Goal: Task Accomplishment & Management: Complete application form

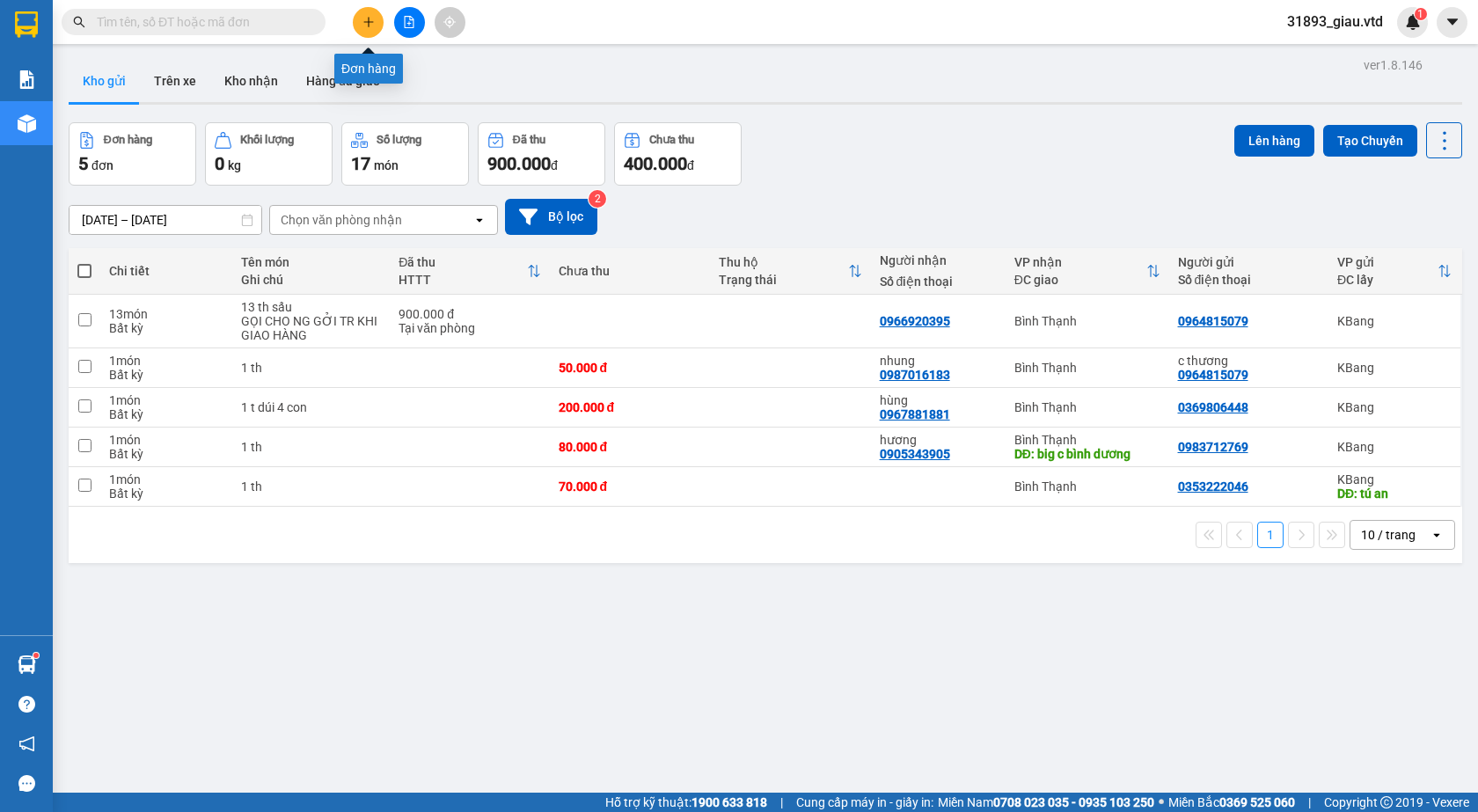
click at [368, 19] on icon "plus" at bounding box center [368, 22] width 12 height 12
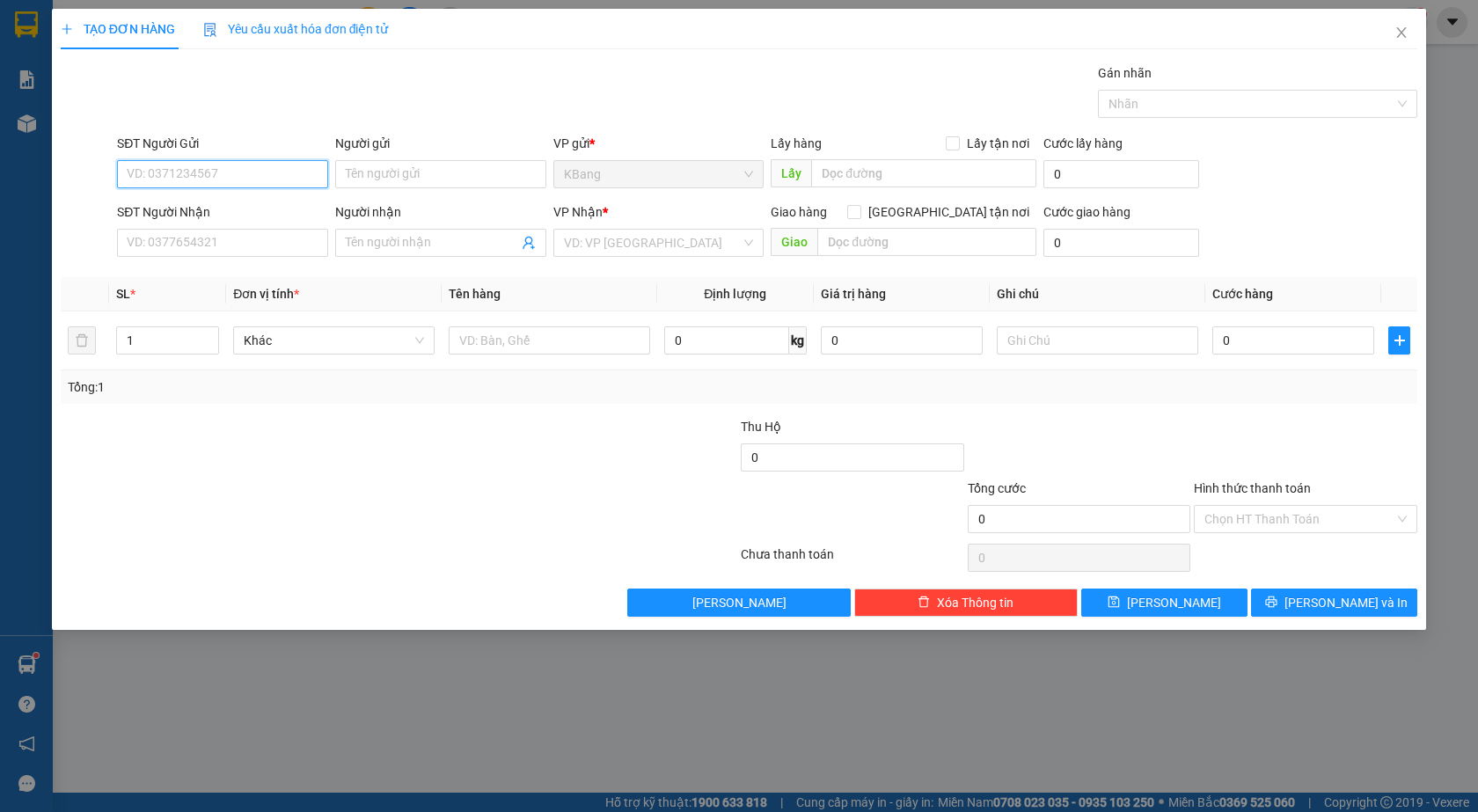
drag, startPoint x: 194, startPoint y: 178, endPoint x: 378, endPoint y: 74, distance: 211.4
click at [196, 174] on input "SĐT Người Gửi" at bounding box center [223, 174] width 211 height 28
click at [229, 219] on div "0976961344 - [PERSON_NAME]" at bounding box center [223, 209] width 211 height 28
type input "0976961344"
type input "Chị Lý"
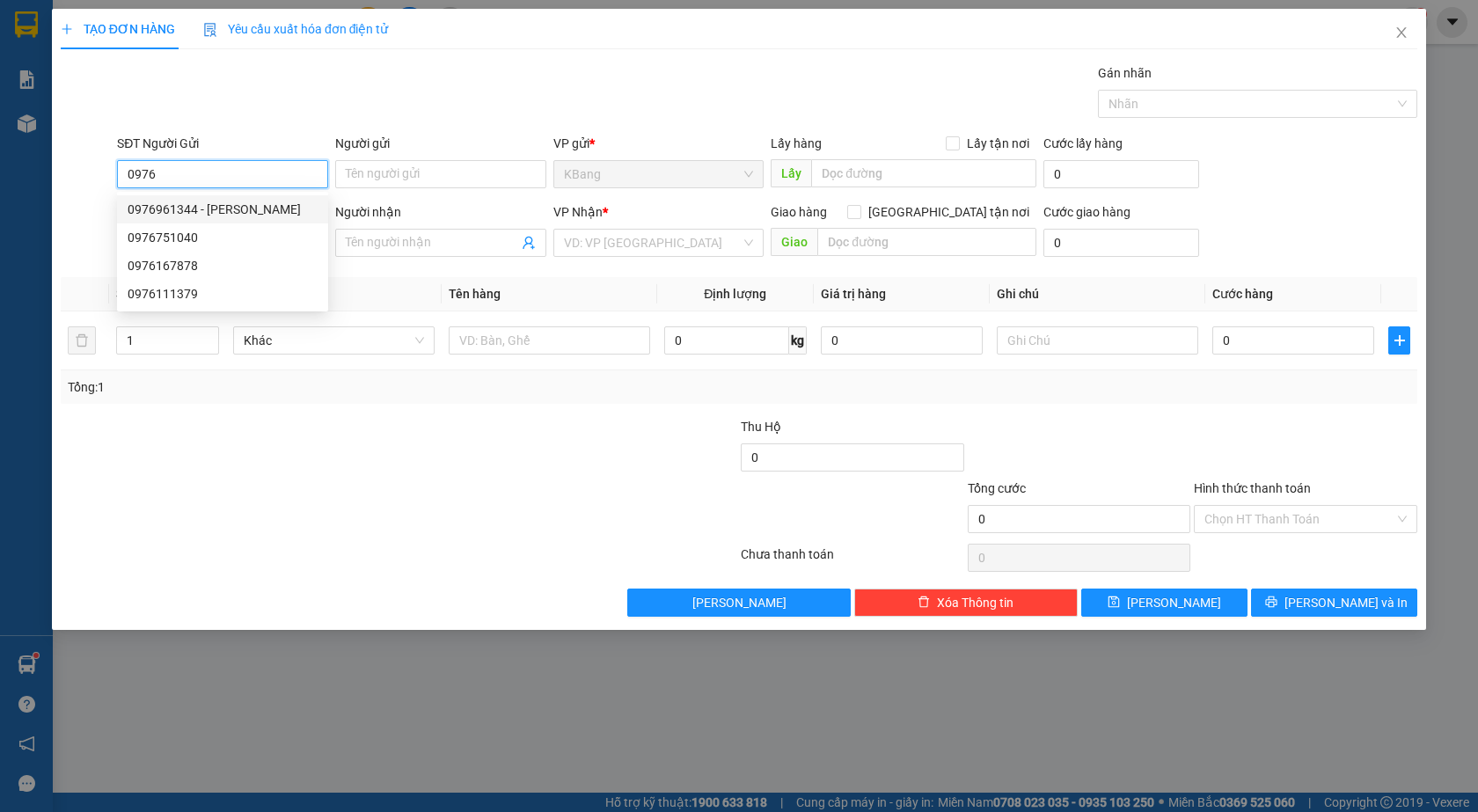
type input "0906477846"
type input "pha lê"
type input "cổng chào bd"
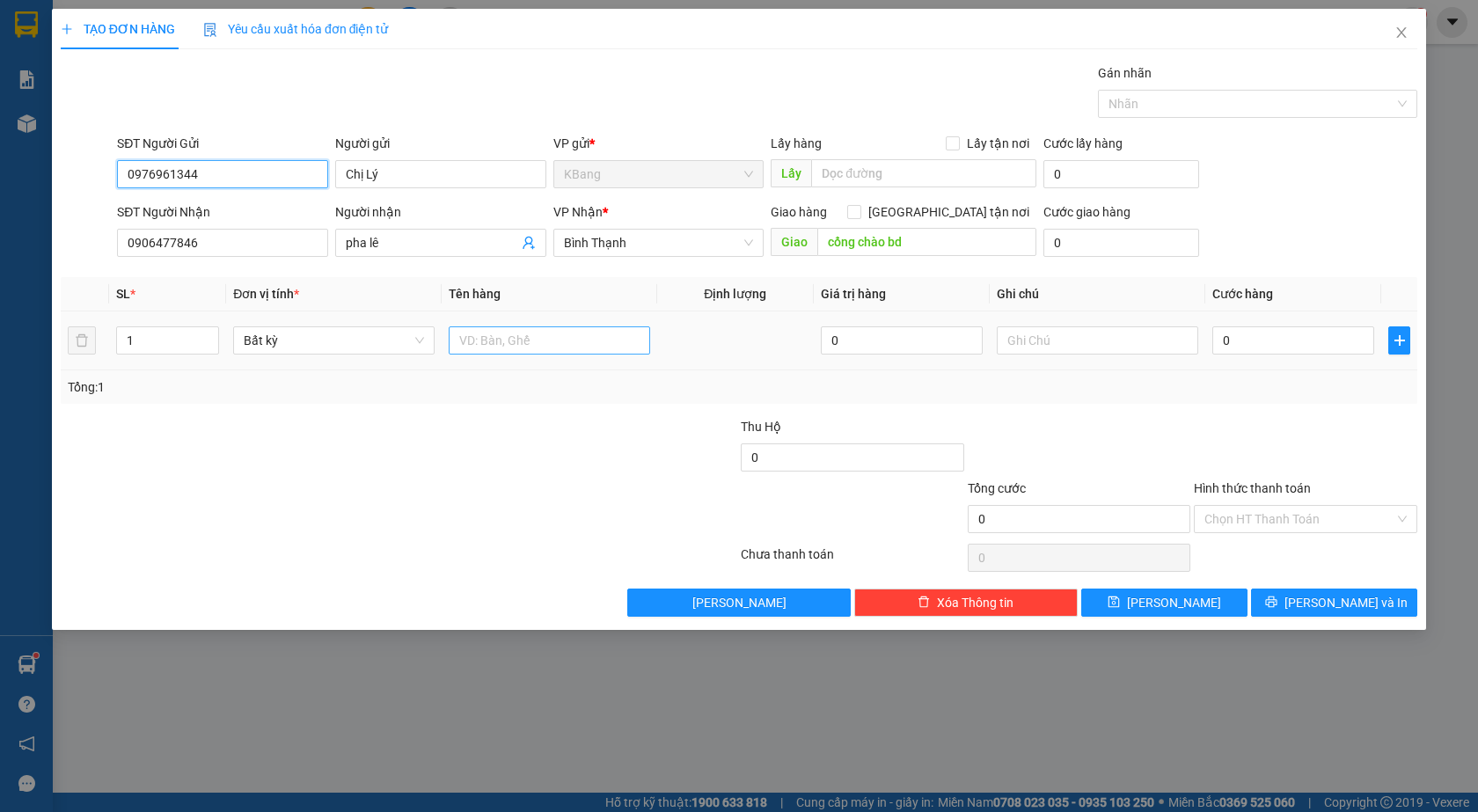
type input "0976961344"
drag, startPoint x: 489, startPoint y: 342, endPoint x: 488, endPoint y: 352, distance: 10.0
click at [488, 345] on input "text" at bounding box center [549, 340] width 201 height 28
type input "MĂNG"
drag, startPoint x: 1269, startPoint y: 334, endPoint x: 1136, endPoint y: 458, distance: 181.8
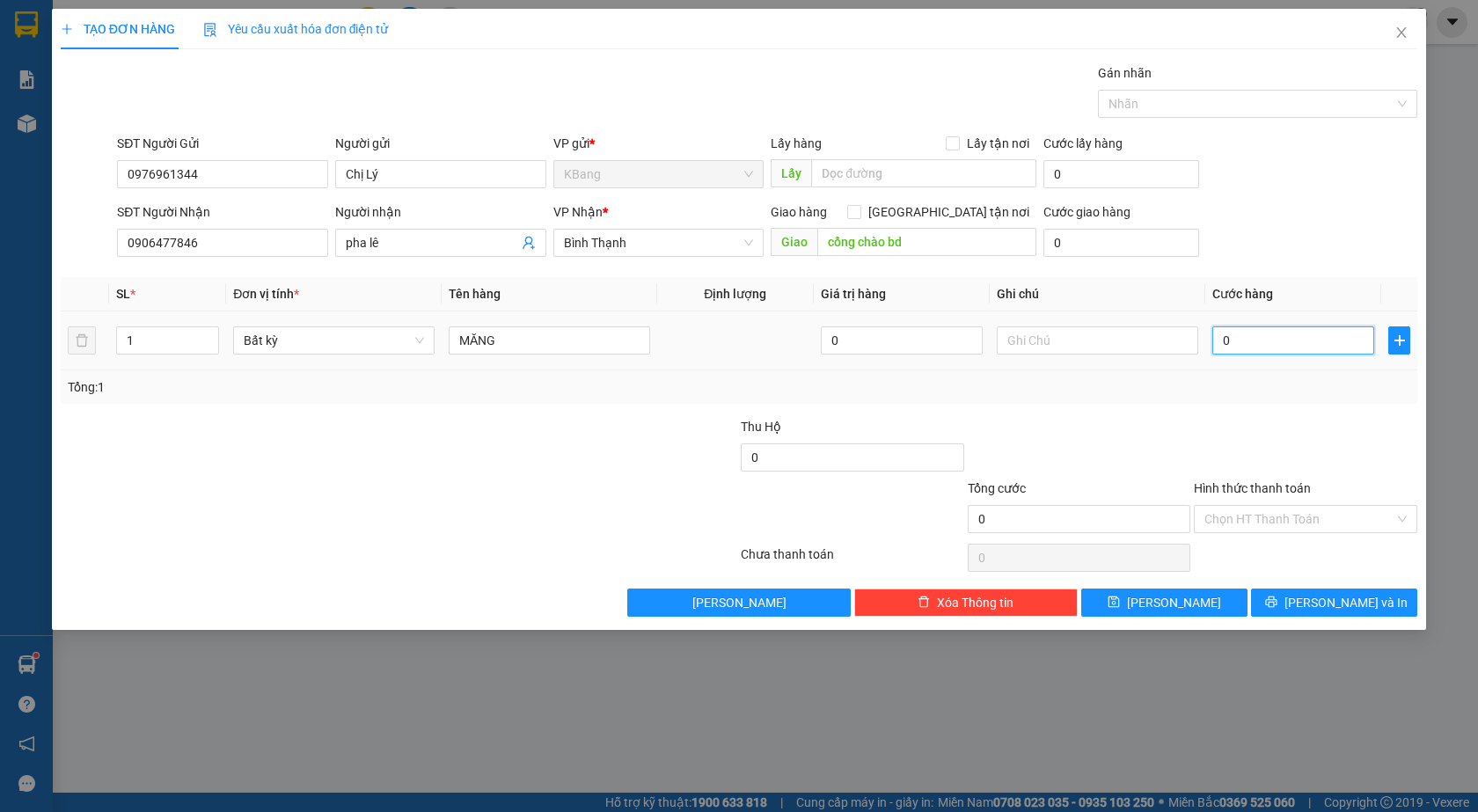
click at [1267, 335] on input "0" at bounding box center [1293, 340] width 162 height 28
type input "5"
type input "50"
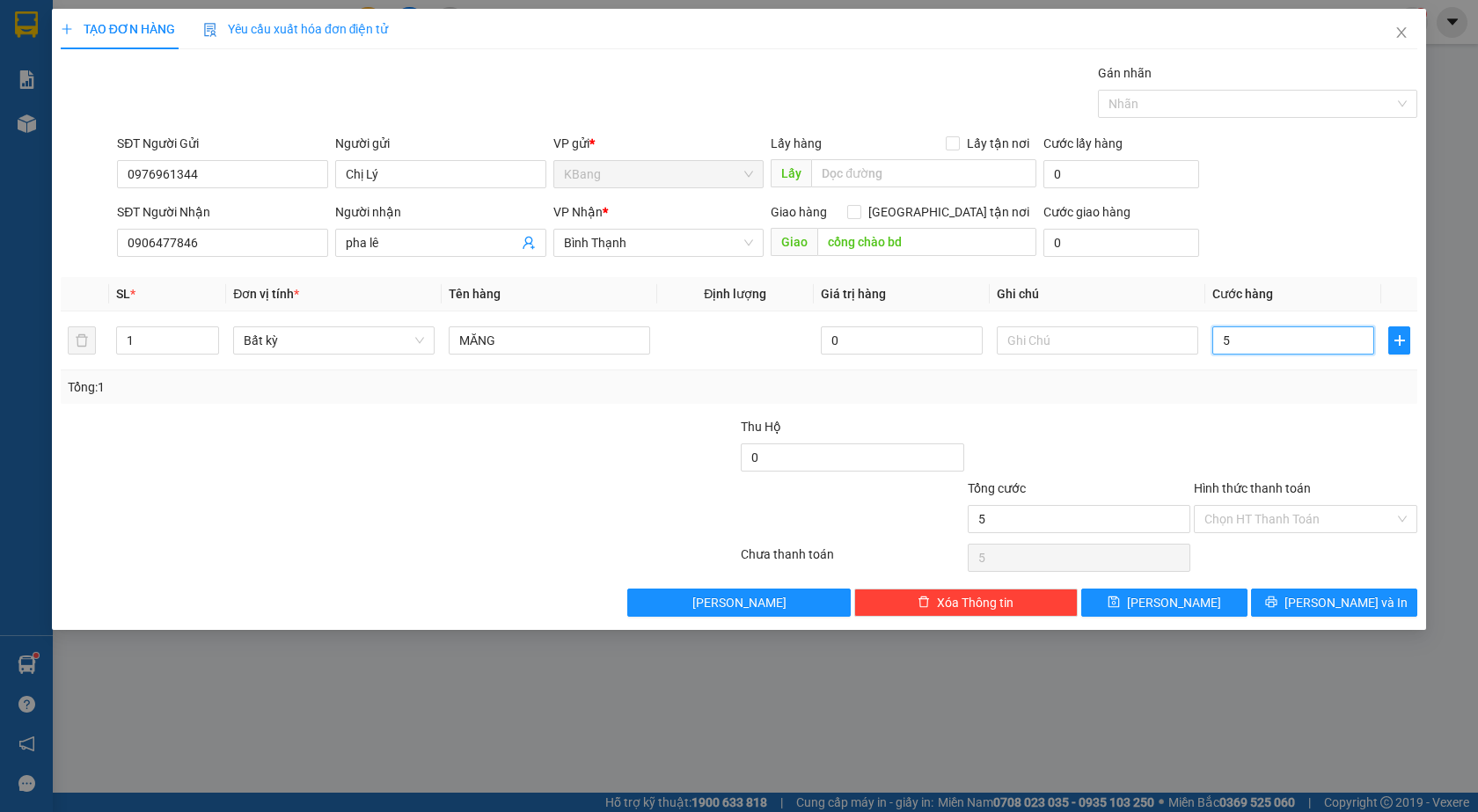
type input "50"
type input "500"
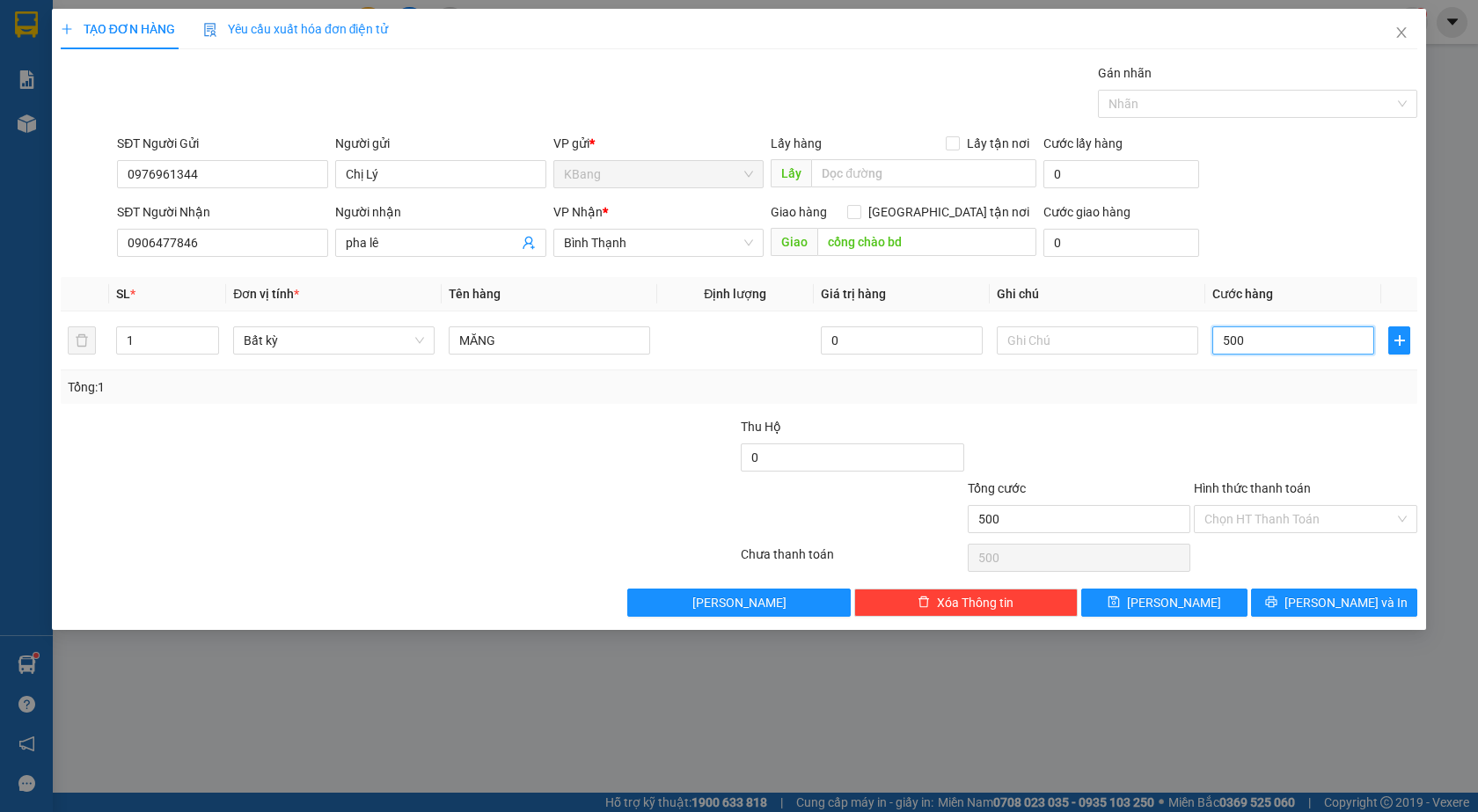
type input "5.000"
type input "50.000"
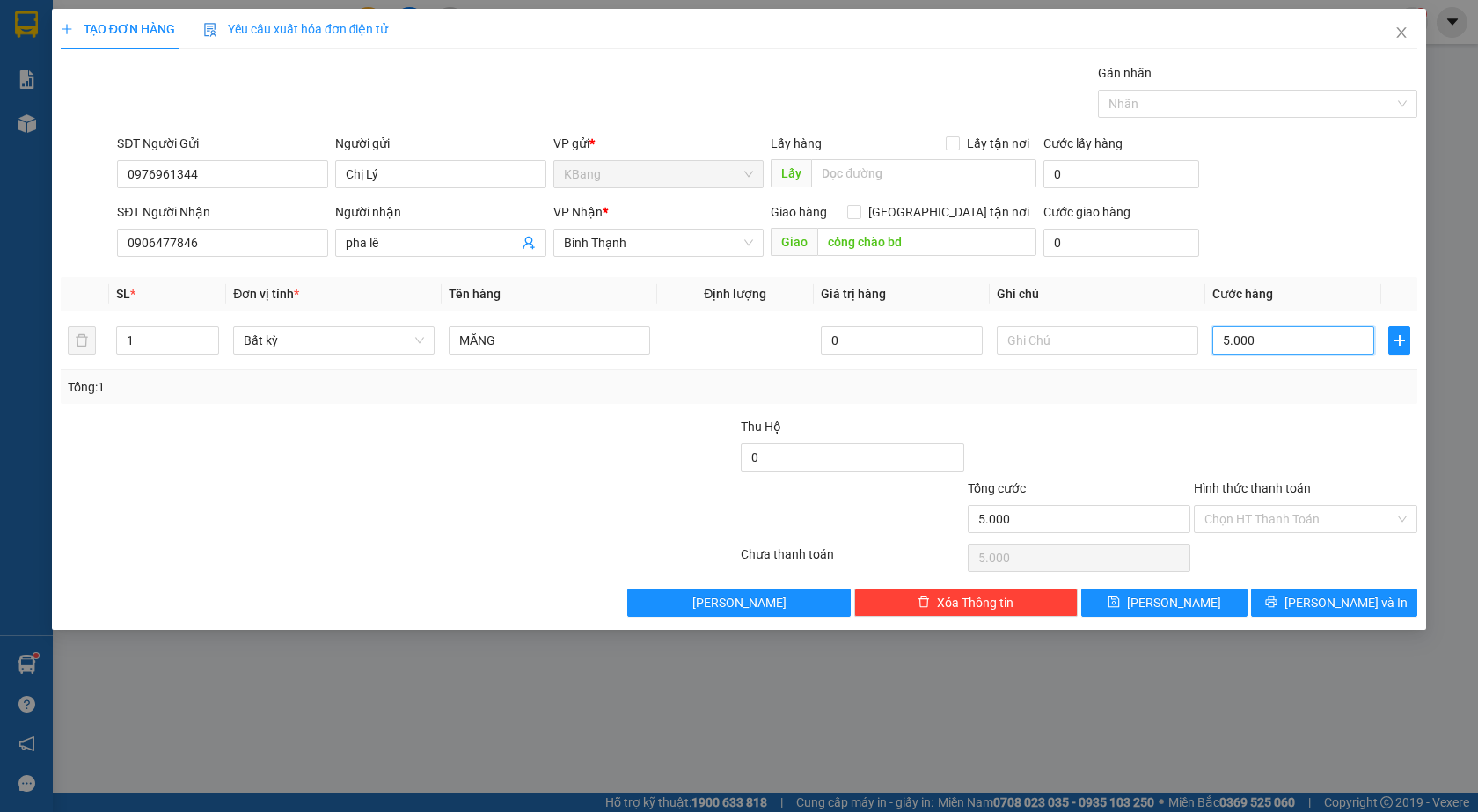
type input "50.000"
click at [765, 463] on input "0" at bounding box center [852, 458] width 224 height 28
type input "420.000"
click at [1332, 608] on span "[PERSON_NAME] và In" at bounding box center [1347, 602] width 123 height 19
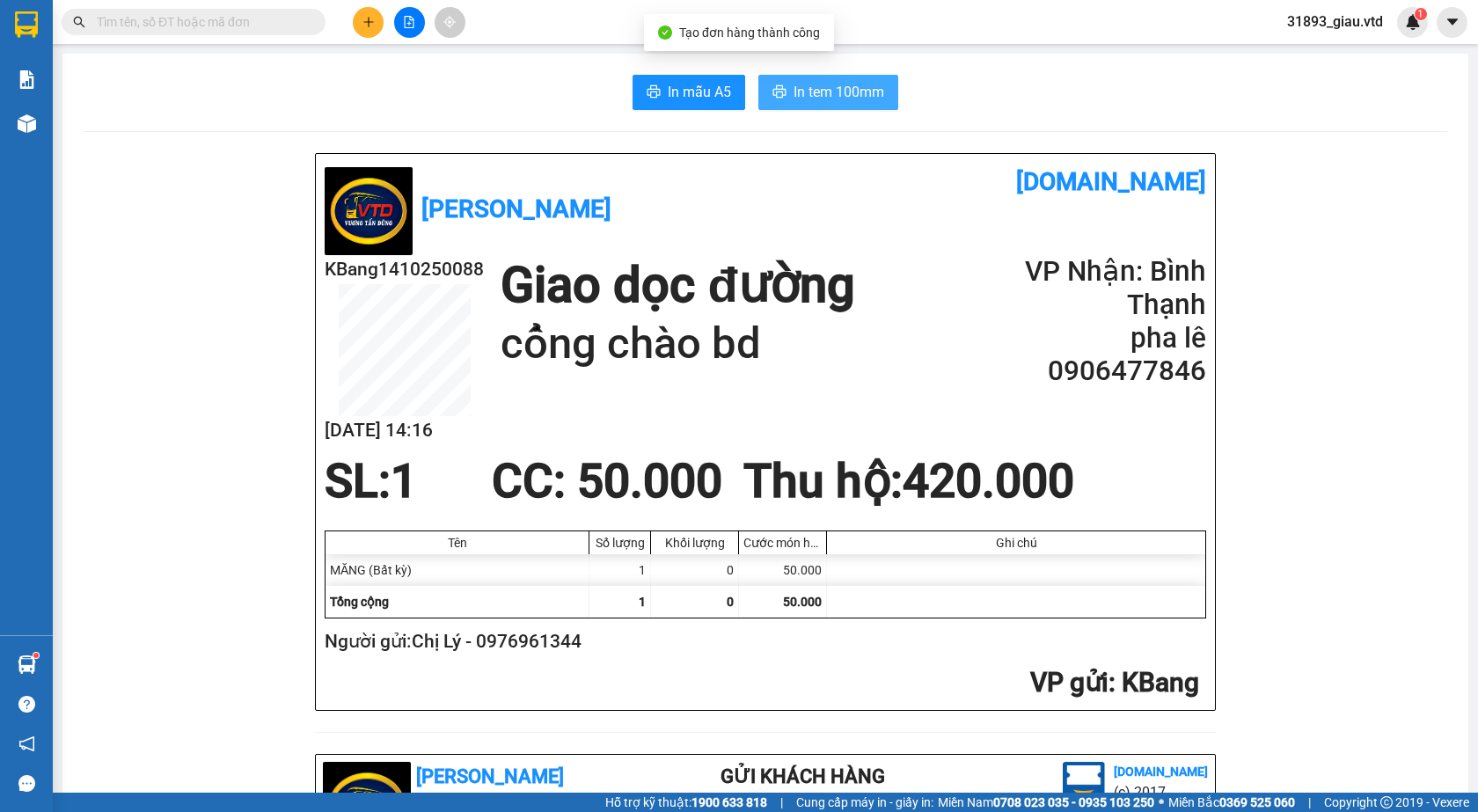
click at [793, 89] on span "In tem 100mm" at bounding box center [838, 92] width 91 height 22
click at [155, 22] on input "text" at bounding box center [200, 21] width 208 height 19
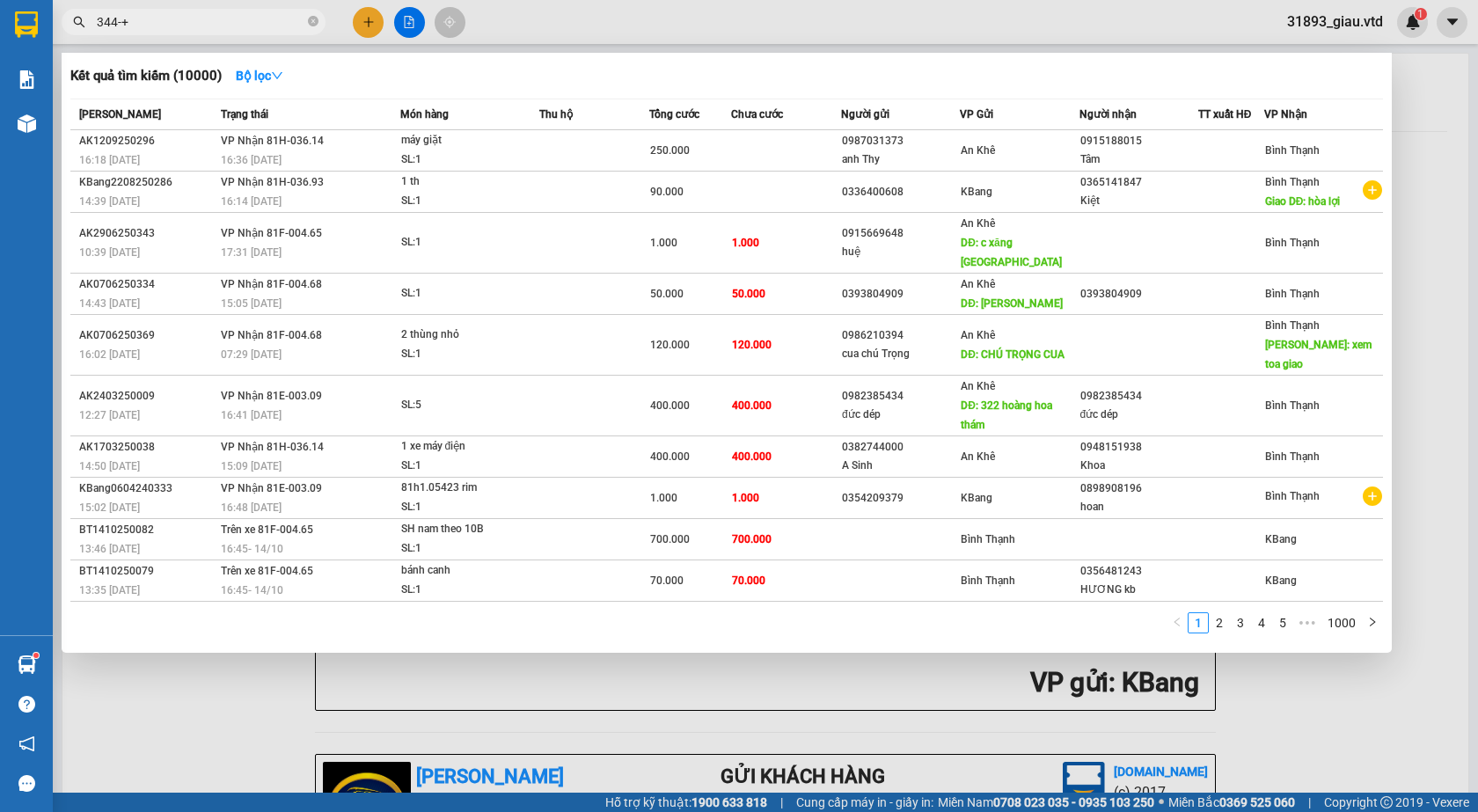
type input "344-+"
click at [1432, 191] on div at bounding box center [739, 406] width 1478 height 812
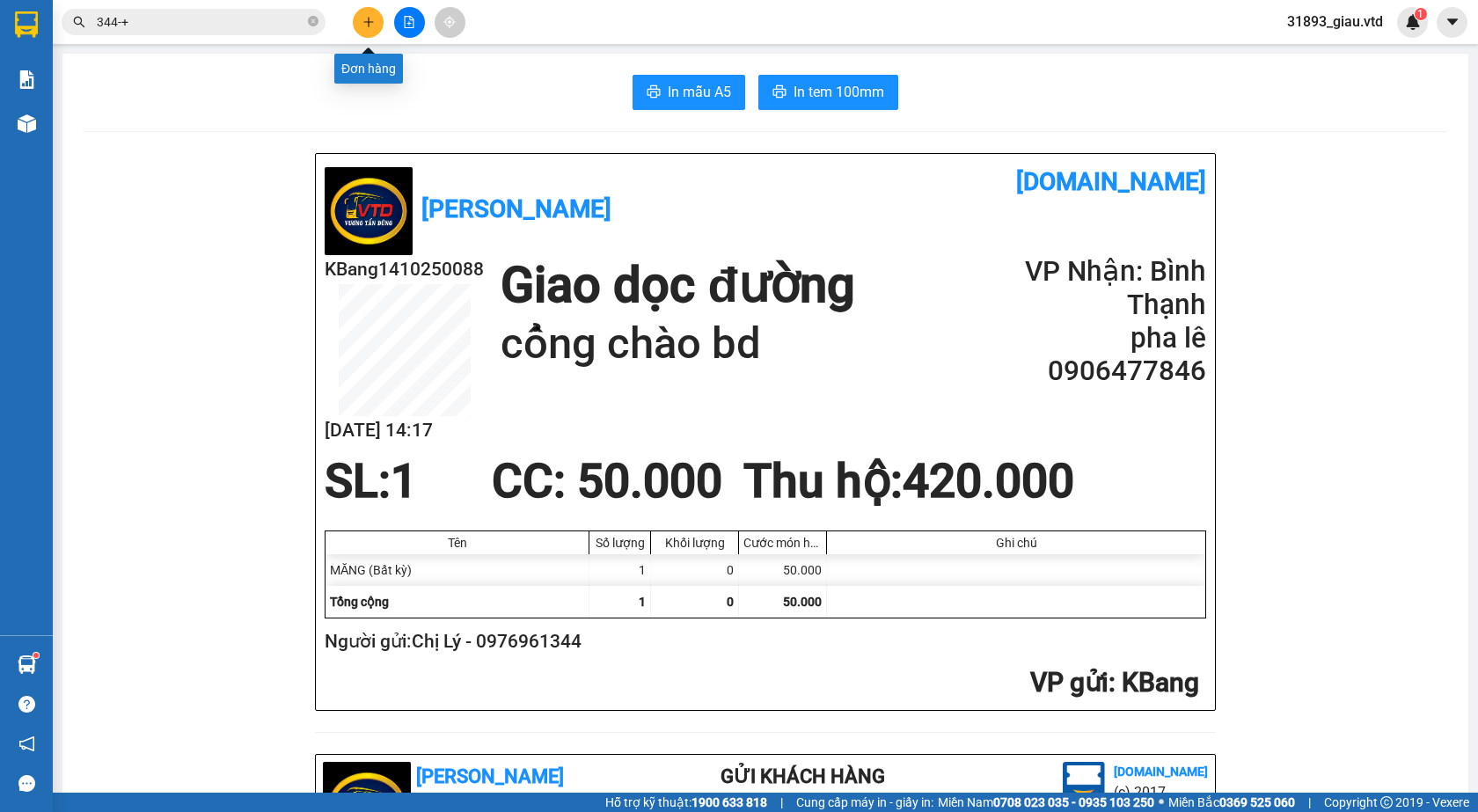
click at [368, 27] on icon "plus" at bounding box center [368, 22] width 12 height 12
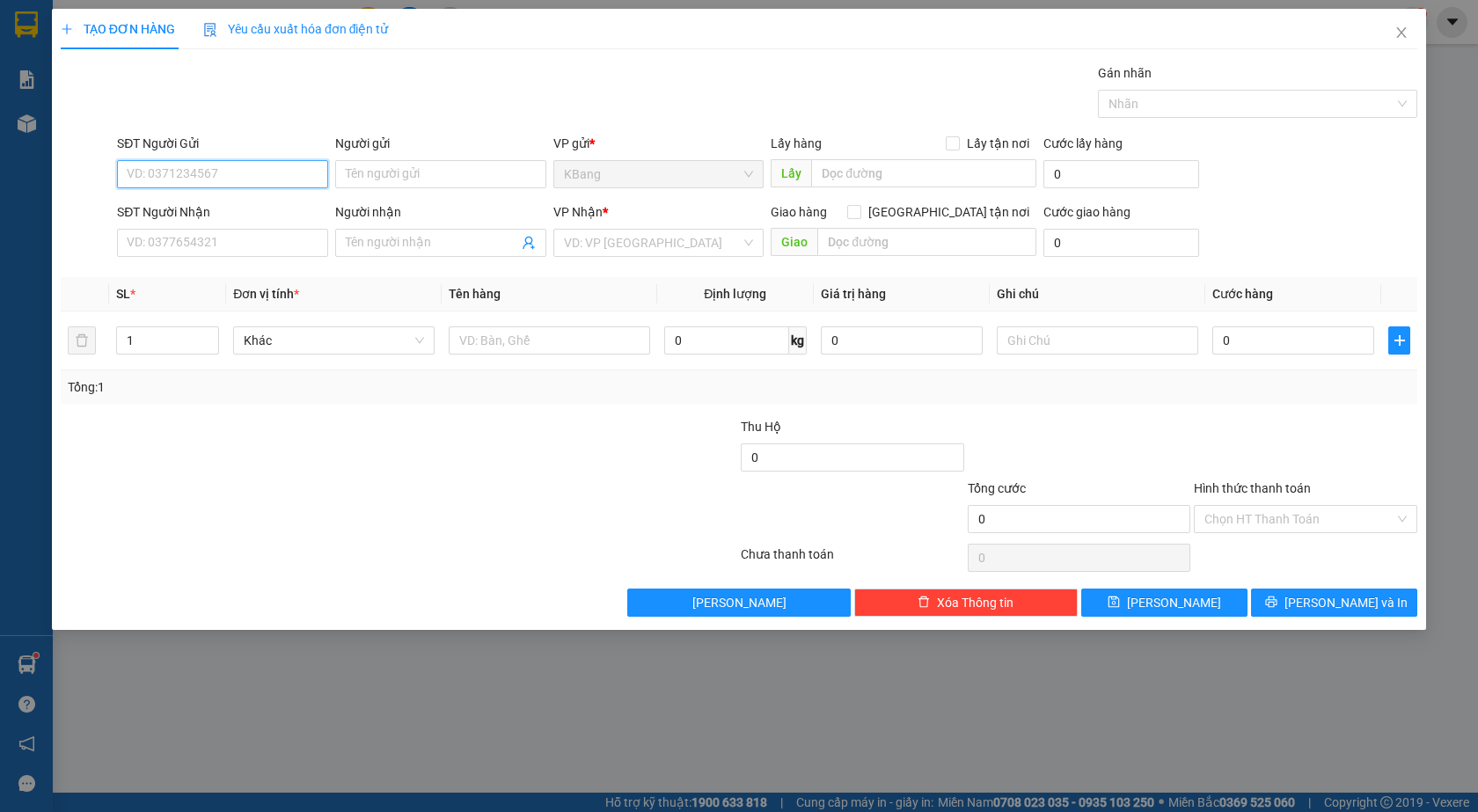
drag, startPoint x: 184, startPoint y: 175, endPoint x: 272, endPoint y: 117, distance: 105.4
click at [204, 162] on input "SĐT Người Gửi" at bounding box center [223, 174] width 211 height 28
click at [235, 206] on div "0987953901 - hoàng oanh" at bounding box center [222, 209] width 190 height 19
type input "0987953901"
type input "hoàng oanh"
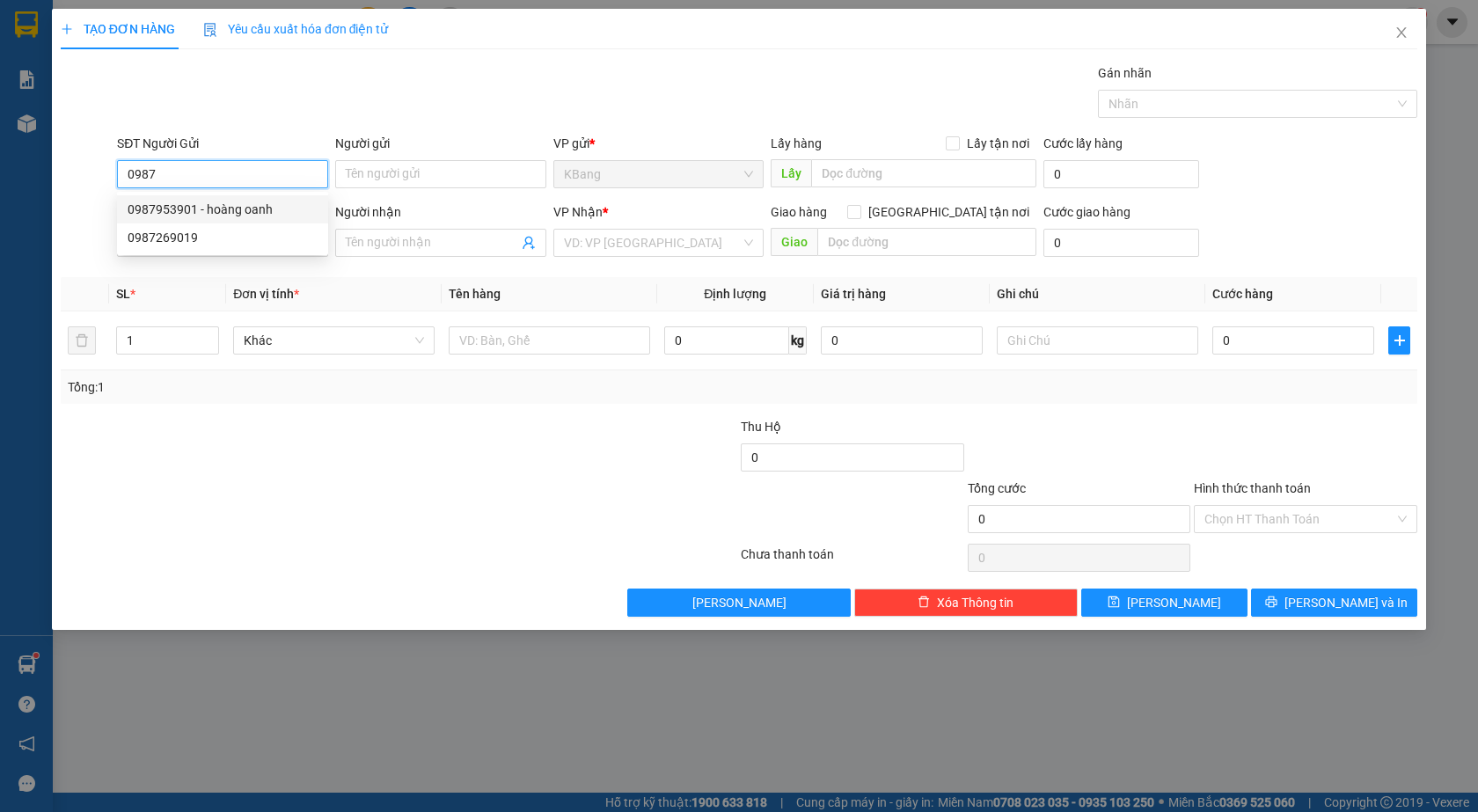
type input "0385891794"
type input "thương"
type input "0987953901"
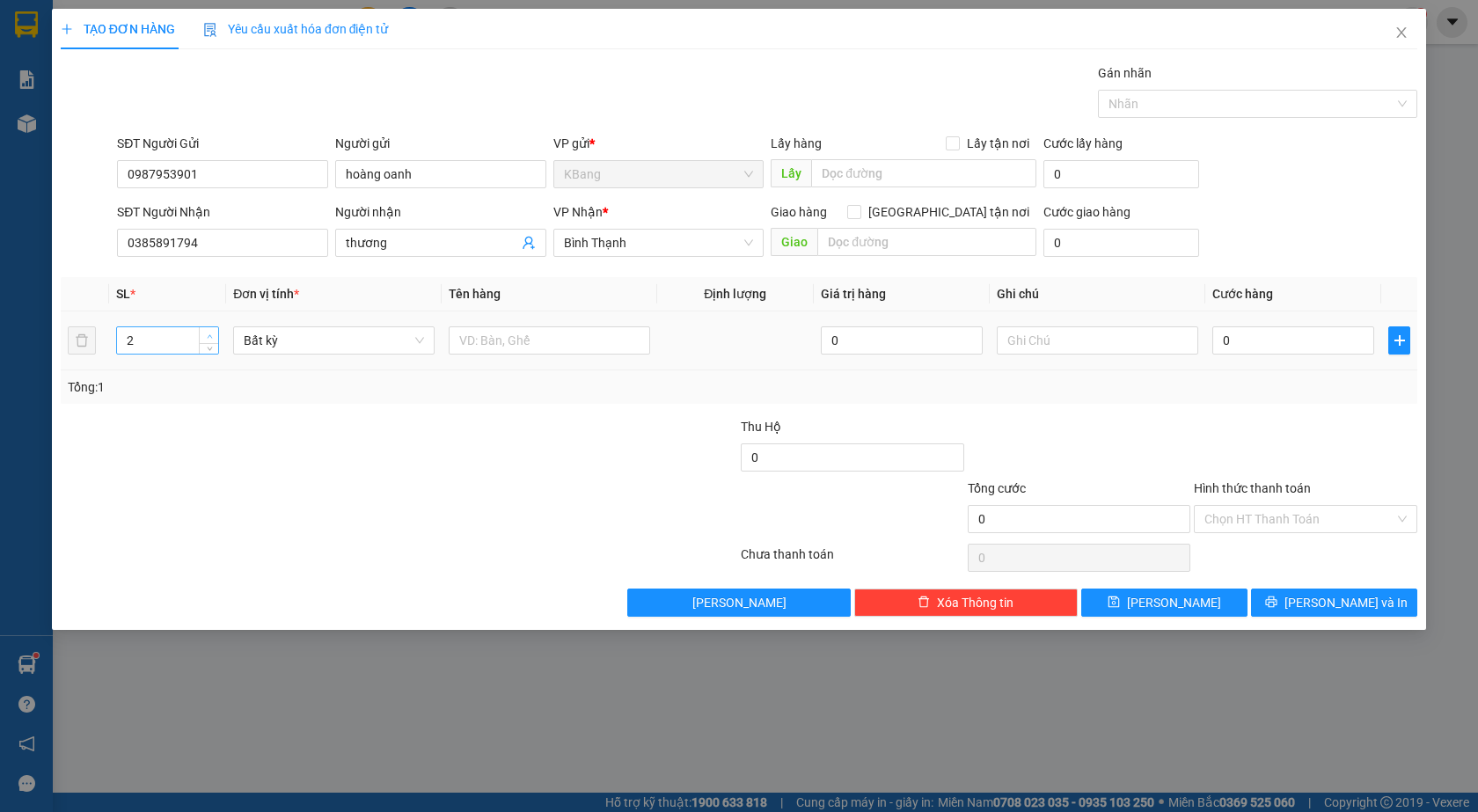
click at [209, 333] on icon "up" at bounding box center [210, 336] width 6 height 6
type input "3"
click at [209, 333] on icon "up" at bounding box center [210, 336] width 6 height 6
click at [494, 345] on input "text" at bounding box center [549, 340] width 201 height 28
type input "3 TH"
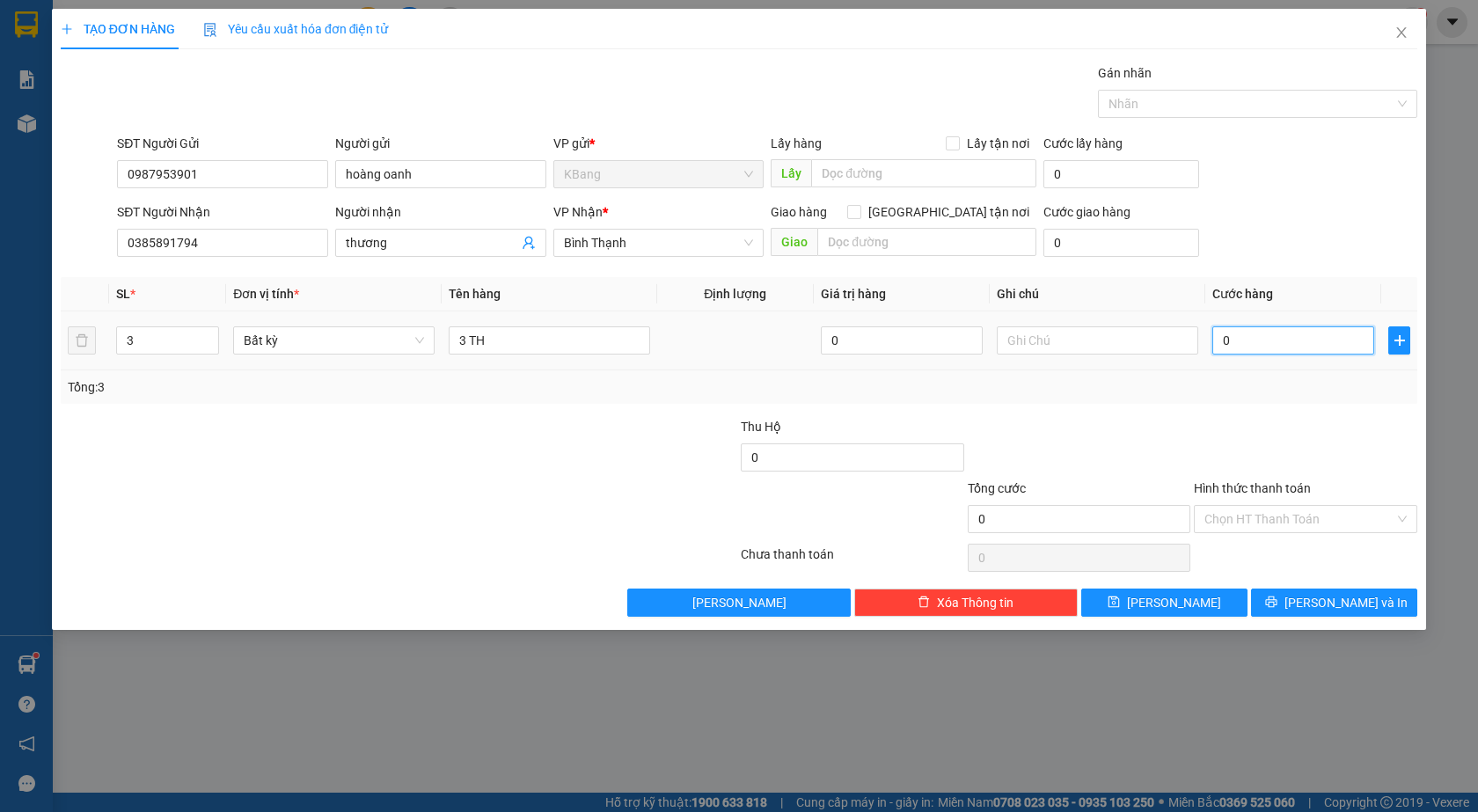
drag, startPoint x: 1254, startPoint y: 351, endPoint x: 1156, endPoint y: 461, distance: 147.3
click at [1253, 351] on input "0" at bounding box center [1293, 340] width 162 height 28
type input "3"
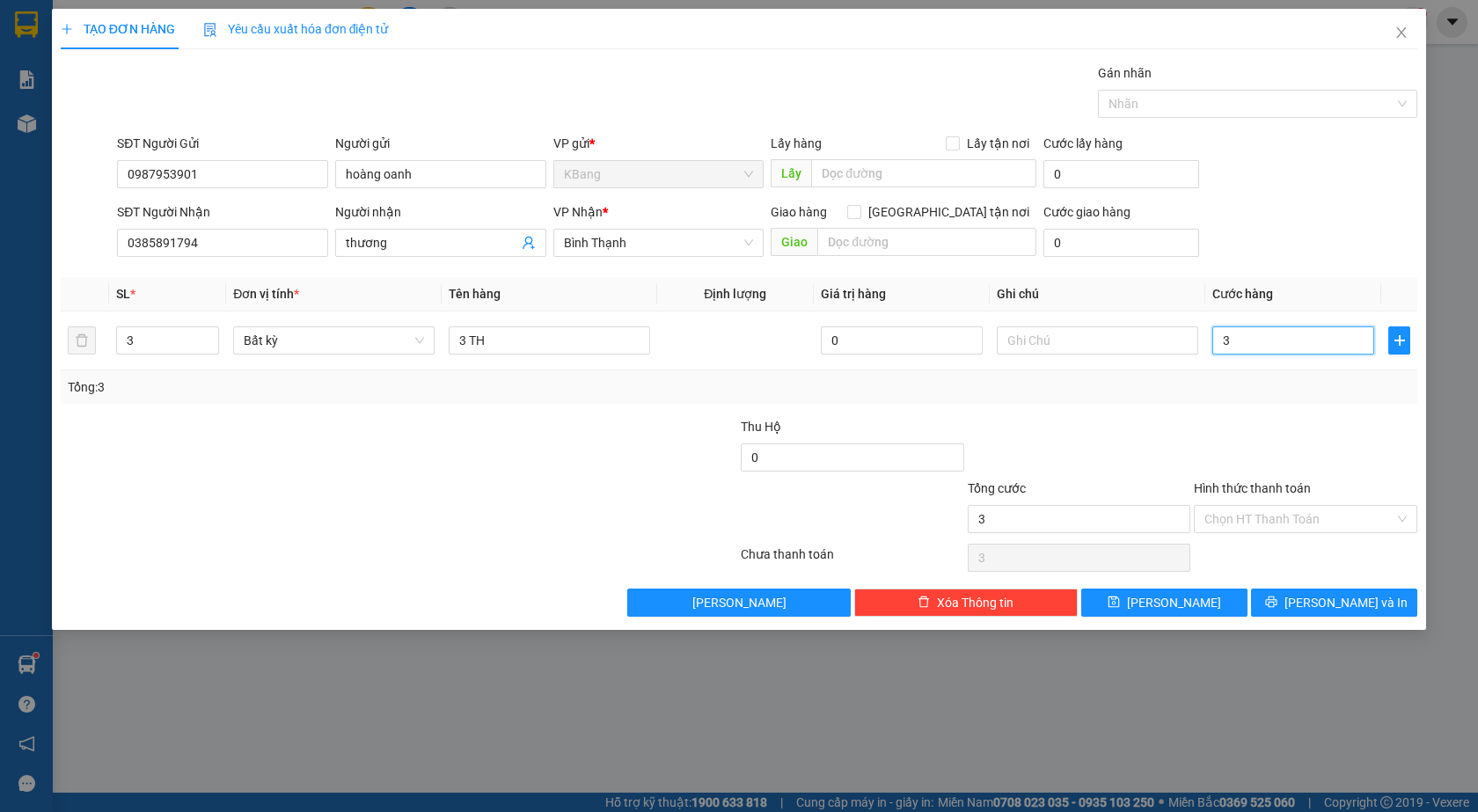
type input "33"
type input "333"
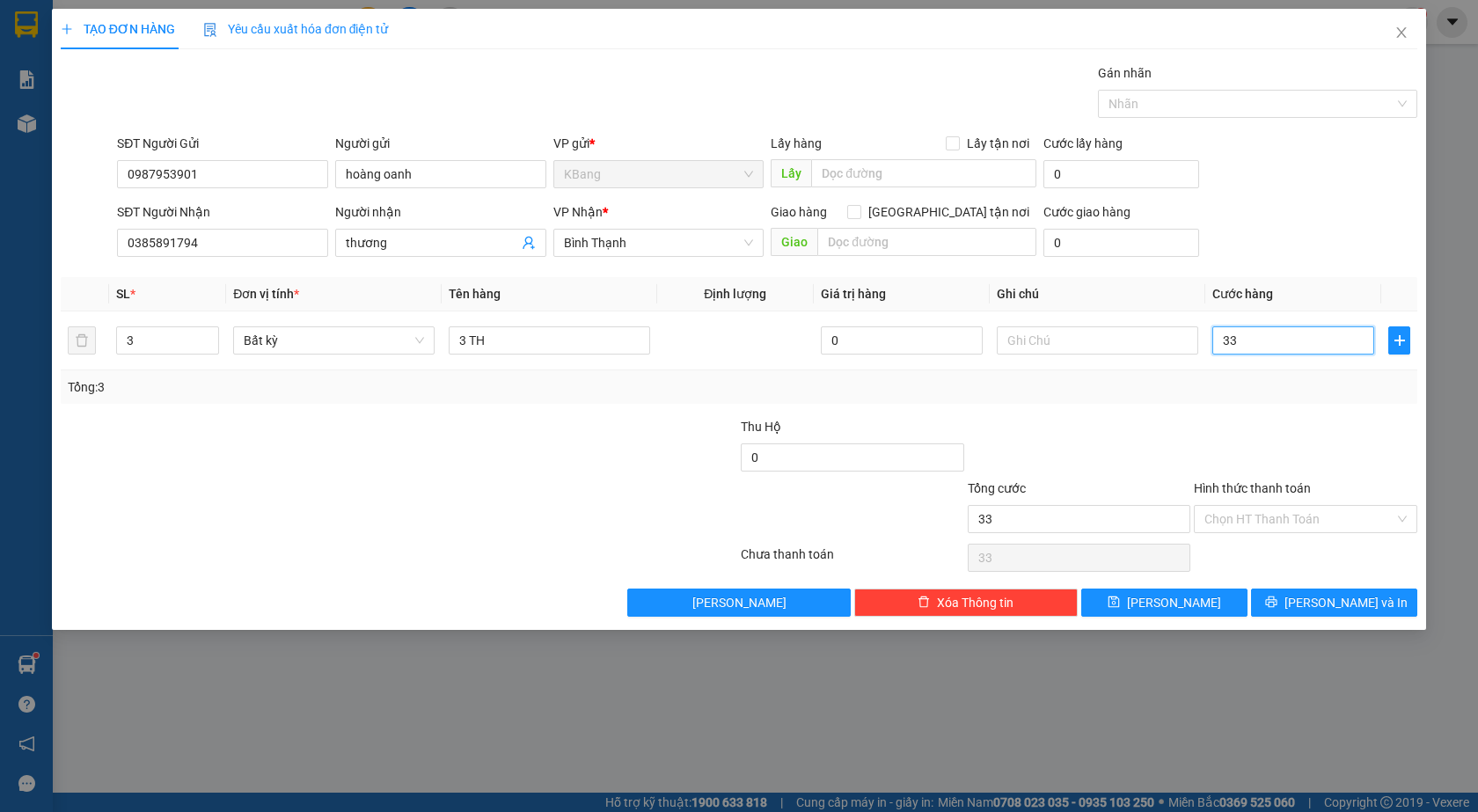
type input "333"
type input "3.330"
type input "33.300"
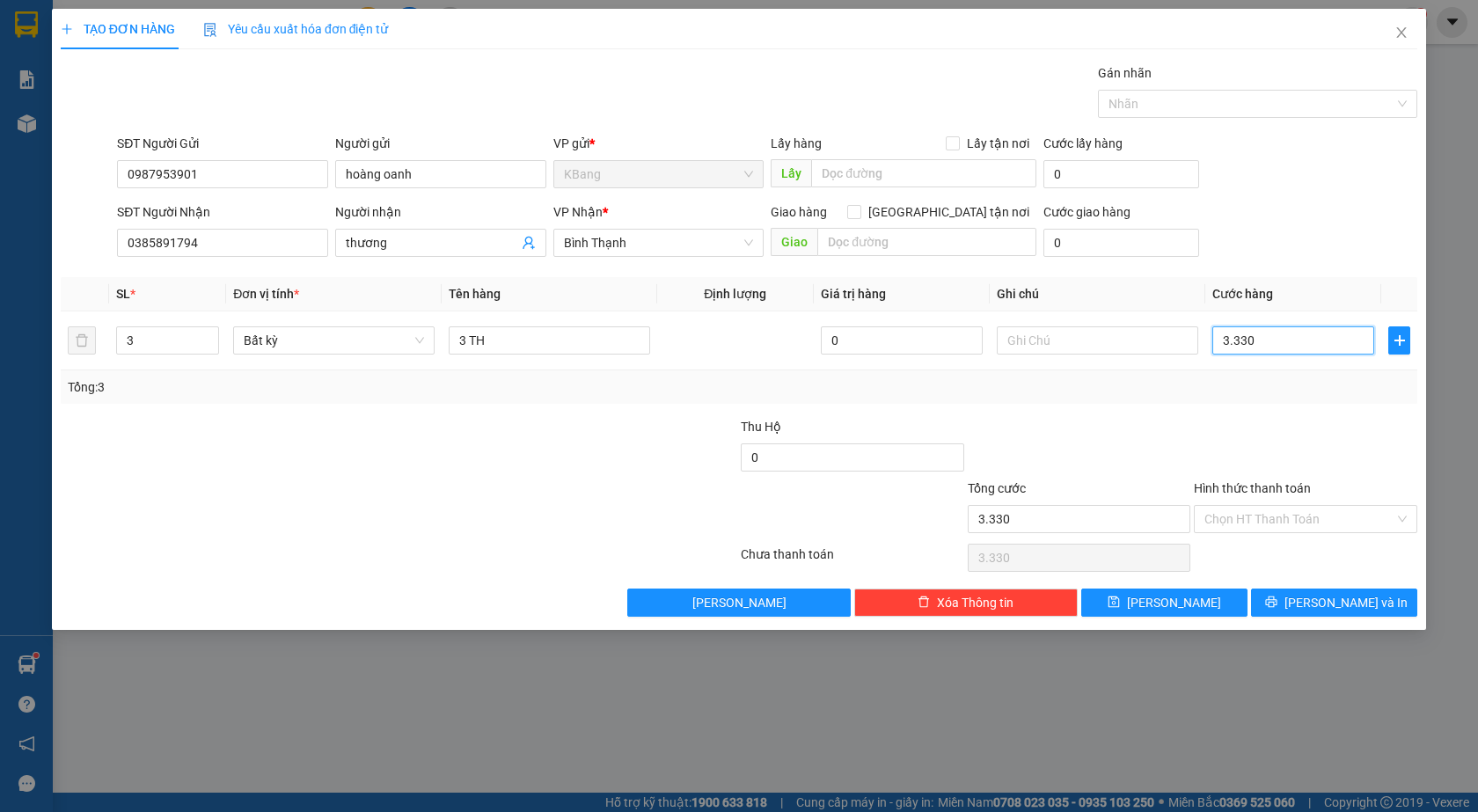
type input "33.300"
type input "3.330"
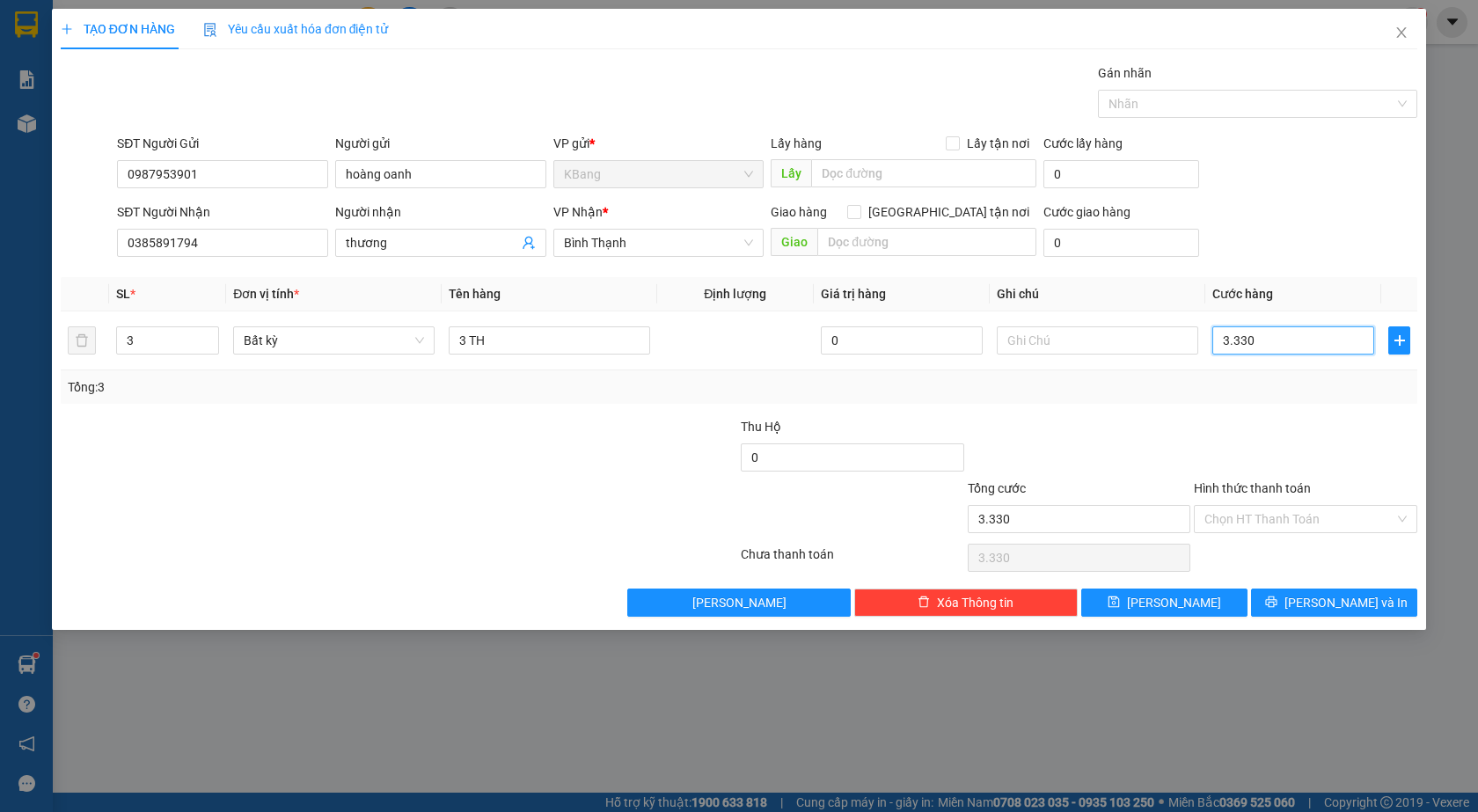
type input "333"
type input "33"
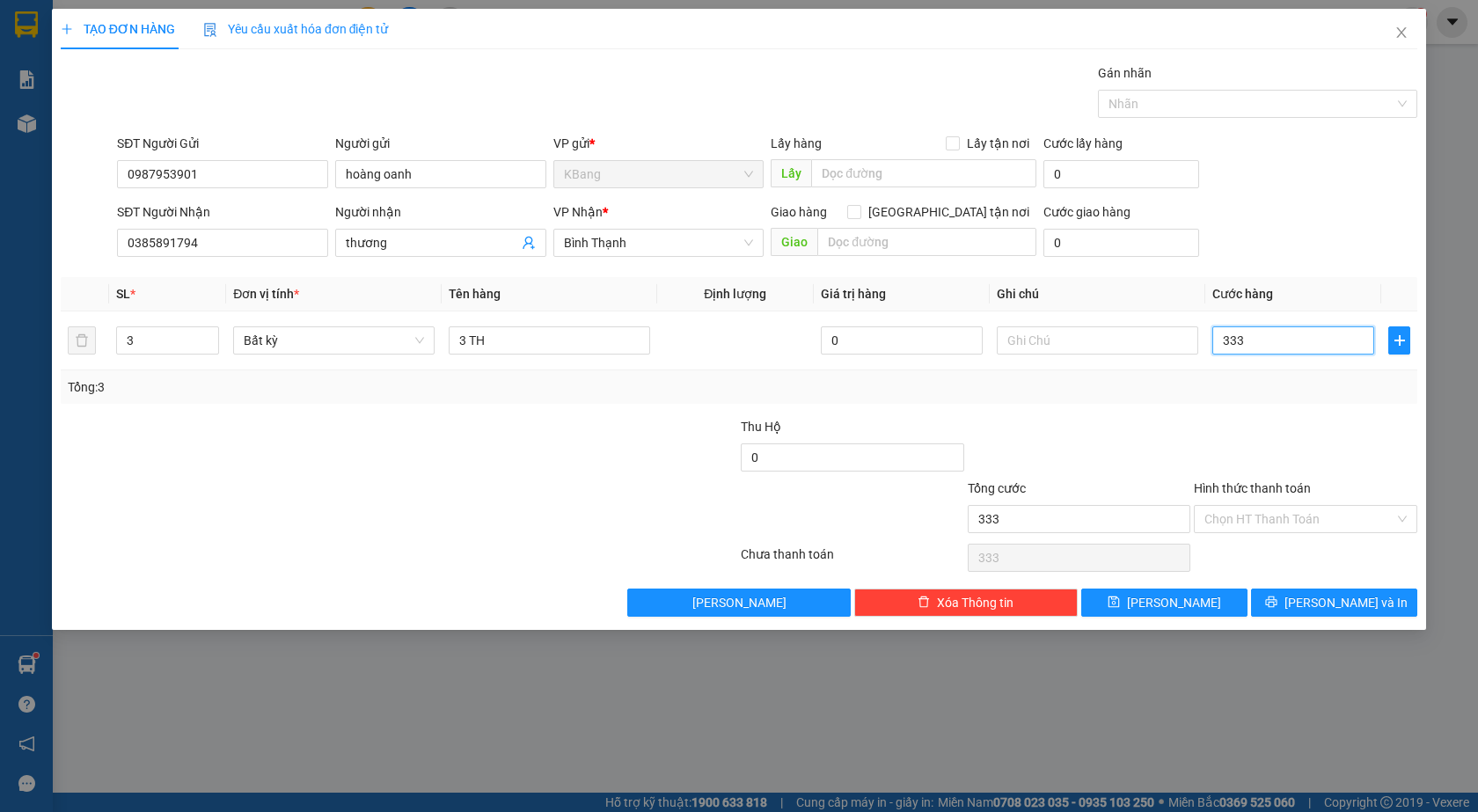
type input "33"
type input "3"
type input "33"
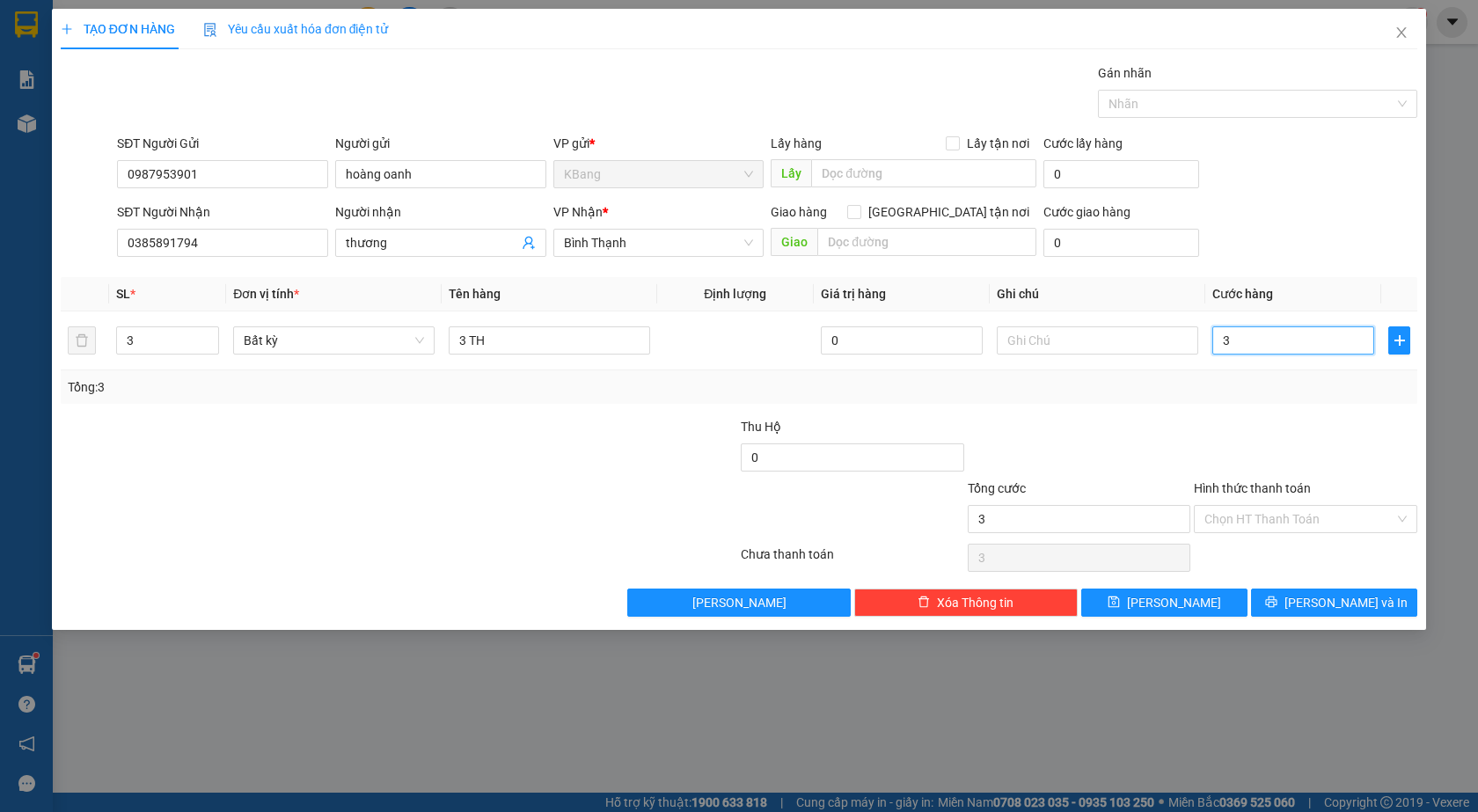
type input "33"
type input "330"
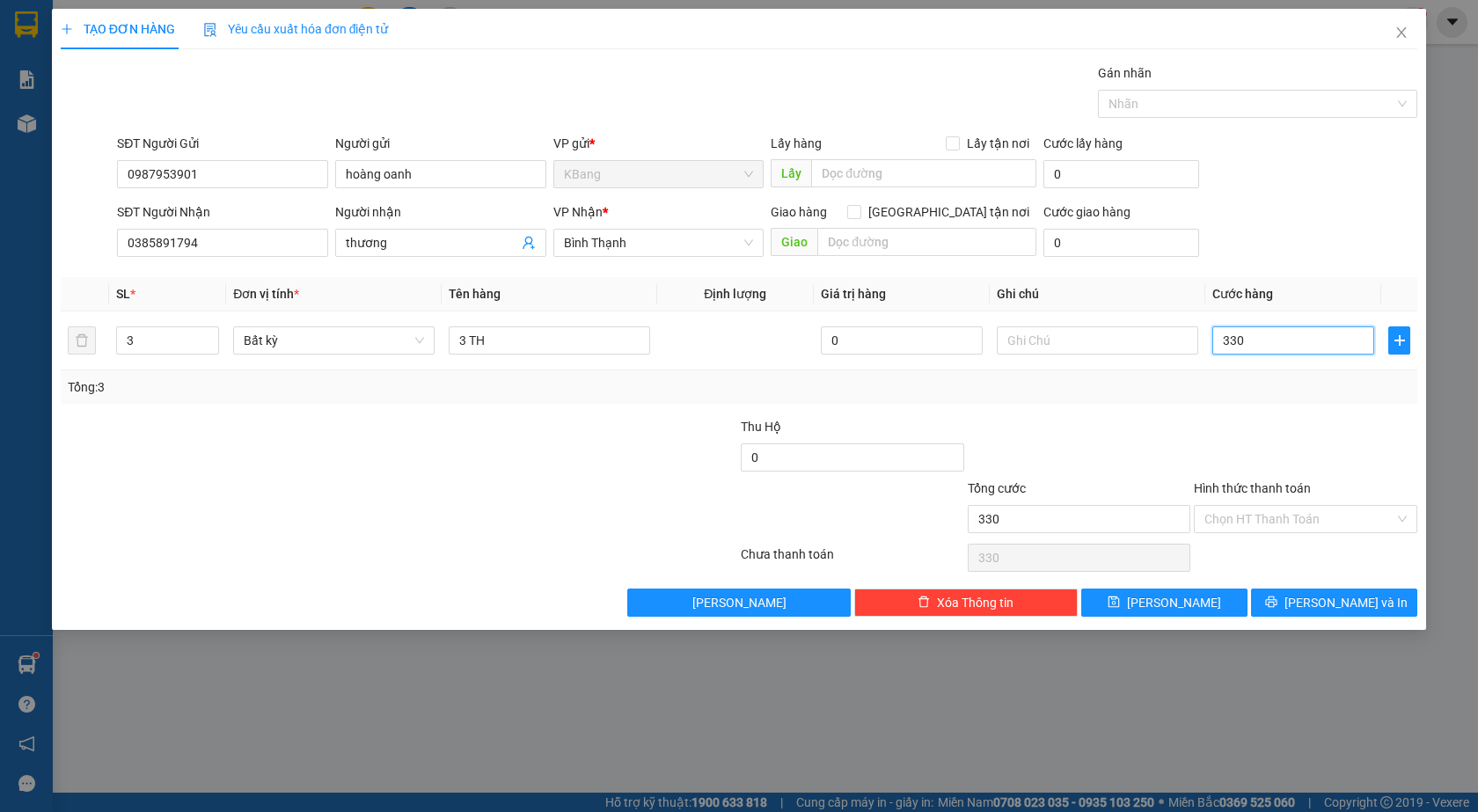
type input "3.300"
type input "33.000"
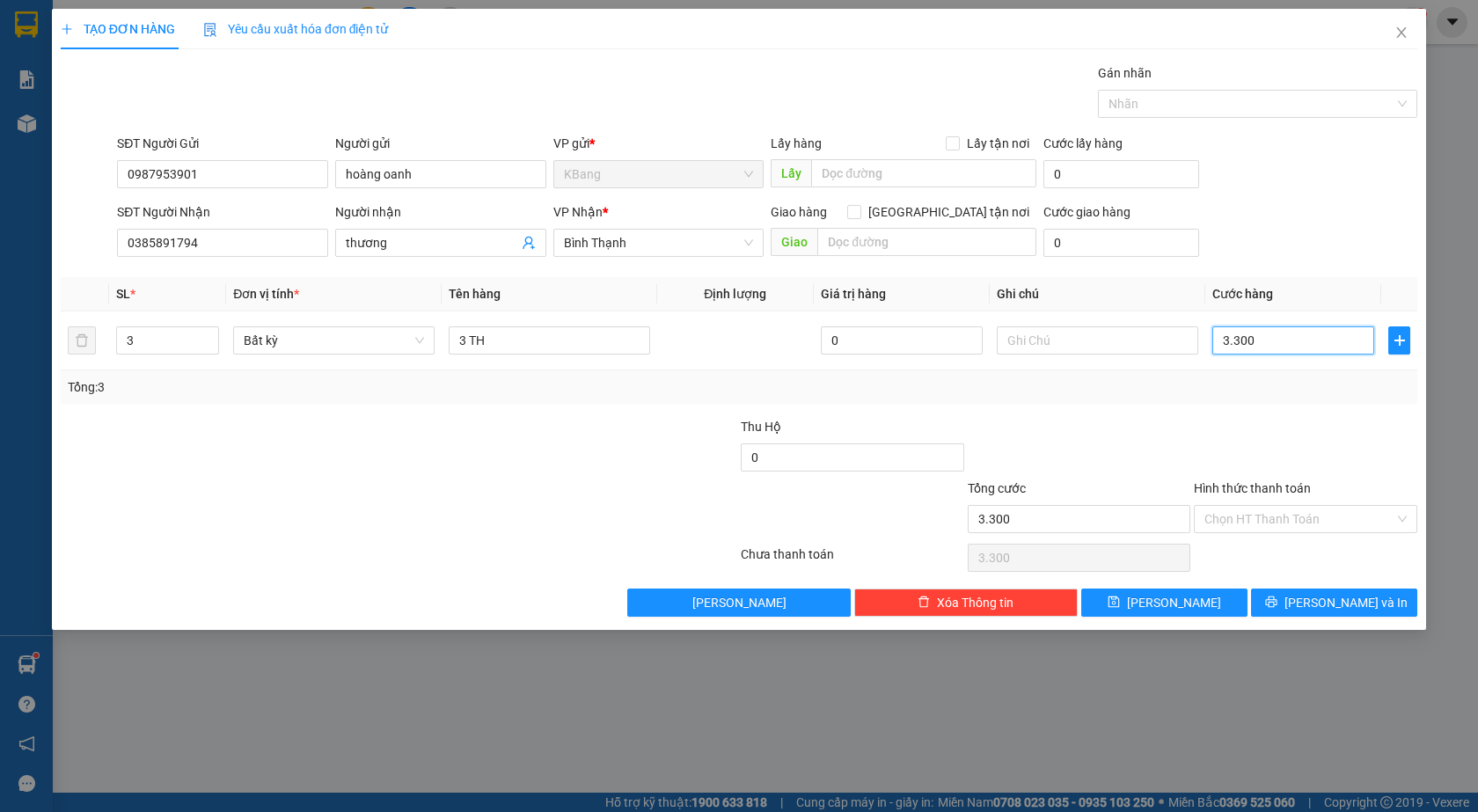
type input "33.000"
type input "330.000"
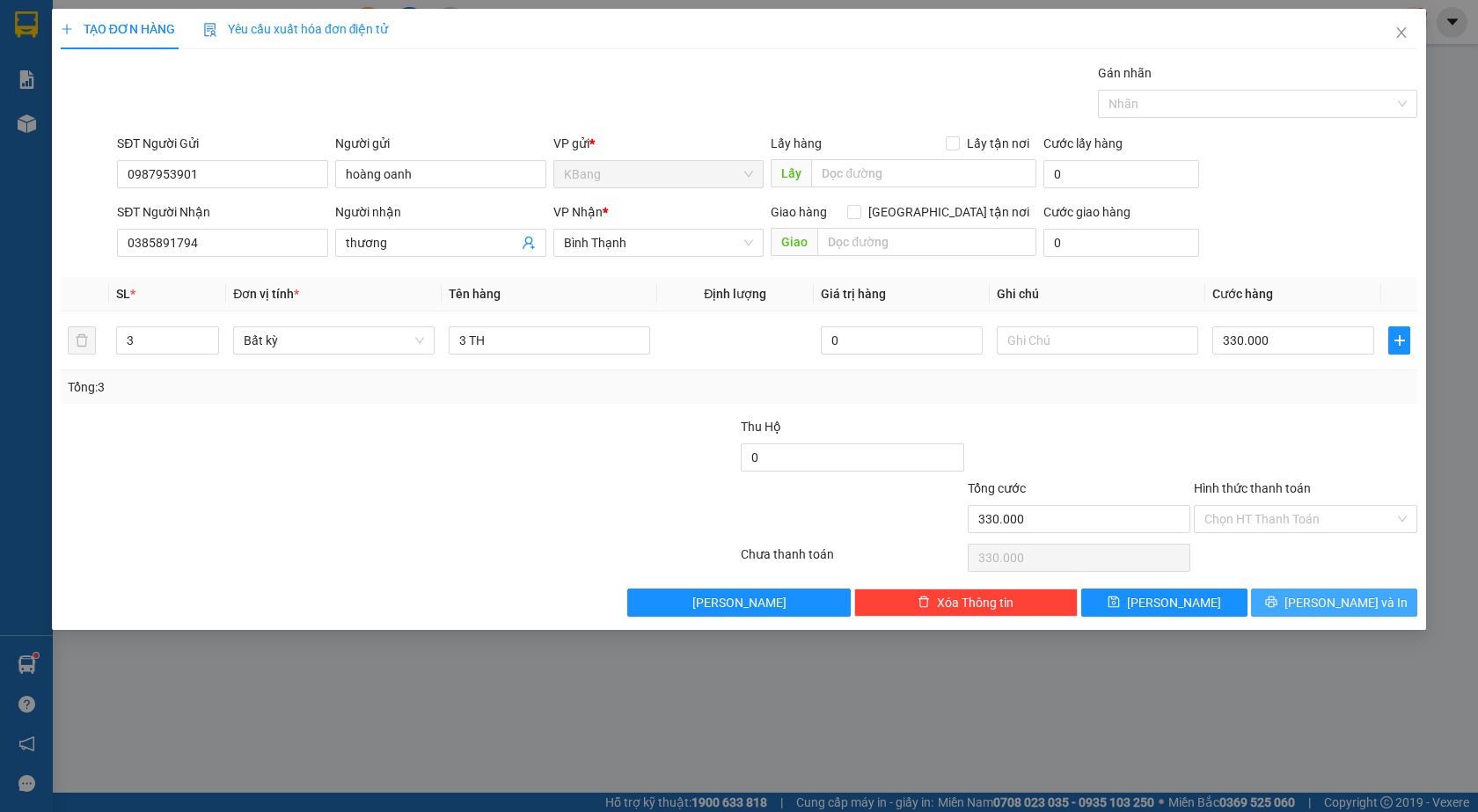
click at [1324, 604] on span "[PERSON_NAME] và In" at bounding box center [1347, 602] width 123 height 19
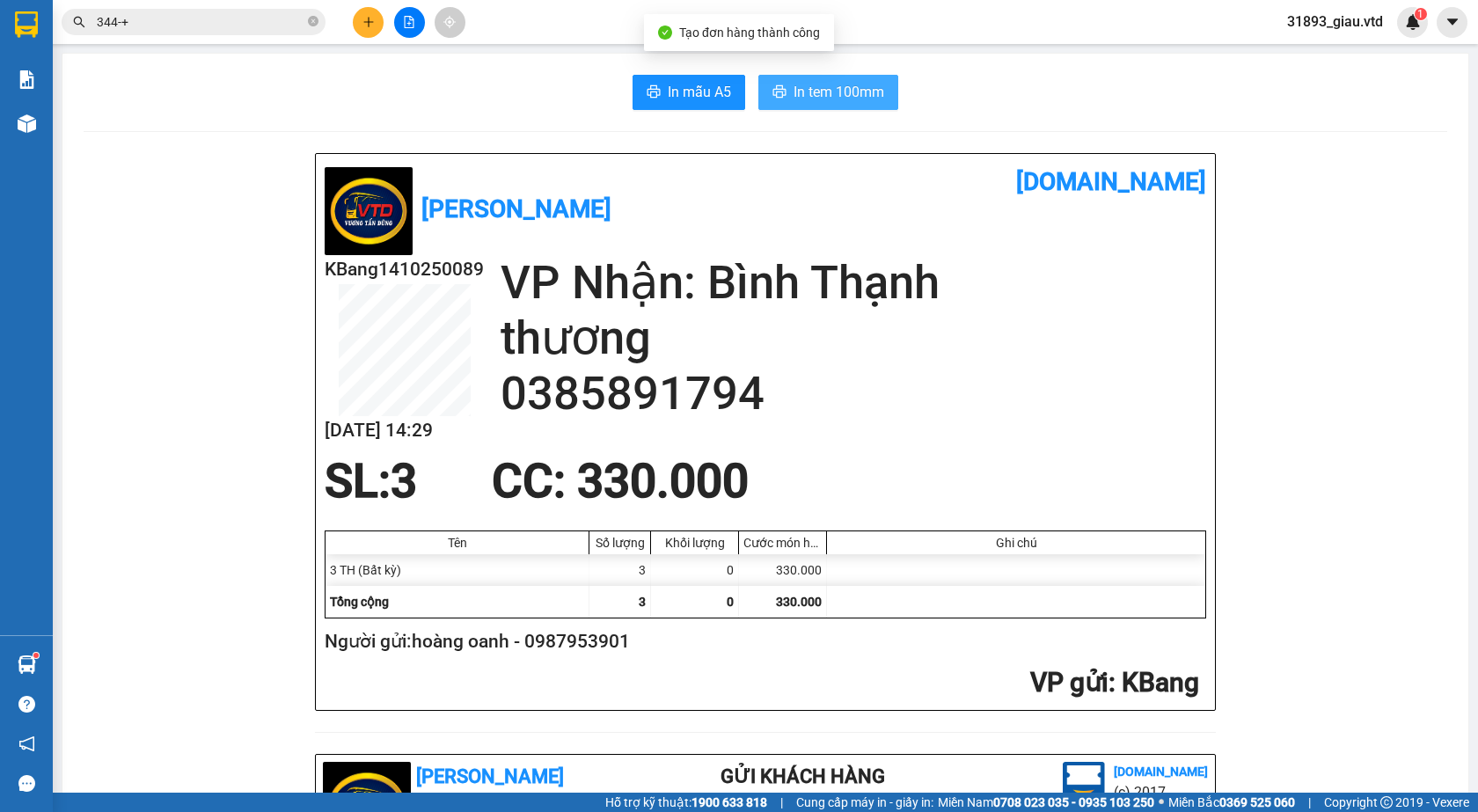
click at [809, 95] on span "In tem 100mm" at bounding box center [838, 92] width 91 height 22
click at [367, 28] on button at bounding box center [368, 22] width 31 height 31
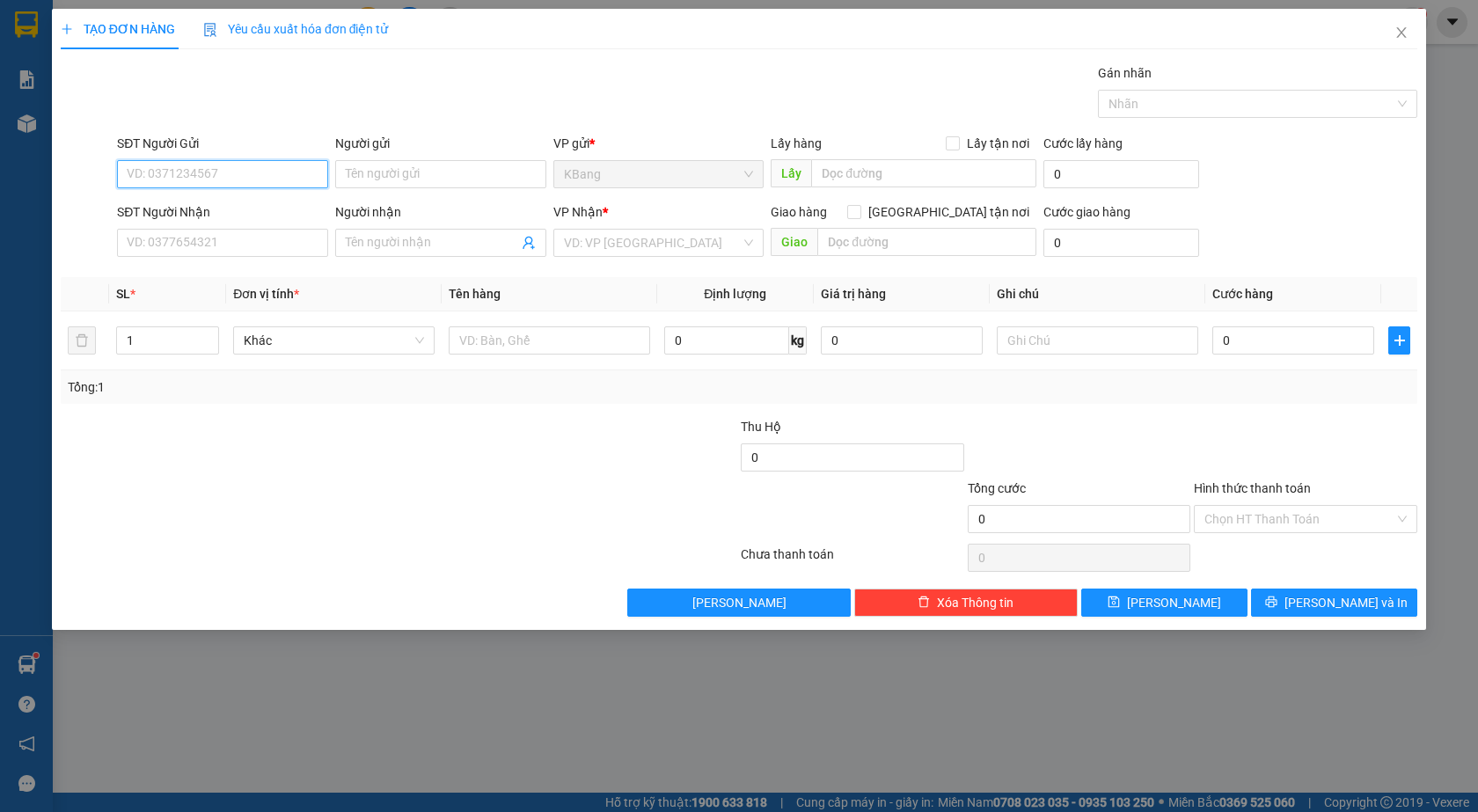
click at [226, 178] on input "SĐT Người Gửi" at bounding box center [223, 174] width 211 height 28
drag, startPoint x: 245, startPoint y: 240, endPoint x: 354, endPoint y: 100, distance: 177.4
click at [249, 235] on input "SĐT Người Nhận" at bounding box center [223, 243] width 211 height 28
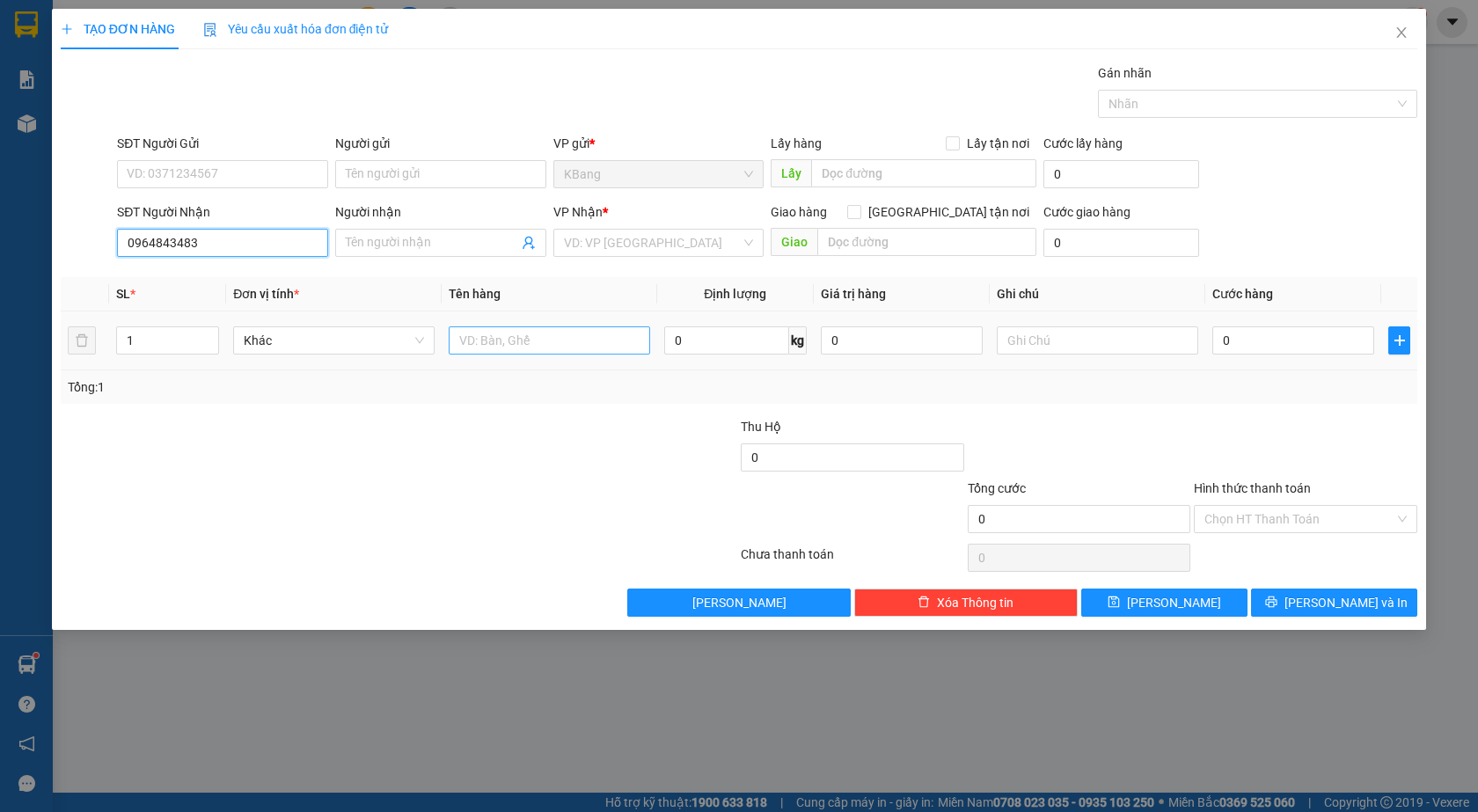
type input "0964843483"
drag, startPoint x: 501, startPoint y: 351, endPoint x: 512, endPoint y: 527, distance: 176.3
click at [500, 353] on input "text" at bounding box center [549, 340] width 201 height 28
type input "1 bao"
click at [1227, 337] on input "0" at bounding box center [1293, 340] width 162 height 28
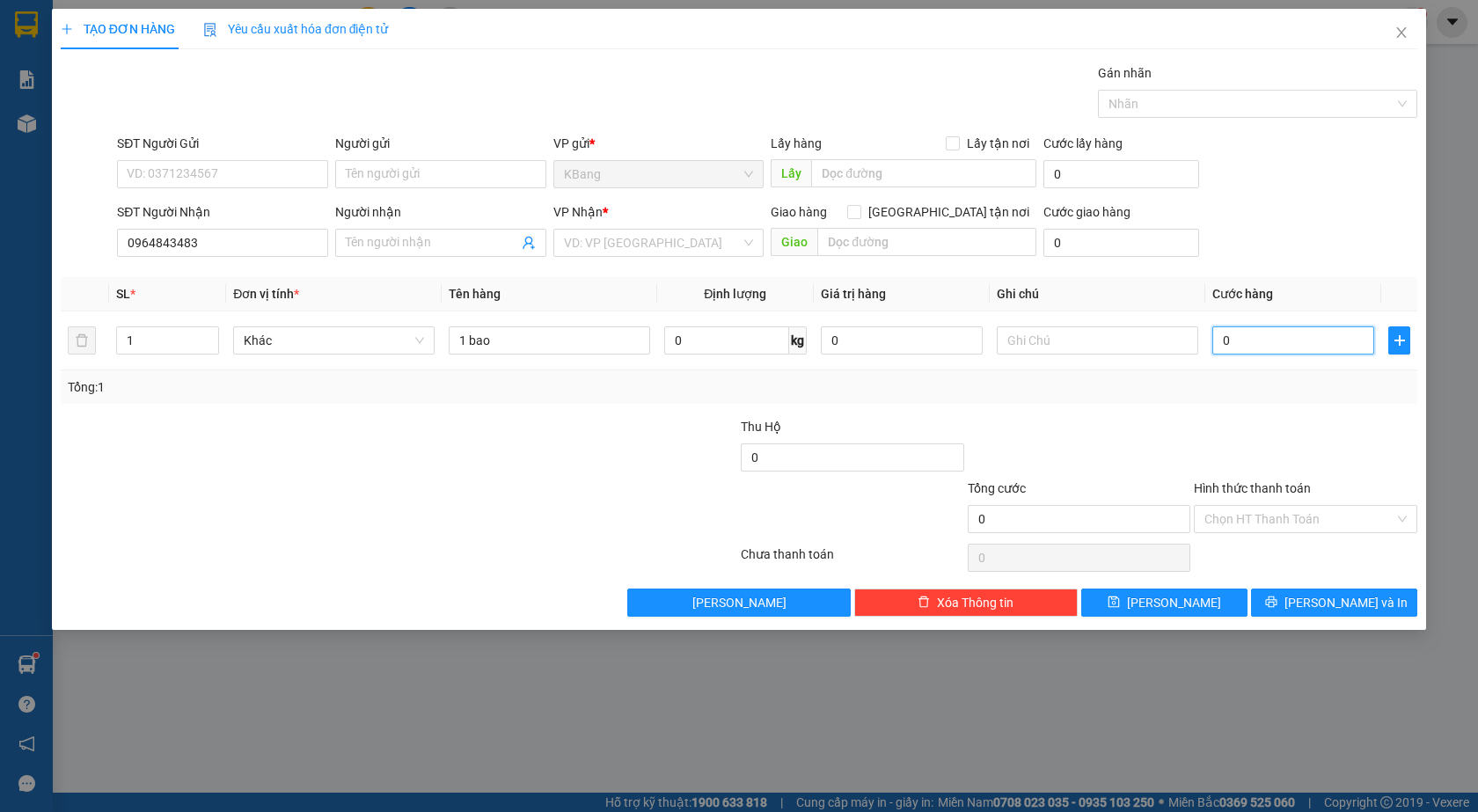
type input "7"
type input "70"
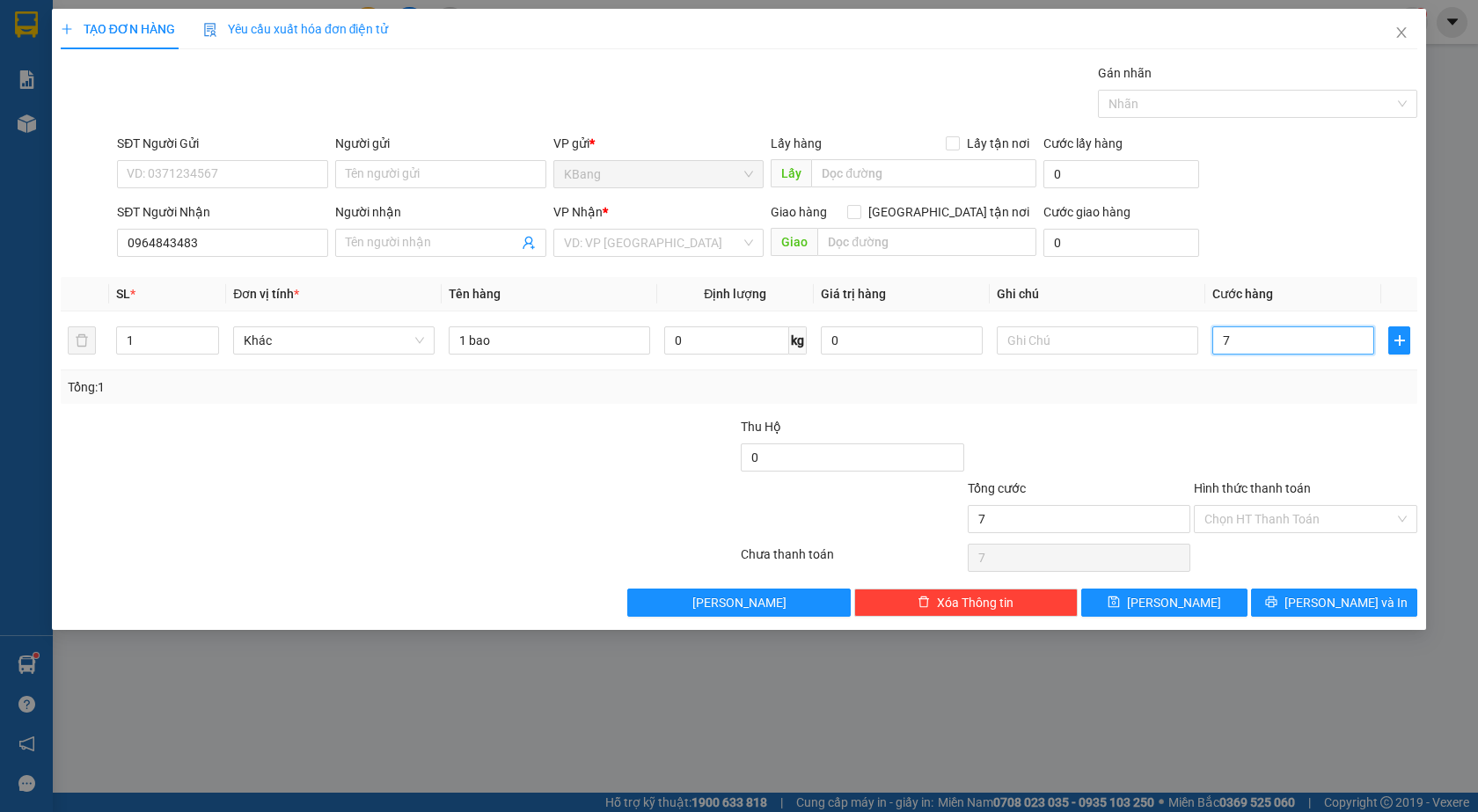
type input "70"
type input "700"
type input "7.000"
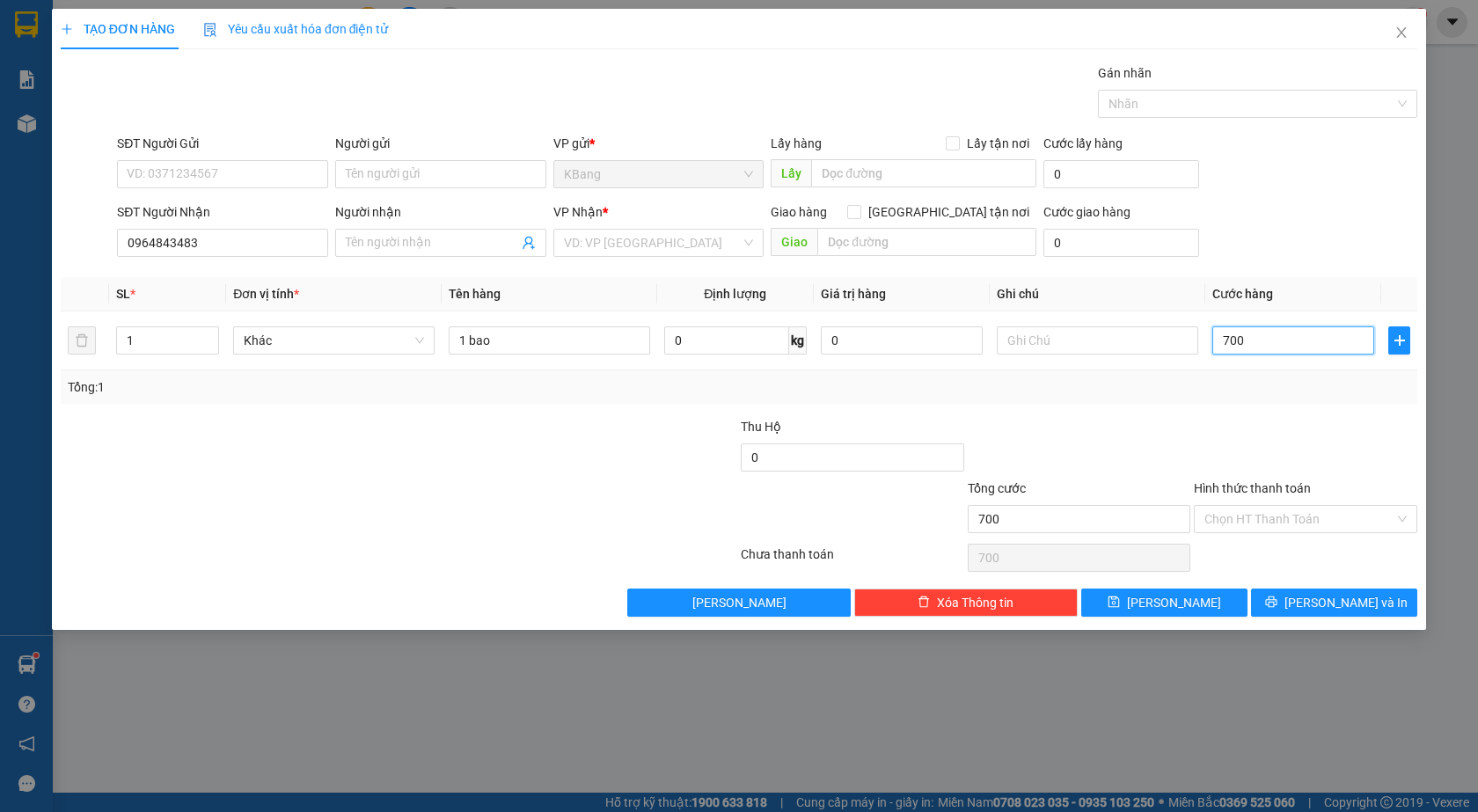
type input "7.000"
type input "70.000"
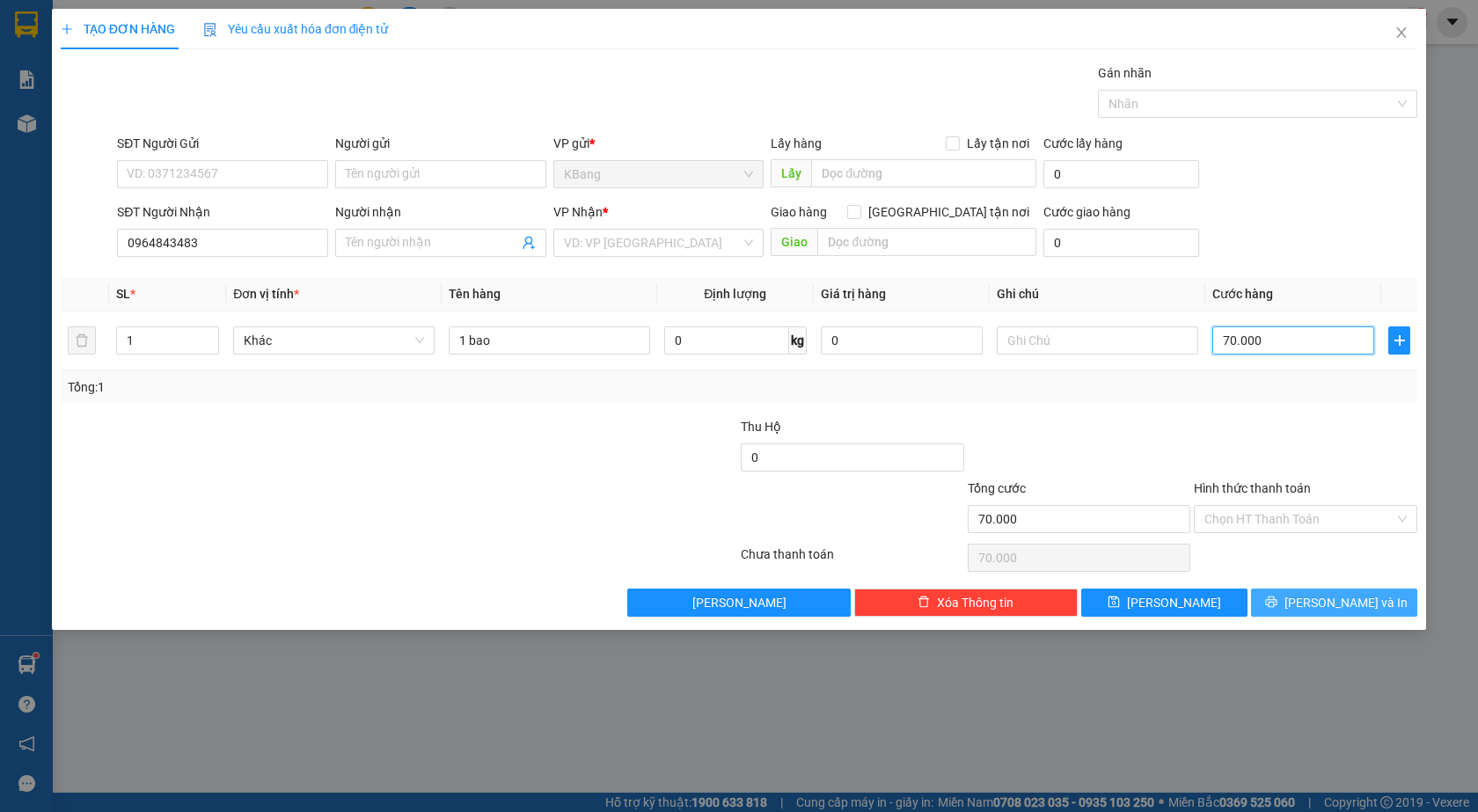
type input "70.000"
click at [1336, 607] on span "[PERSON_NAME] và In" at bounding box center [1347, 602] width 123 height 19
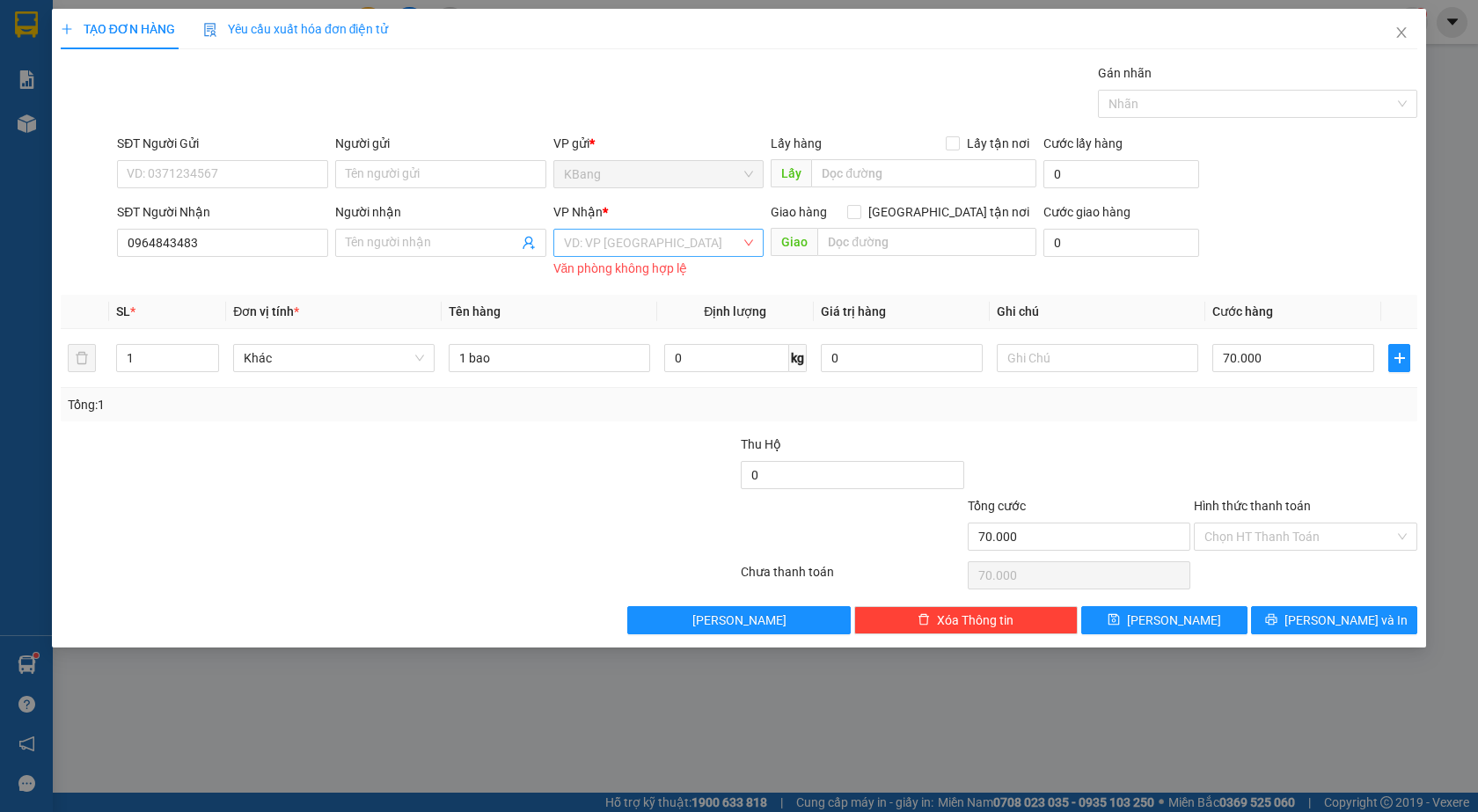
click at [634, 240] on input "search" at bounding box center [653, 243] width 178 height 27
click at [617, 338] on div "Bình Thạnh" at bounding box center [659, 333] width 190 height 19
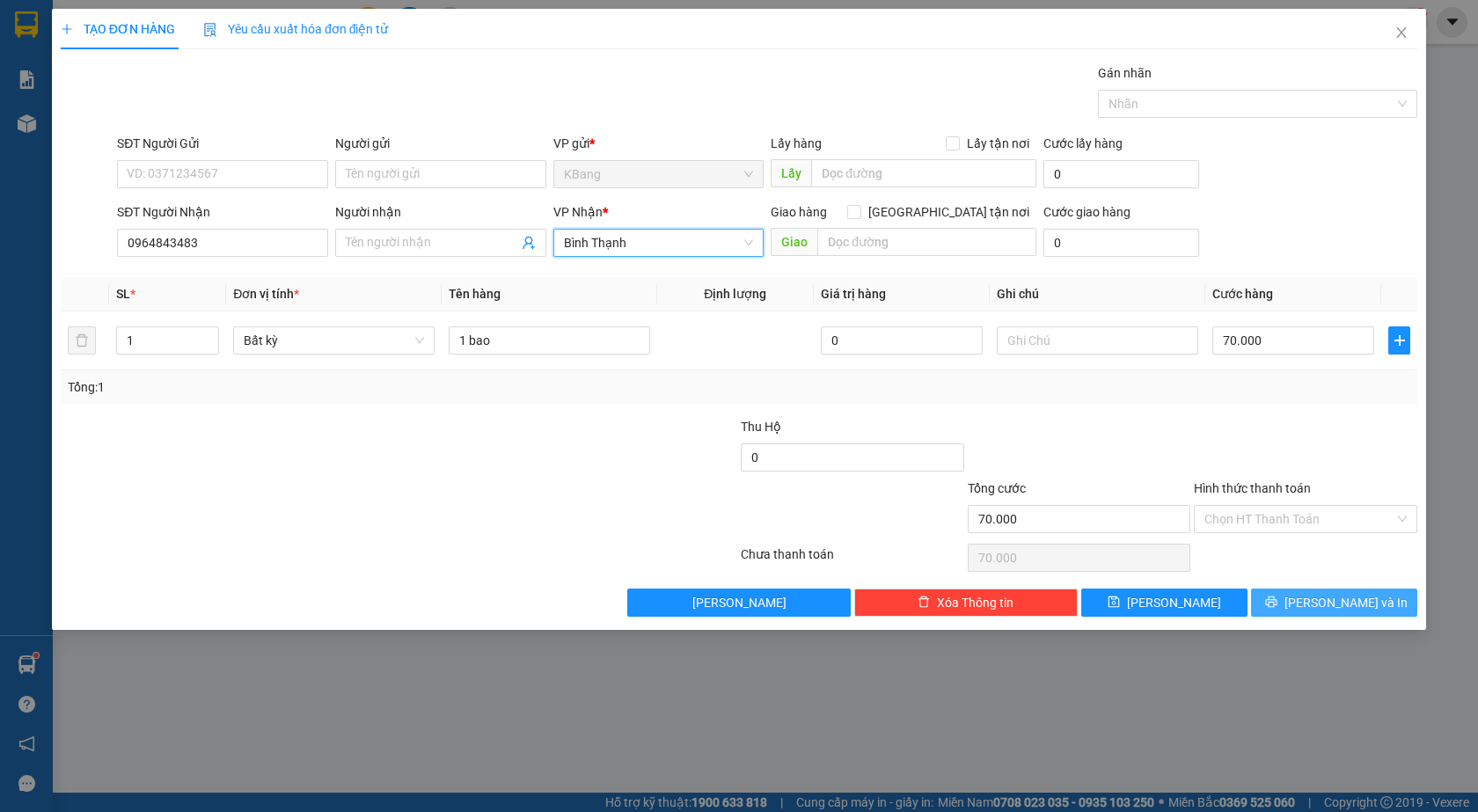
click at [1324, 603] on span "[PERSON_NAME] và In" at bounding box center [1347, 602] width 123 height 19
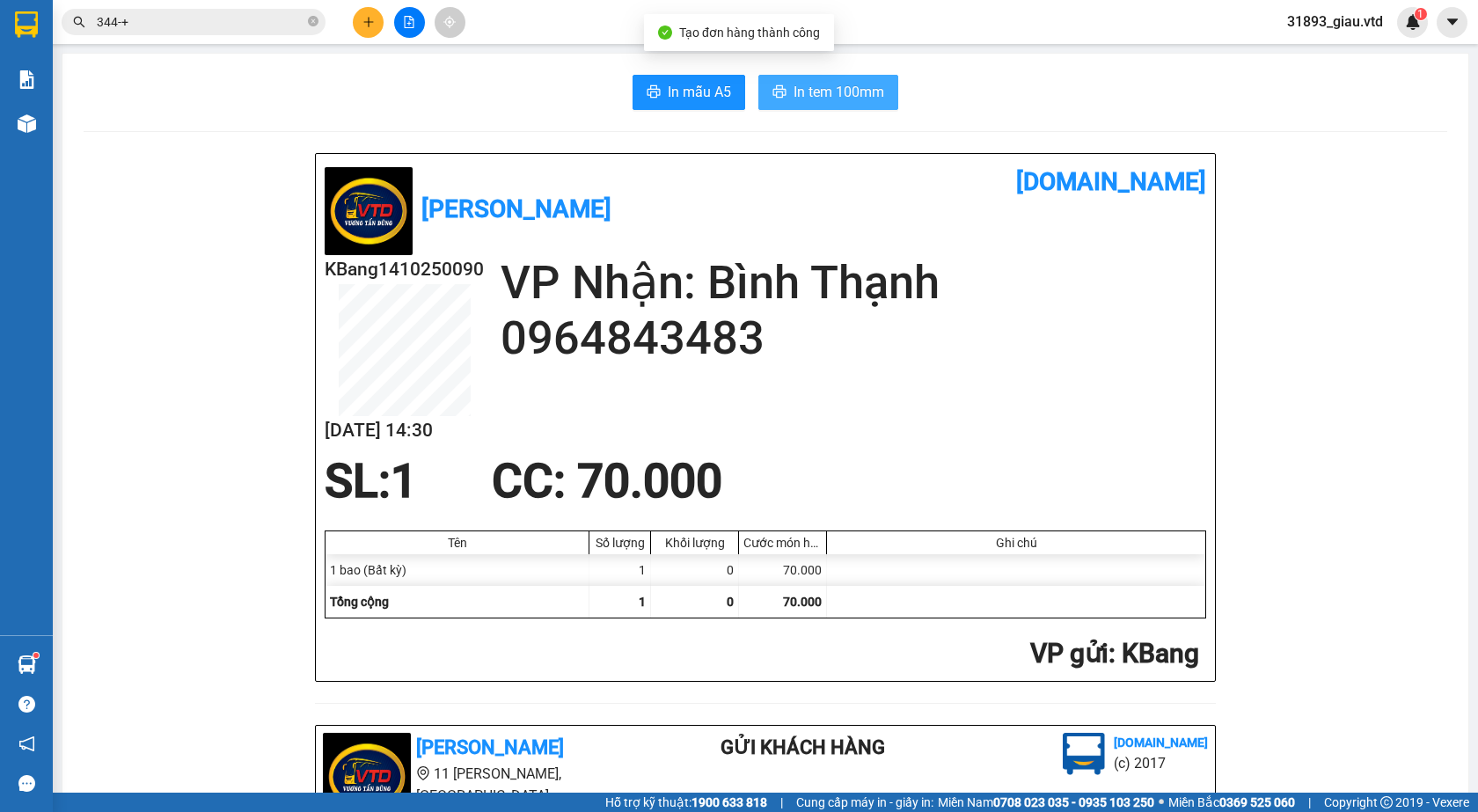
click at [803, 84] on span "In tem 100mm" at bounding box center [838, 92] width 91 height 22
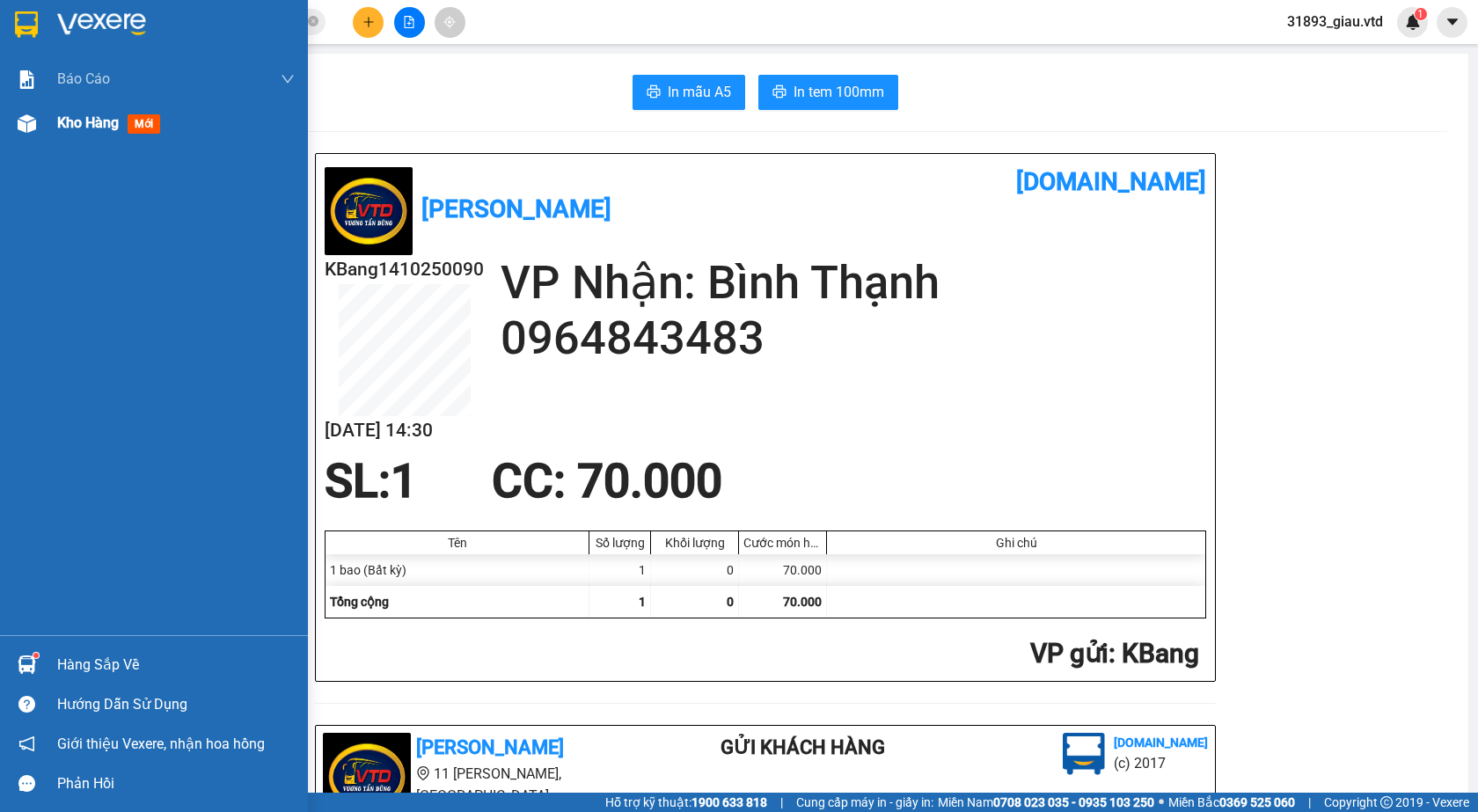
click at [144, 125] on span "mới" at bounding box center [143, 123] width 33 height 19
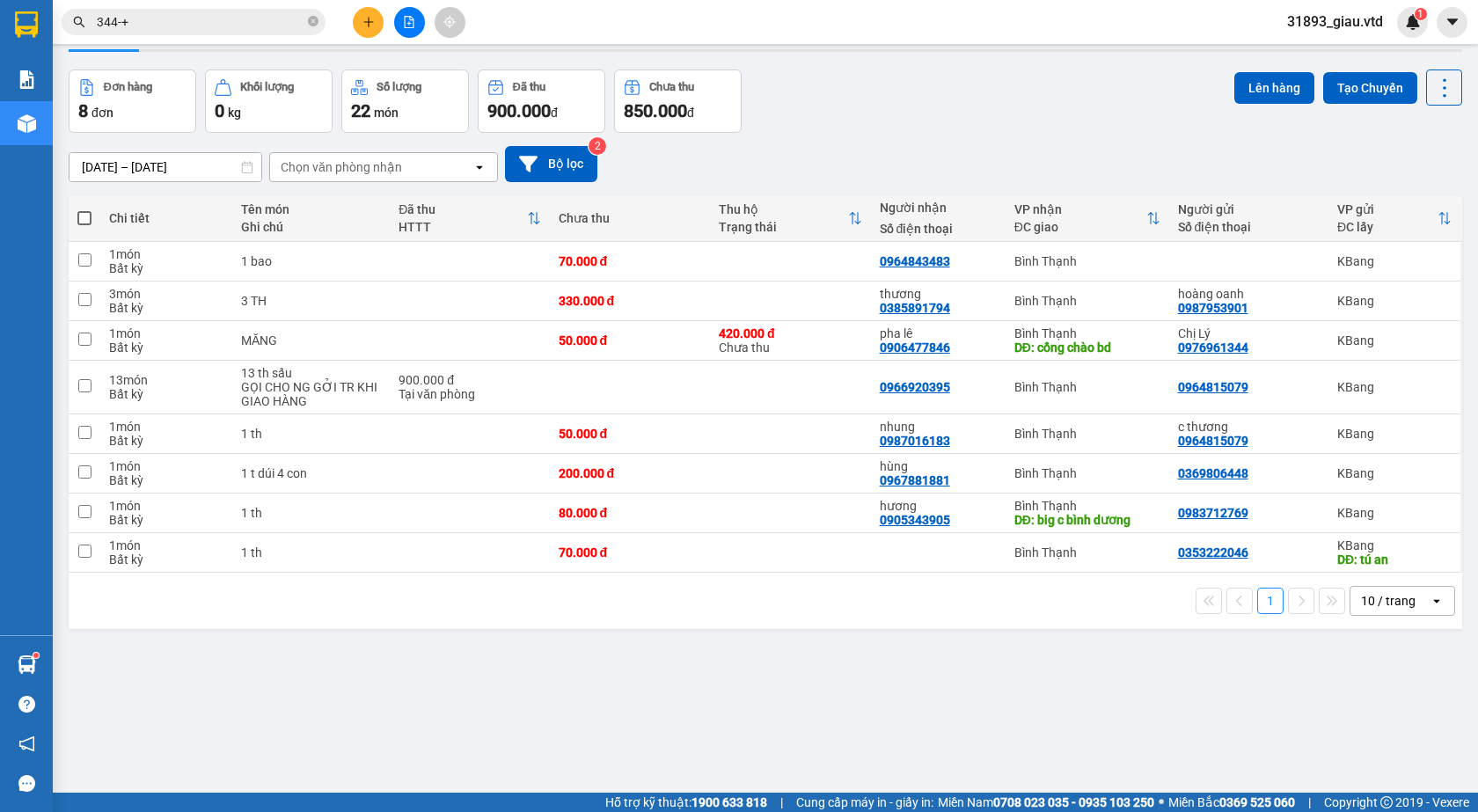
scroll to position [81, 0]
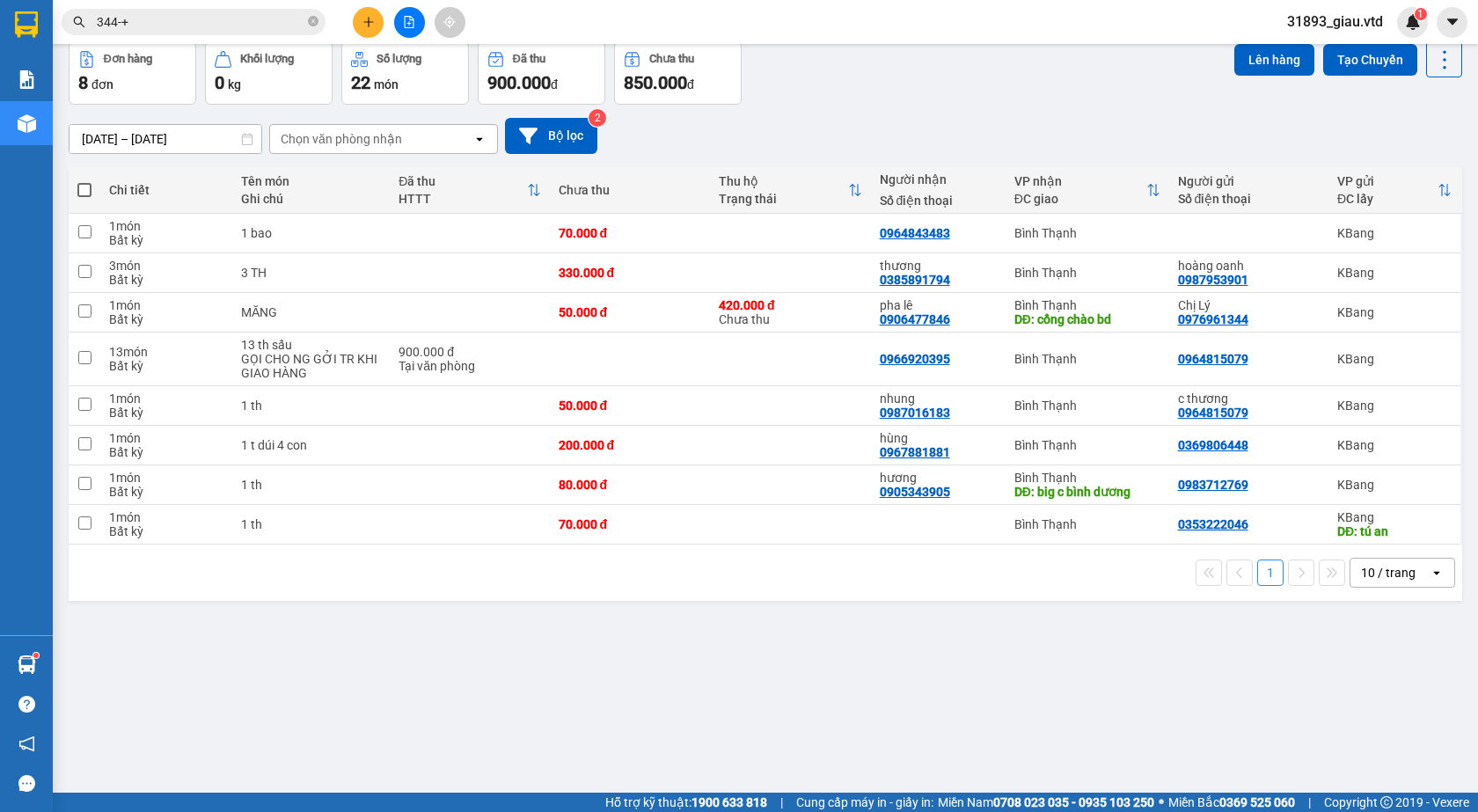
click at [84, 191] on span at bounding box center [85, 190] width 14 height 14
click at [85, 181] on input "checkbox" at bounding box center [85, 181] width 0 height 0
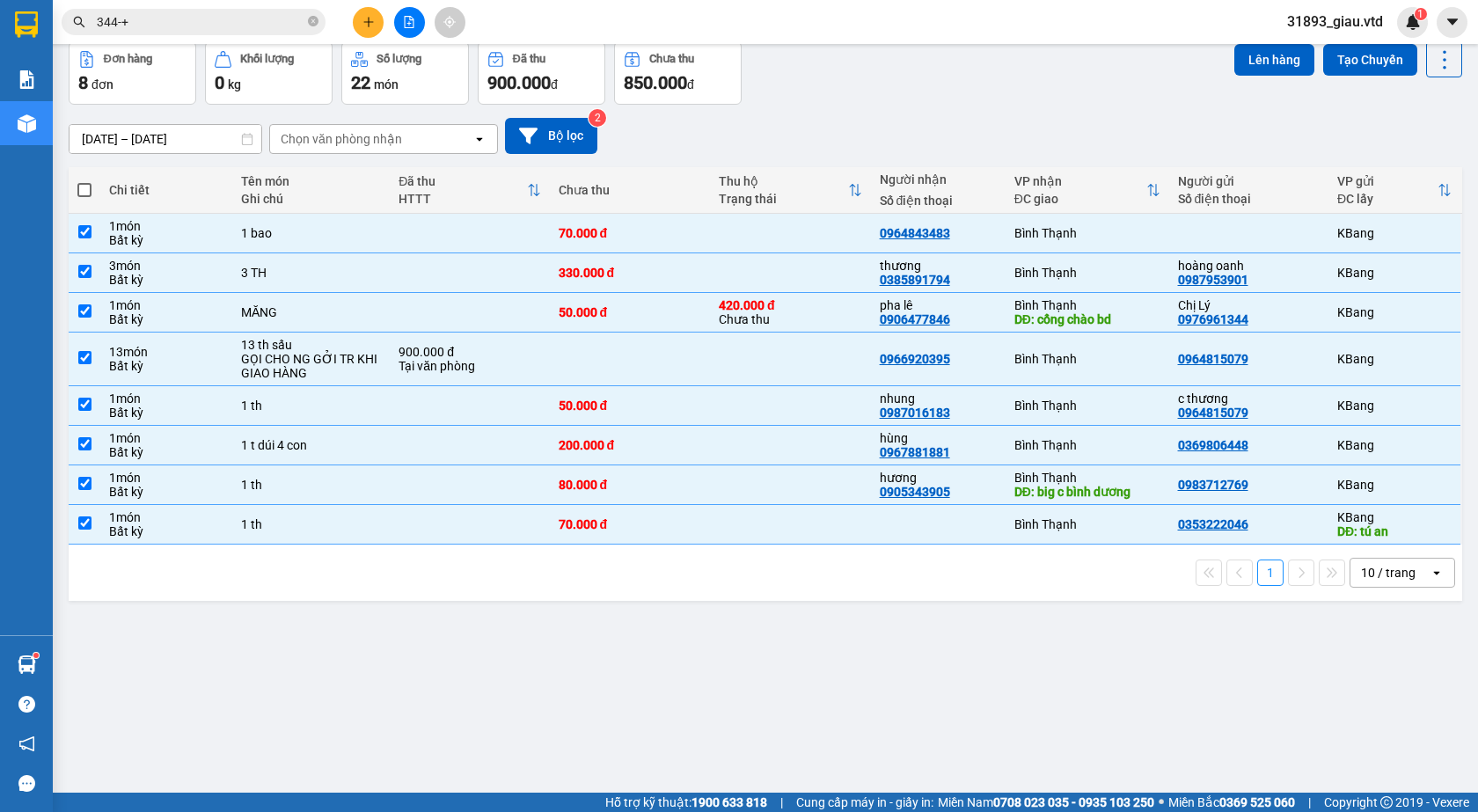
checkbox input "true"
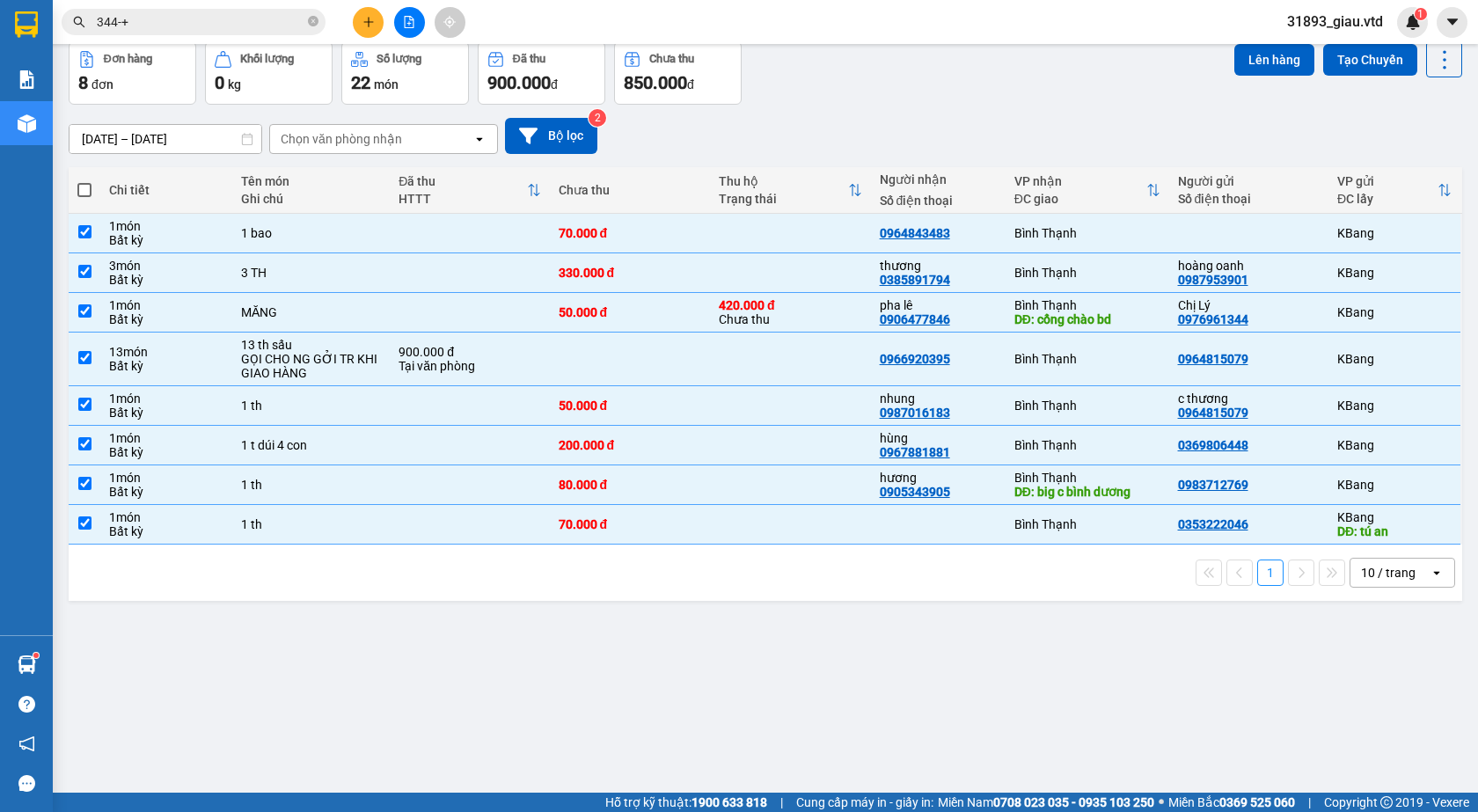
checkbox input "true"
click at [1261, 68] on button "Lên hàng" at bounding box center [1274, 60] width 80 height 32
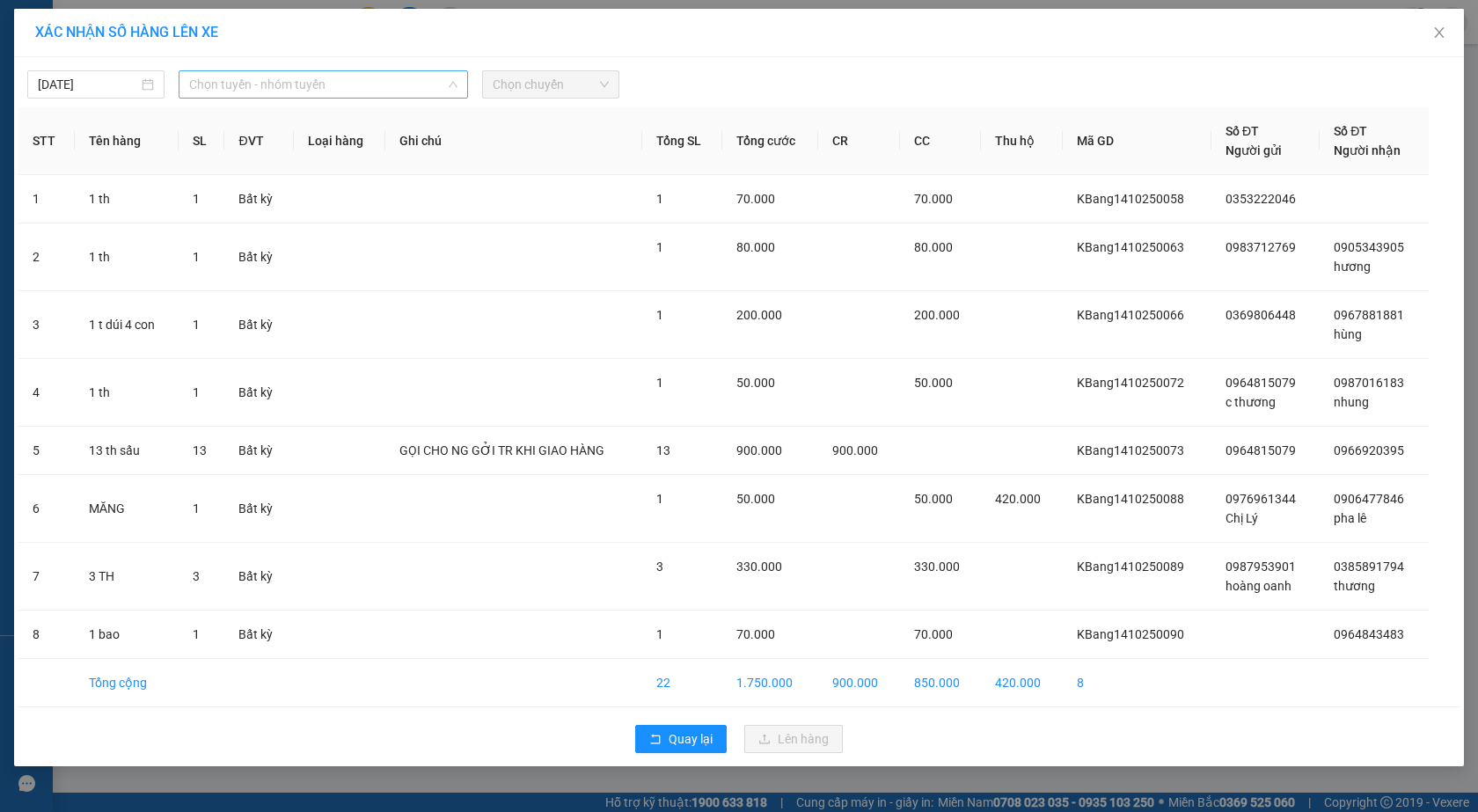
click at [250, 86] on span "Chọn tuyến - nhóm tuyến" at bounding box center [323, 85] width 269 height 27
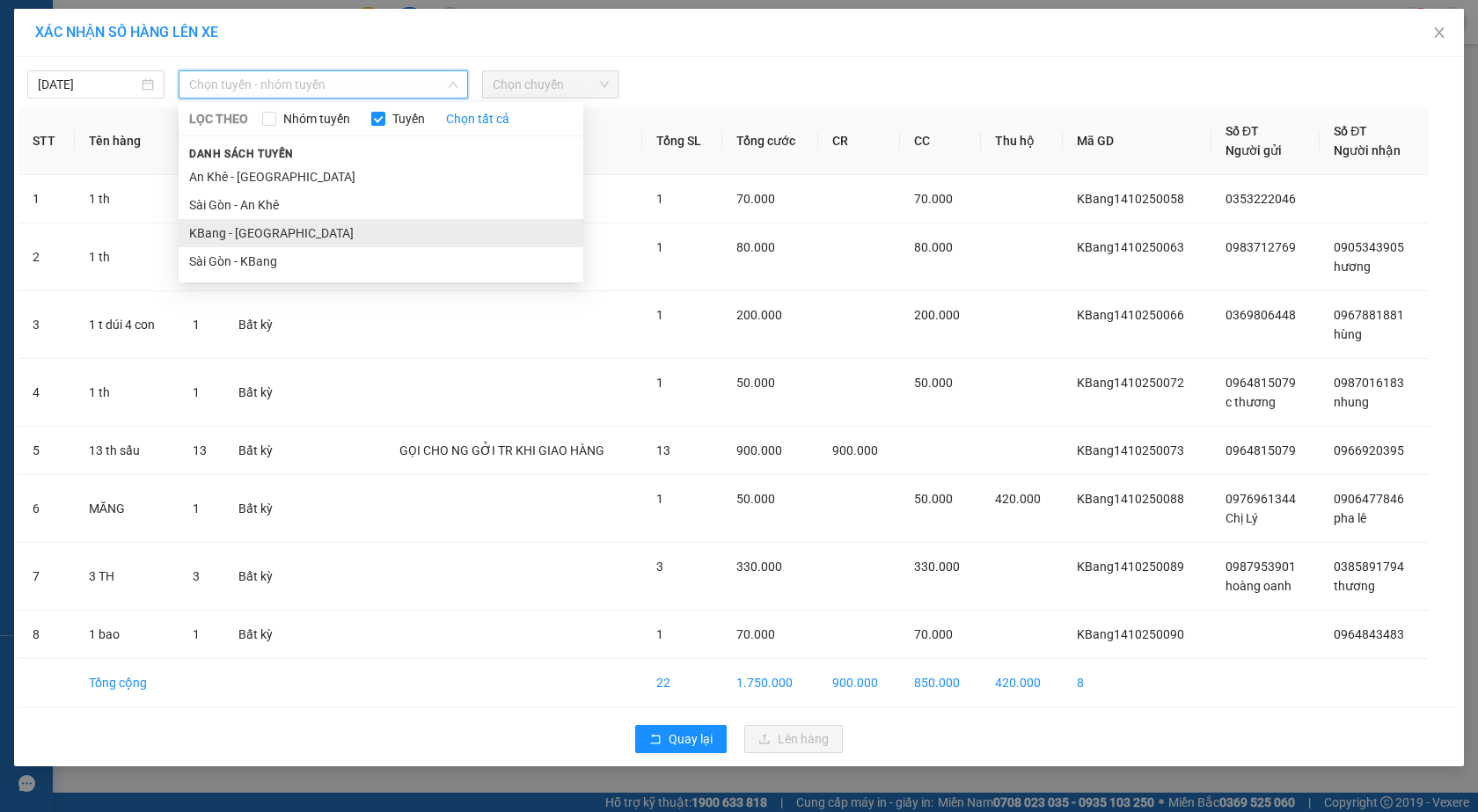
drag, startPoint x: 235, startPoint y: 232, endPoint x: 382, endPoint y: 84, distance: 208.6
click at [235, 232] on li "KBang - [GEOGRAPHIC_DATA]" at bounding box center [380, 233] width 405 height 28
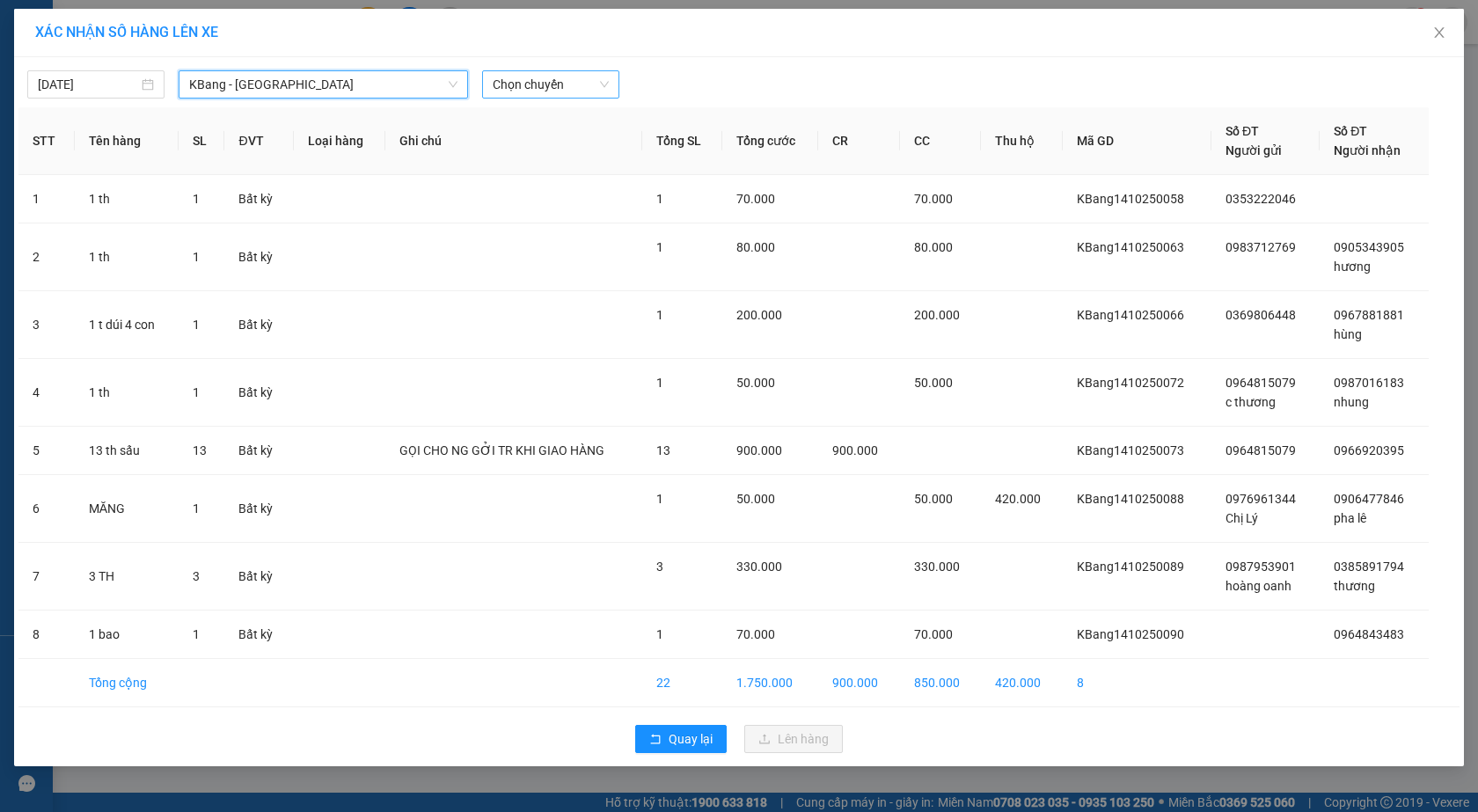
click at [519, 85] on span "Chọn chuyến" at bounding box center [550, 85] width 116 height 27
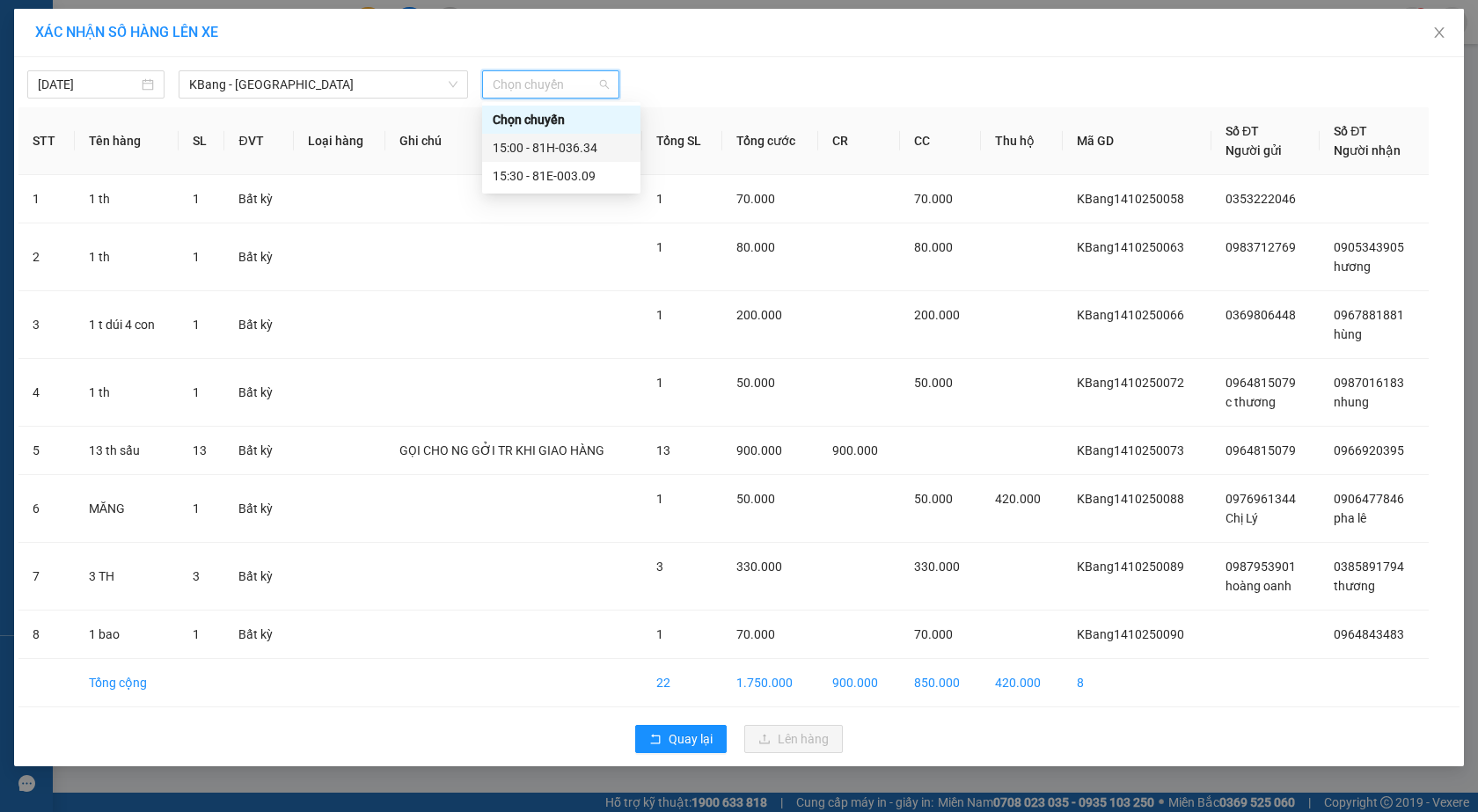
click at [560, 148] on div "15:00 - 81H-036.34" at bounding box center [561, 147] width 137 height 19
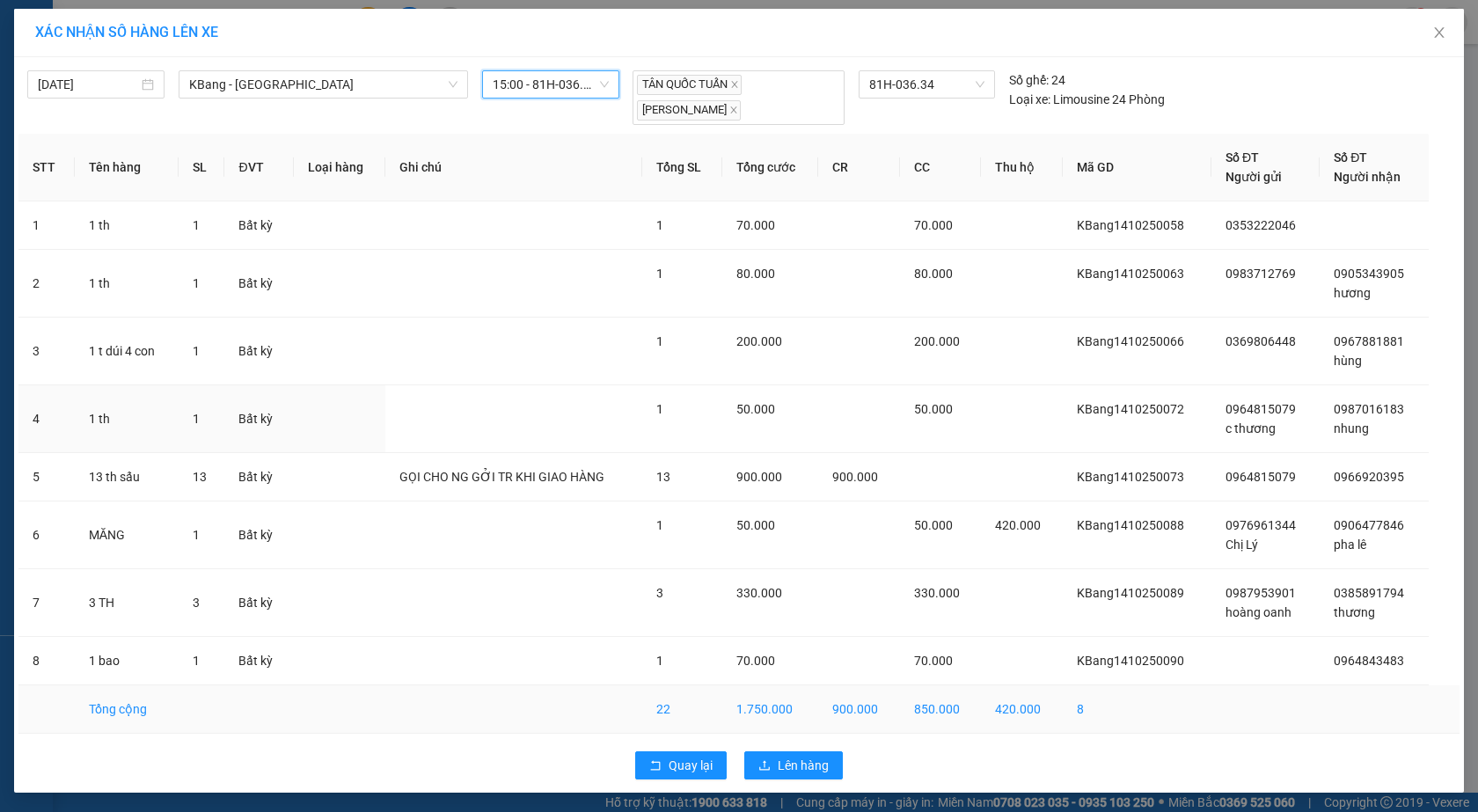
scroll to position [2, 0]
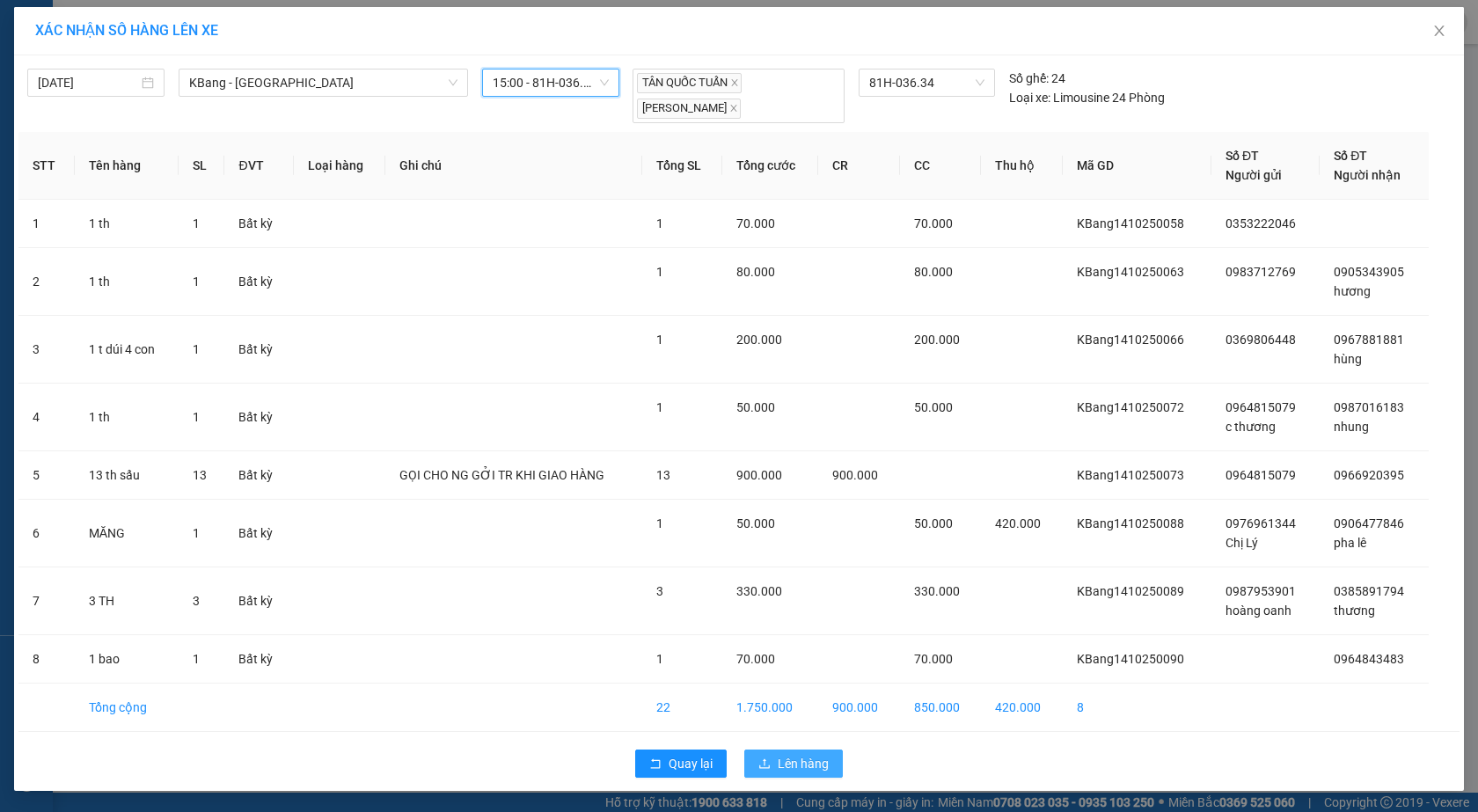
click at [790, 764] on span "Lên hàng" at bounding box center [803, 763] width 51 height 19
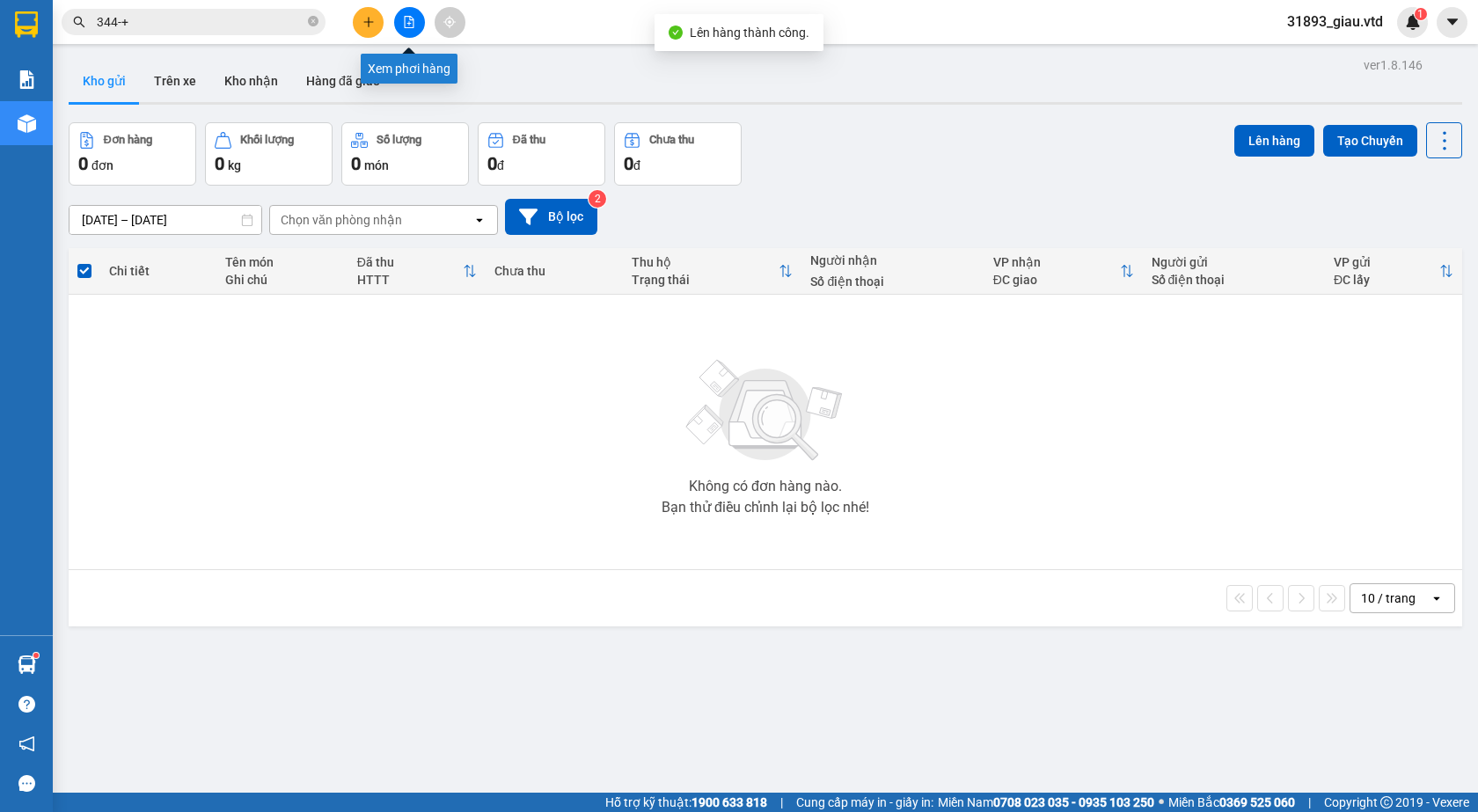
click at [408, 20] on icon "file-add" at bounding box center [409, 22] width 12 height 12
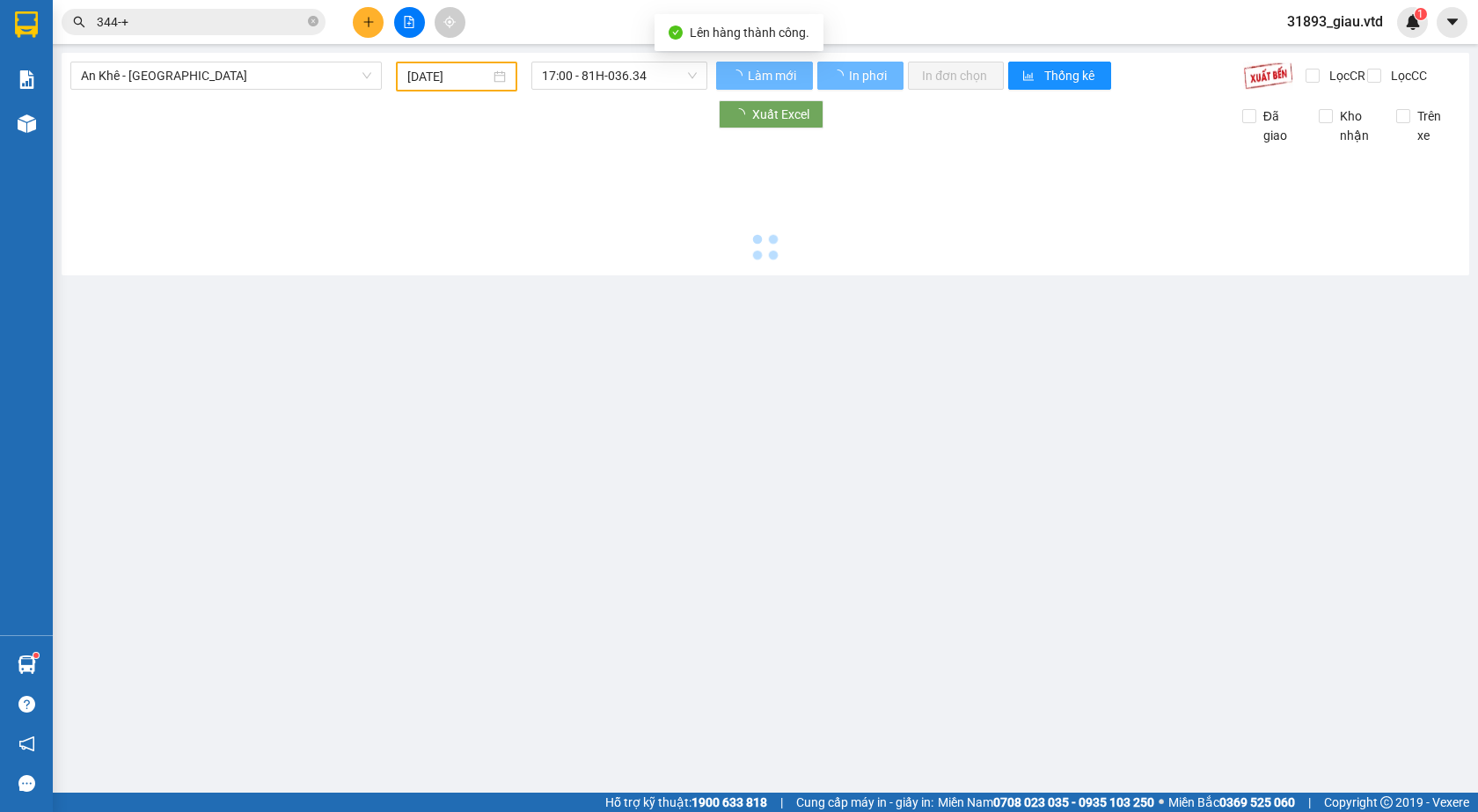
type input "[DATE]"
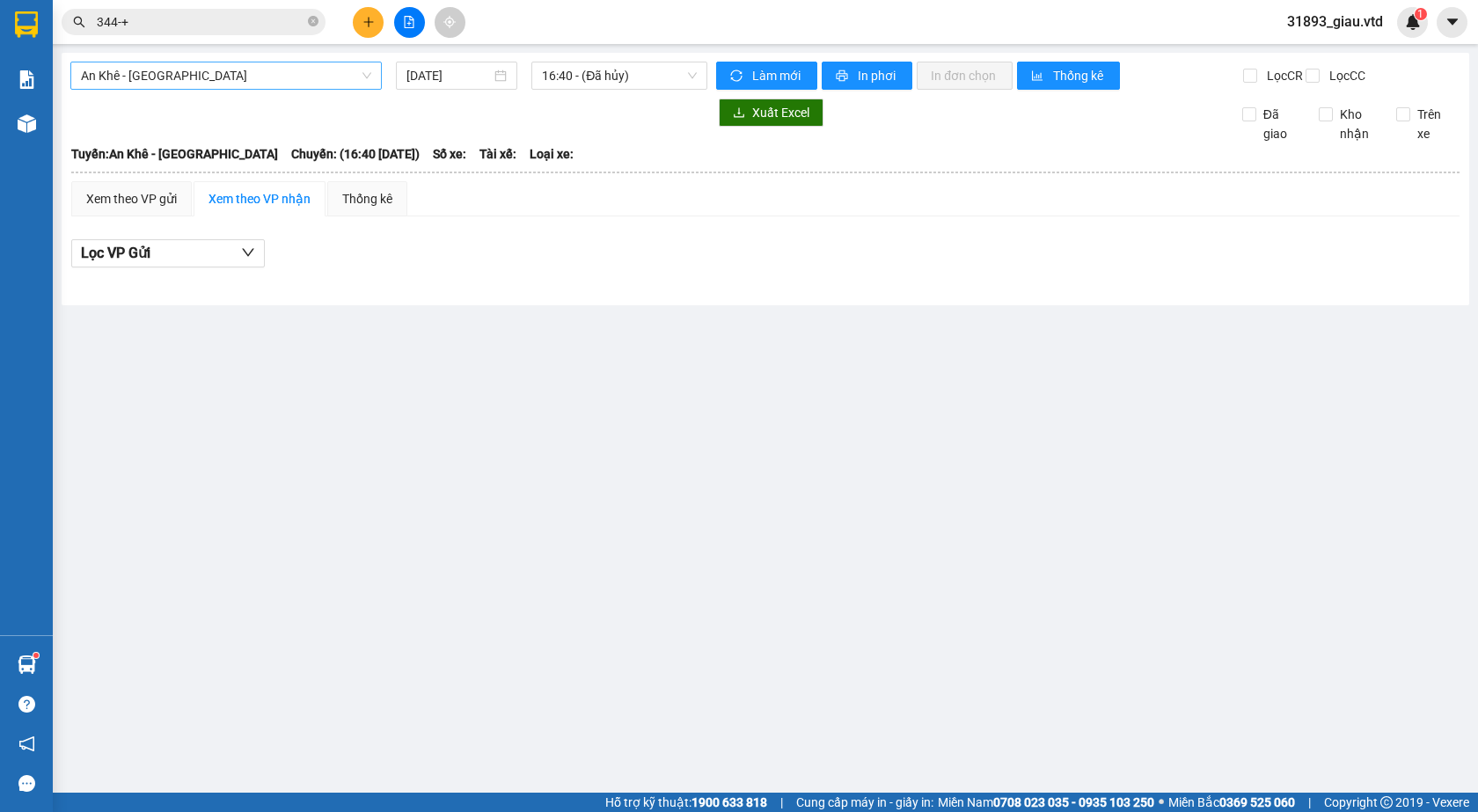
click at [116, 78] on span "An Khê - [GEOGRAPHIC_DATA]" at bounding box center [226, 76] width 291 height 27
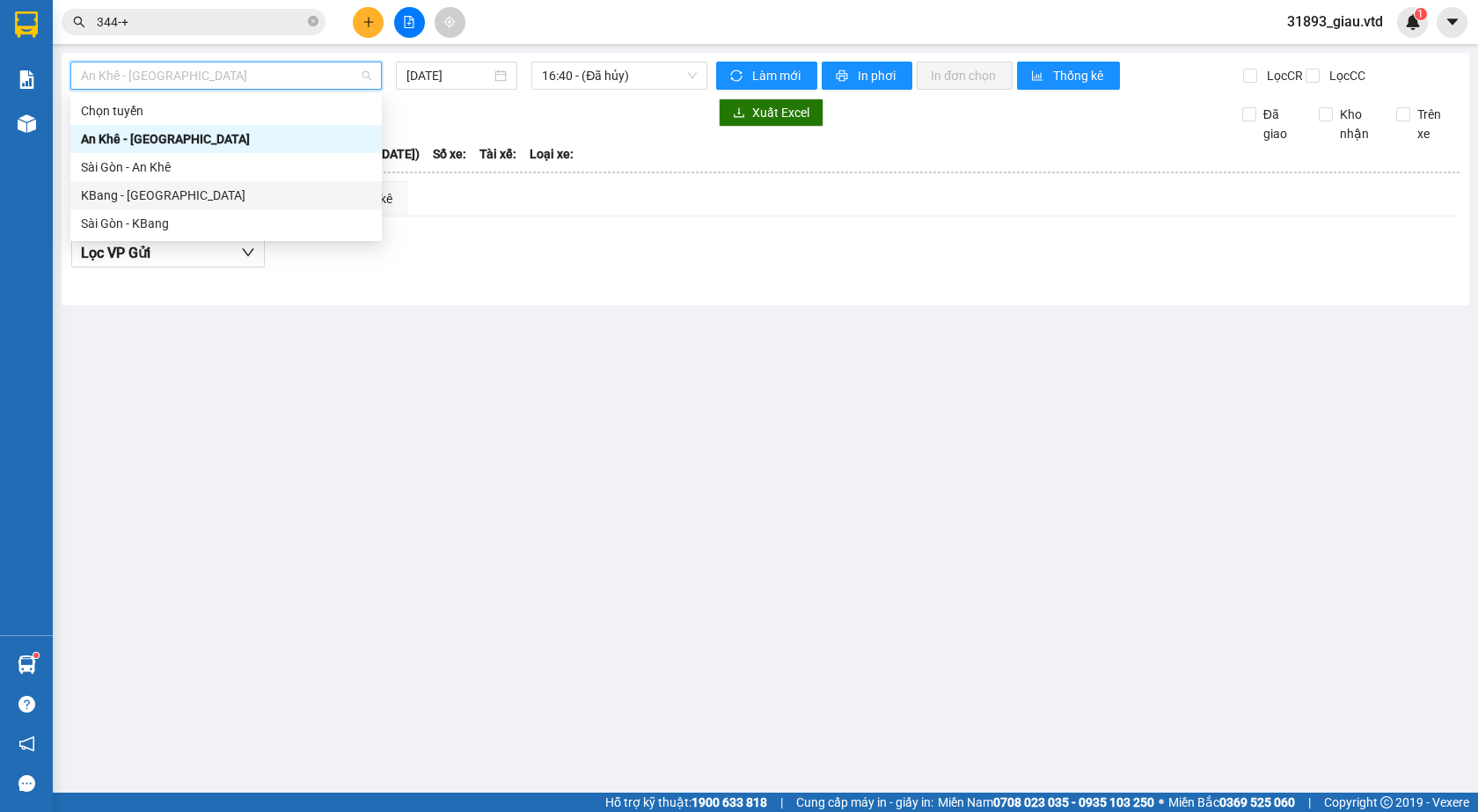
click at [110, 199] on div "KBang - [GEOGRAPHIC_DATA]" at bounding box center [226, 195] width 291 height 19
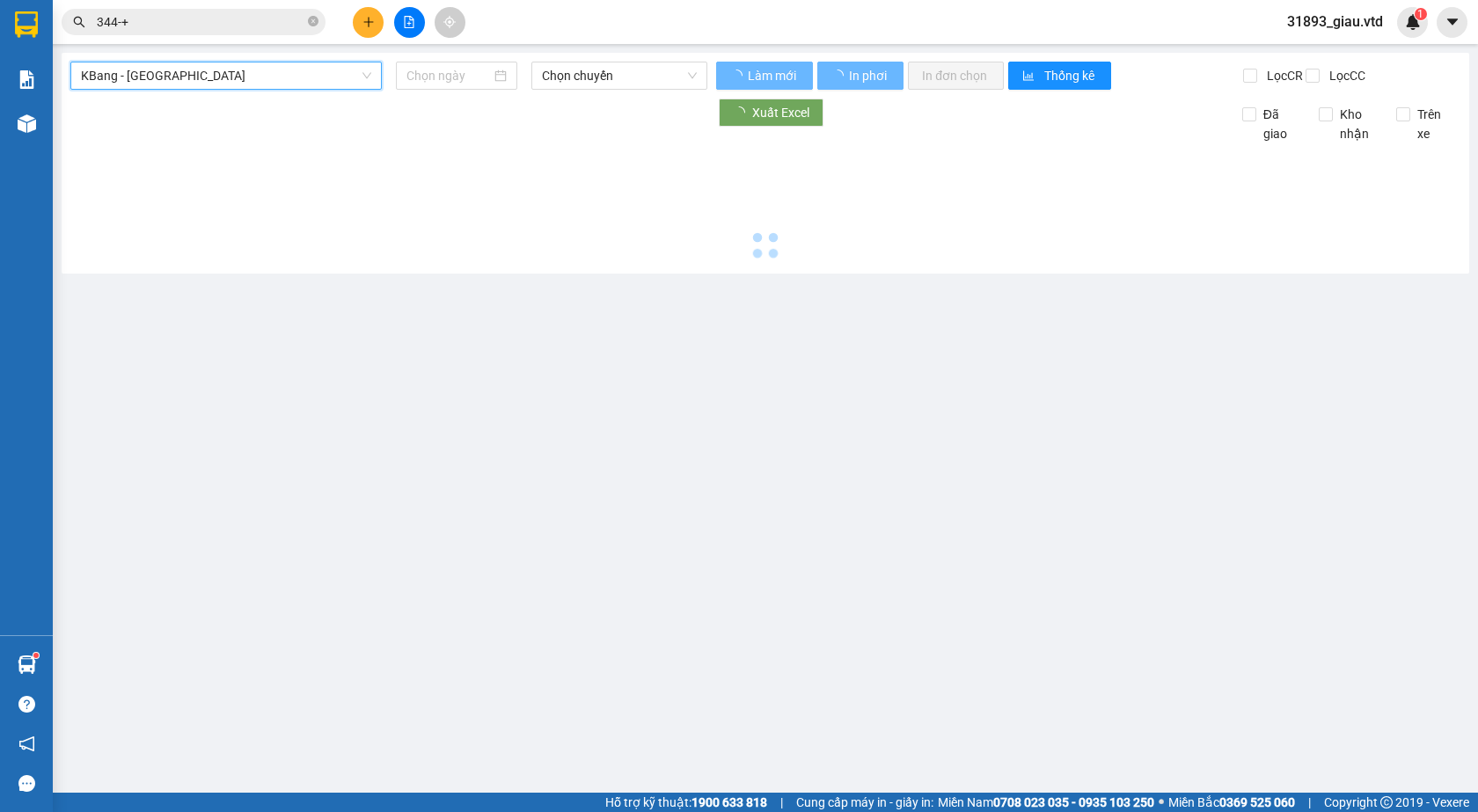
type input "[DATE]"
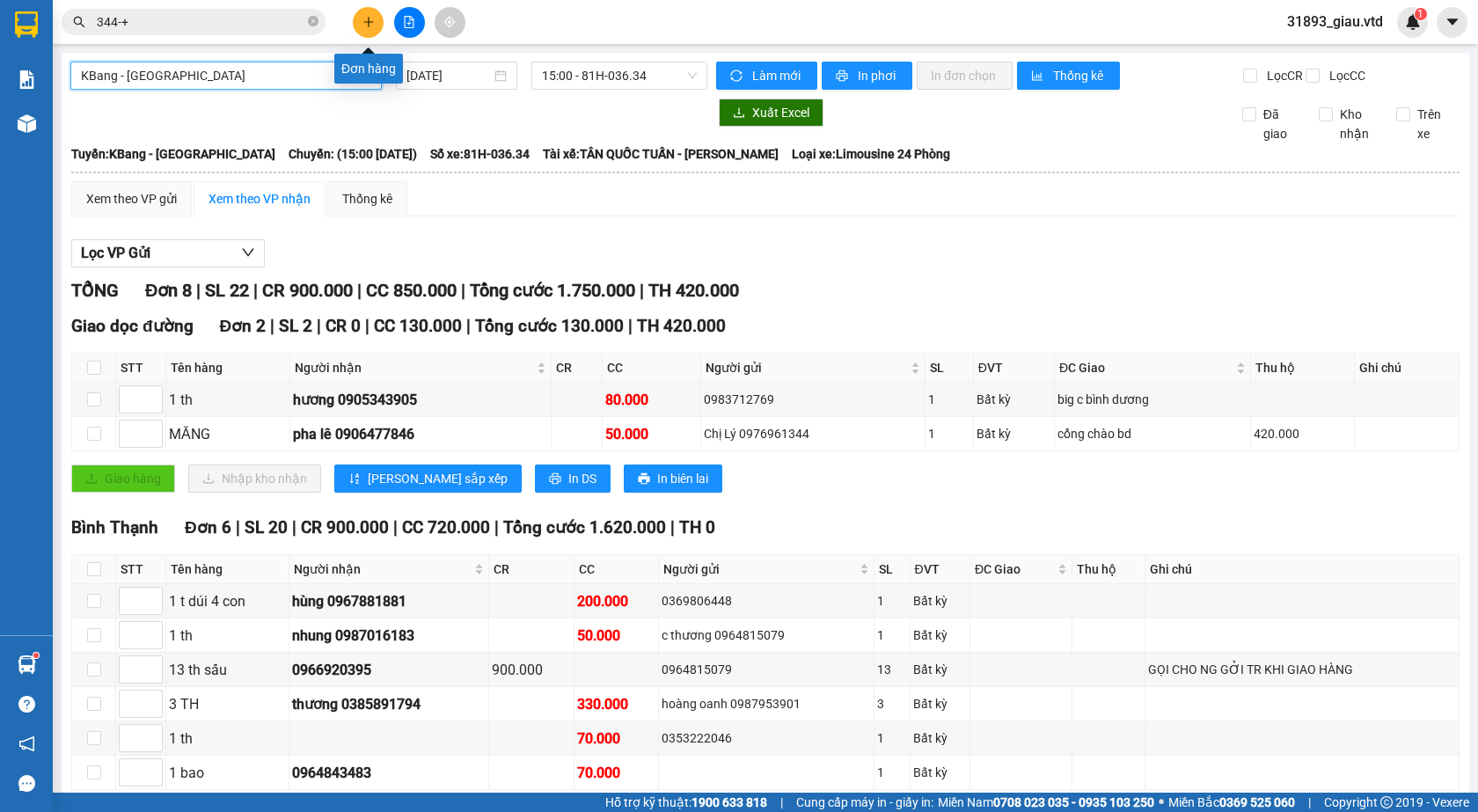
click at [363, 20] on icon "plus" at bounding box center [368, 22] width 12 height 12
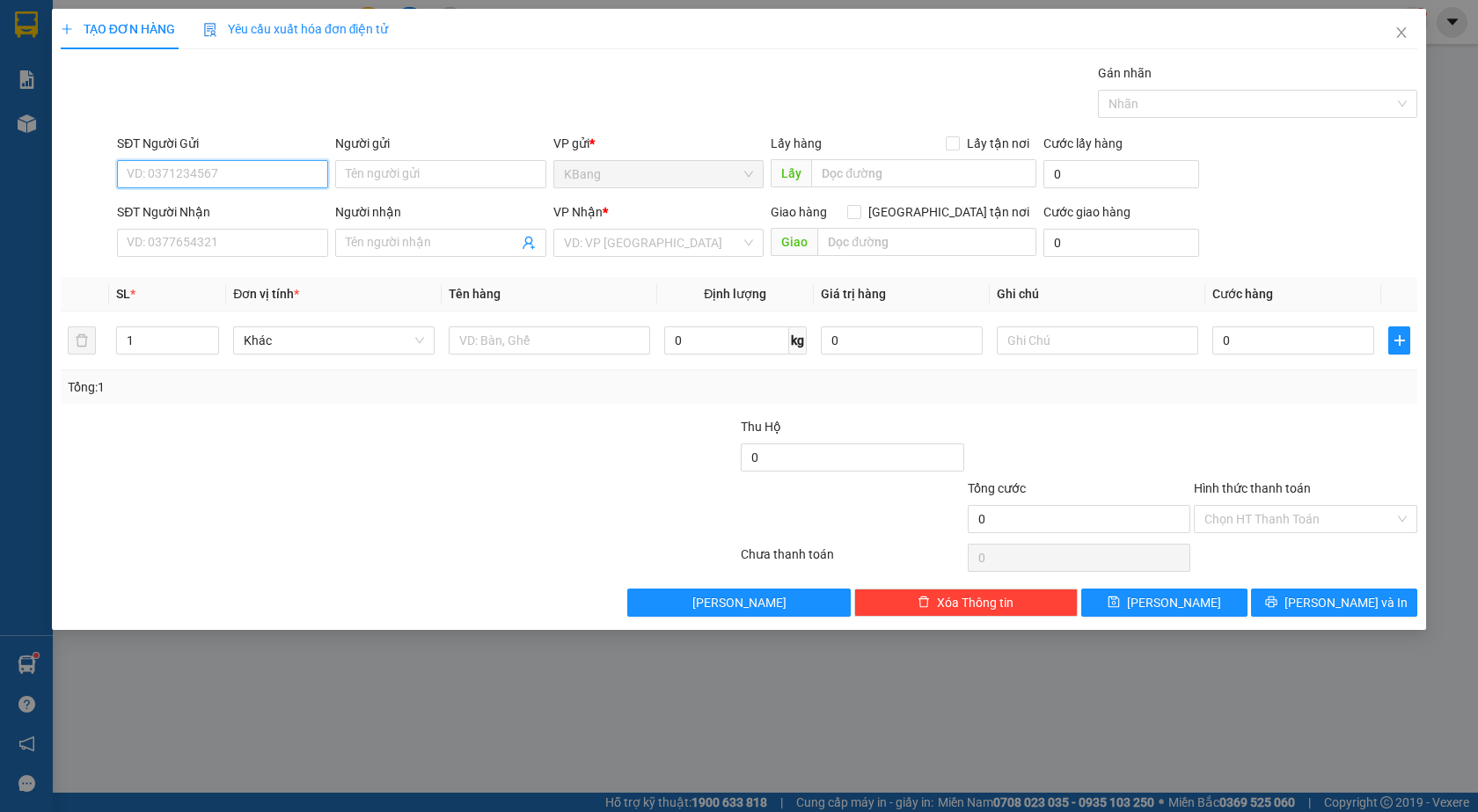
drag, startPoint x: 226, startPoint y: 177, endPoint x: 303, endPoint y: 127, distance: 91.8
click at [228, 178] on input "SĐT Người Gửi" at bounding box center [223, 174] width 211 height 28
click at [183, 240] on div "0964475679 - huyền" at bounding box center [222, 237] width 190 height 19
type input "0964475679"
type input "huyền"
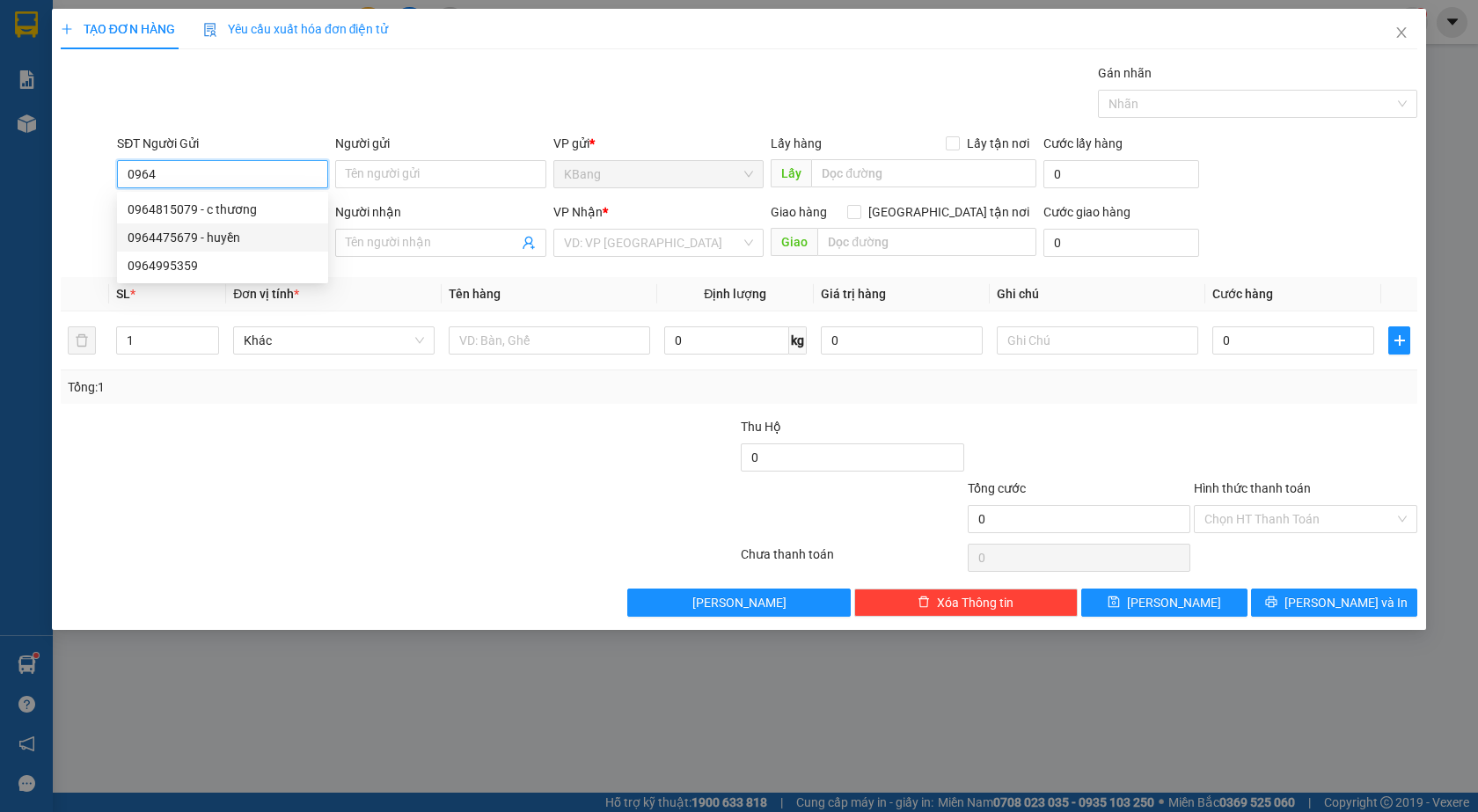
type input "0797563535"
type input "thúy"
type input "đất [DEMOGRAPHIC_DATA]"
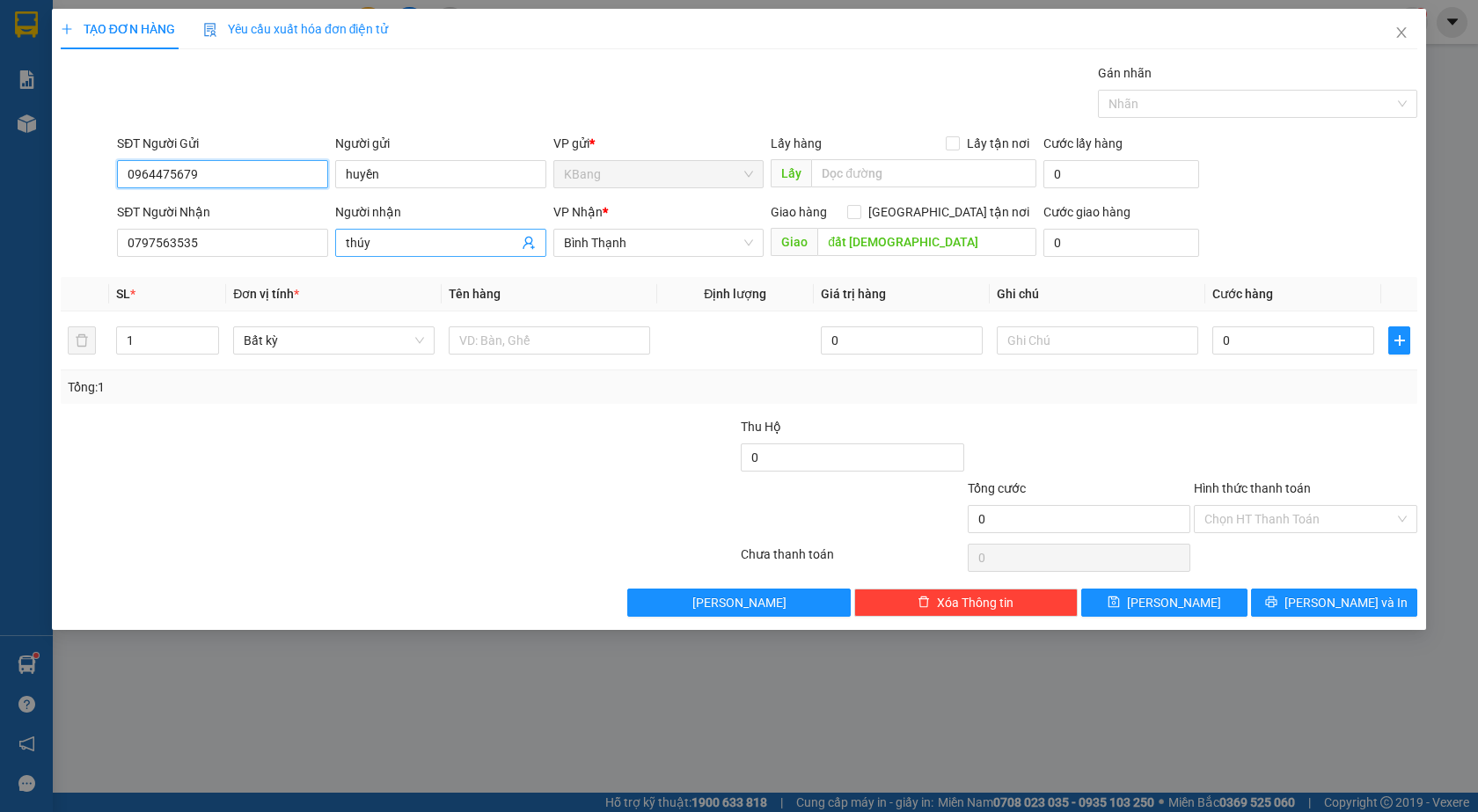
type input "0964475679"
click at [529, 242] on icon "user-add" at bounding box center [528, 243] width 14 height 14
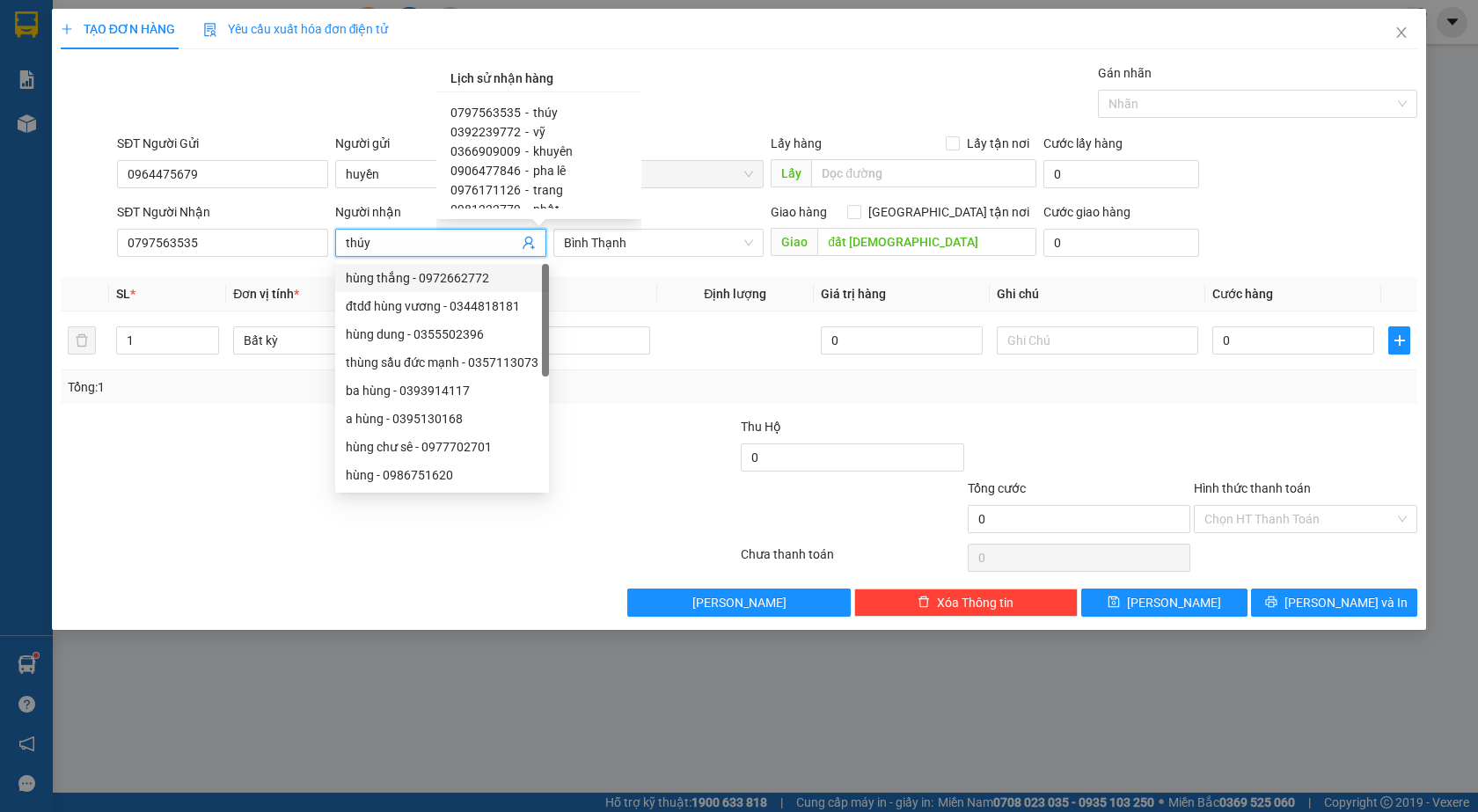
click at [499, 129] on span "0392239772" at bounding box center [486, 132] width 71 height 14
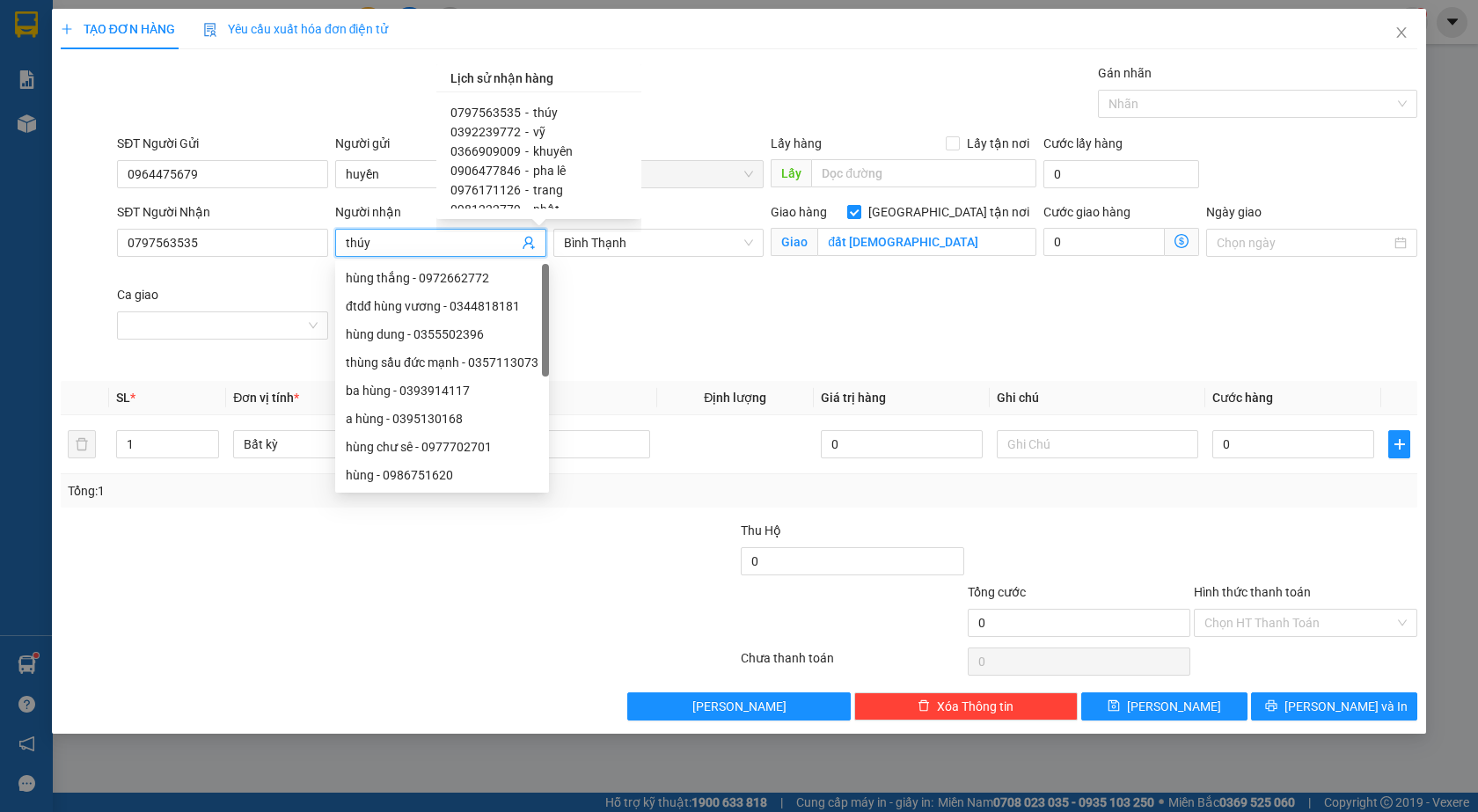
type input "0392239772"
type input "vỹ"
checkbox input "true"
type input "ccbd"
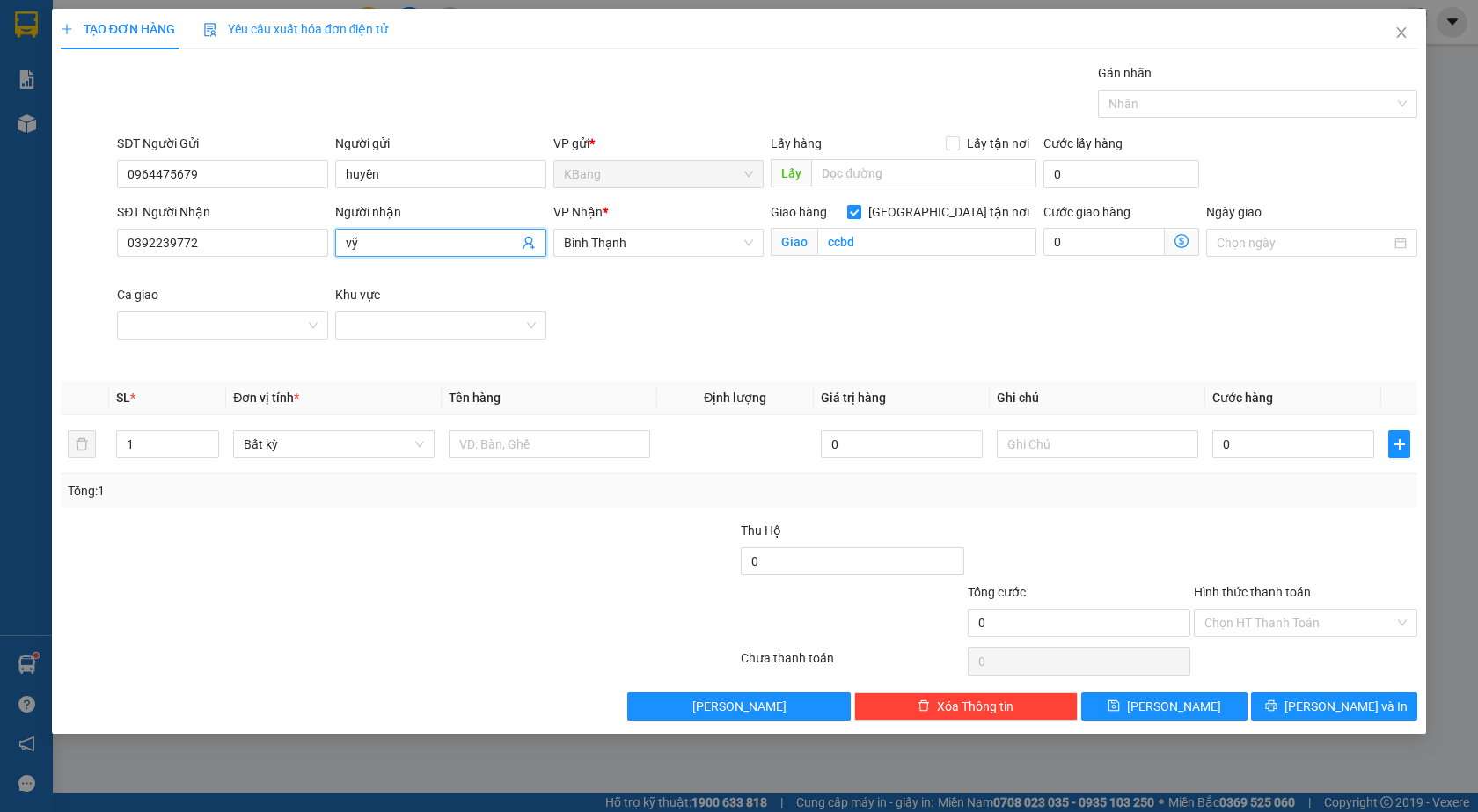
click at [860, 211] on input "[GEOGRAPHIC_DATA] tận nơi" at bounding box center [853, 211] width 12 height 12
checkbox input "false"
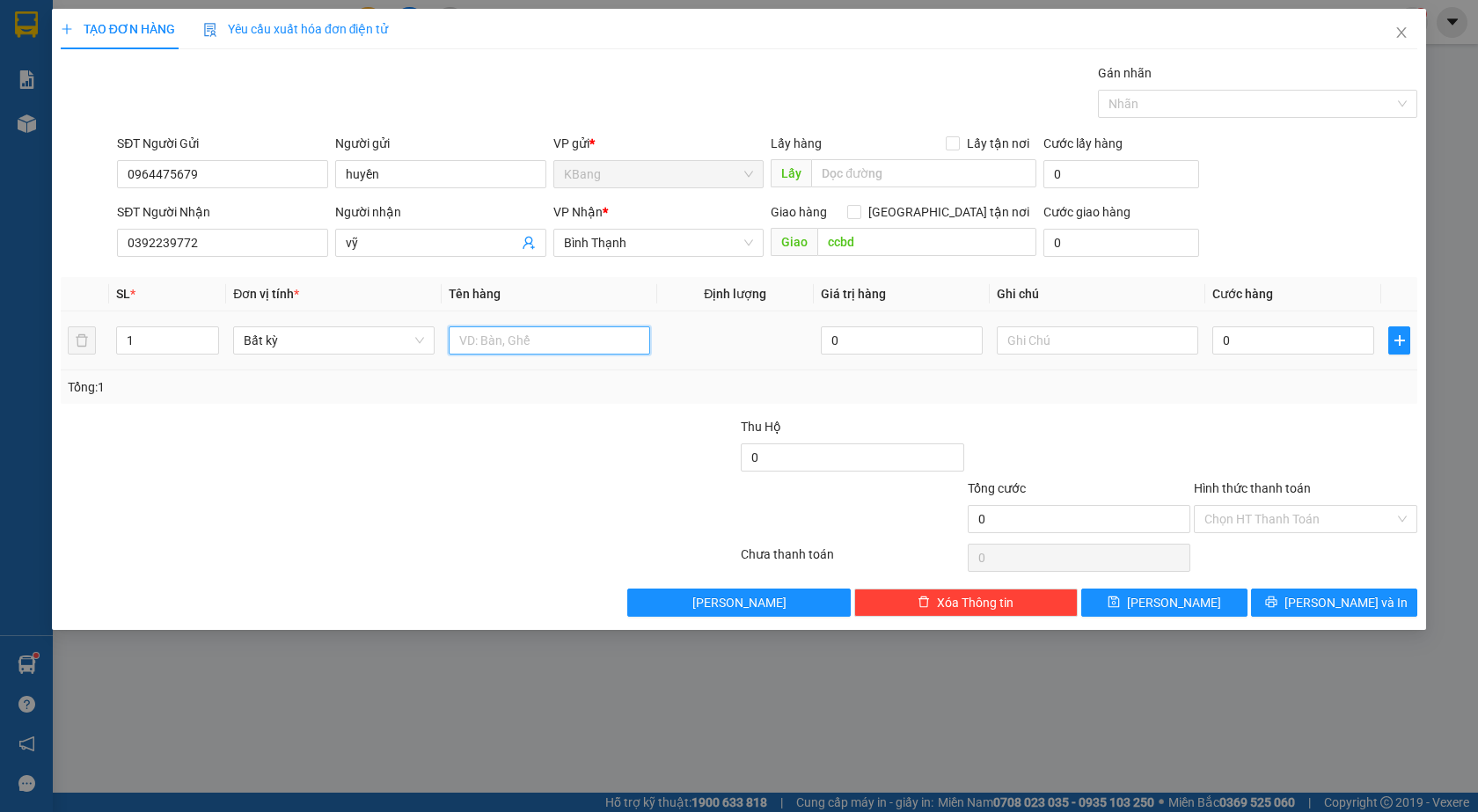
click at [482, 341] on input "text" at bounding box center [549, 340] width 201 height 28
type input "măng"
type input "9"
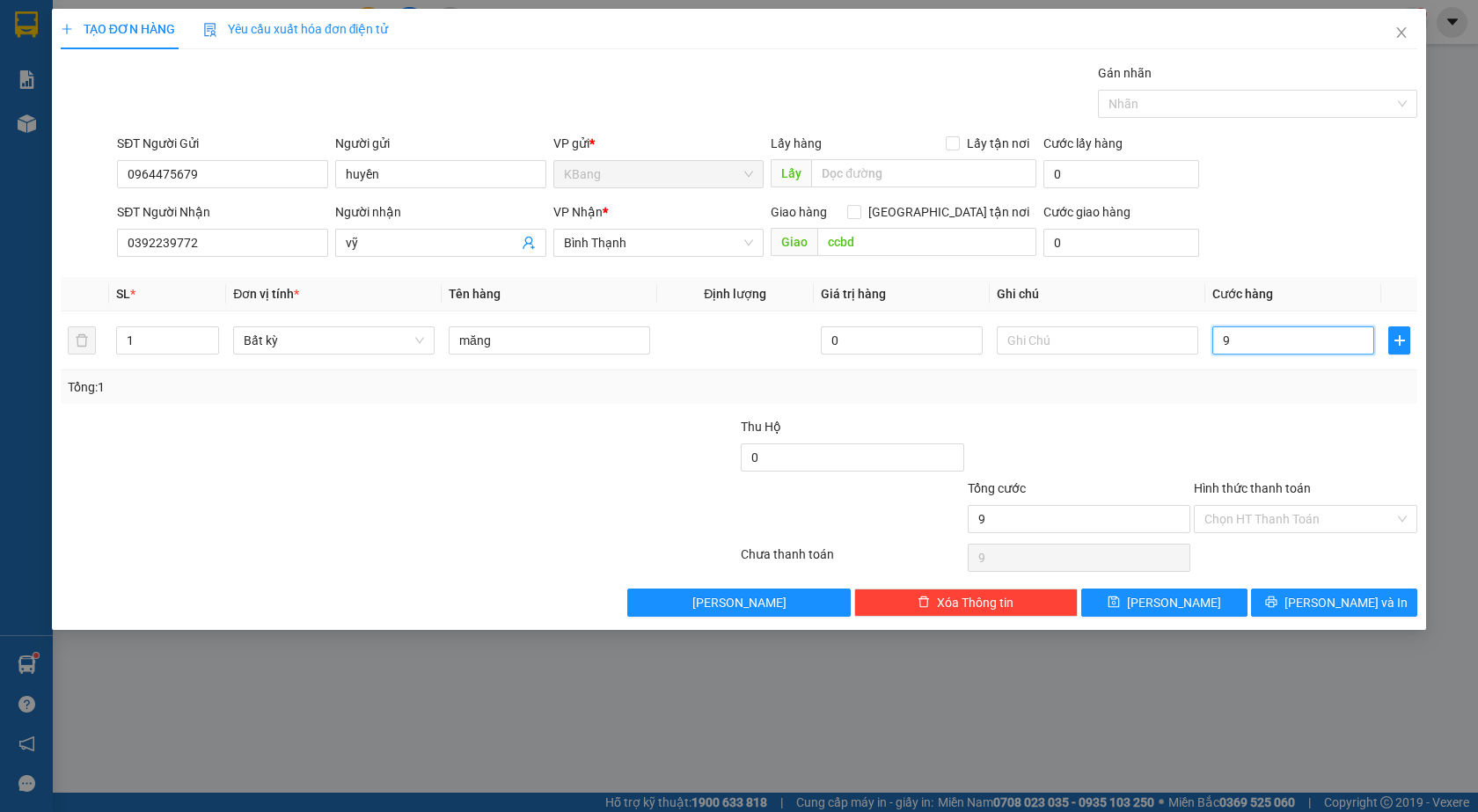
type input "90"
type input "900"
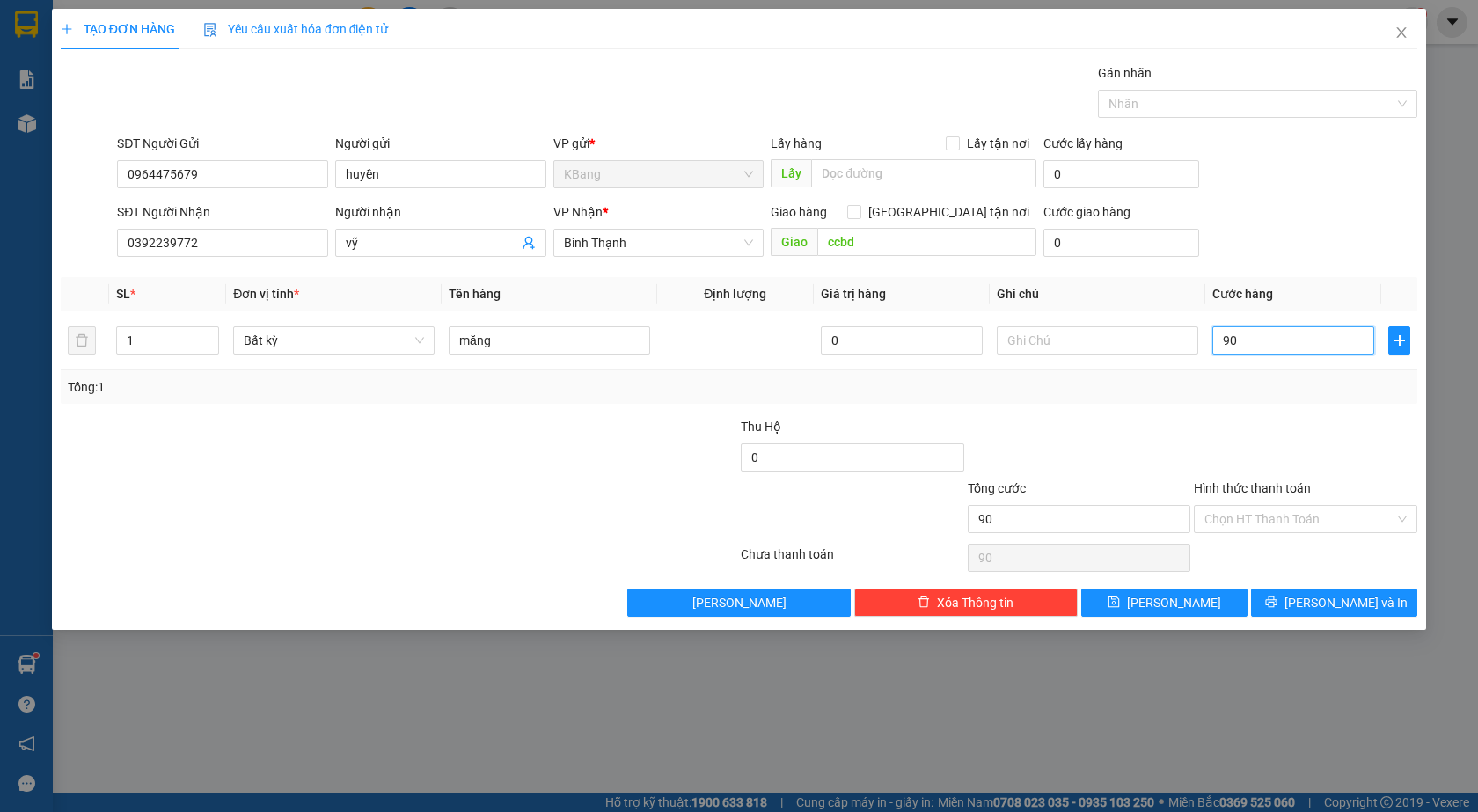
type input "900"
type input "9.000"
type input "90.000"
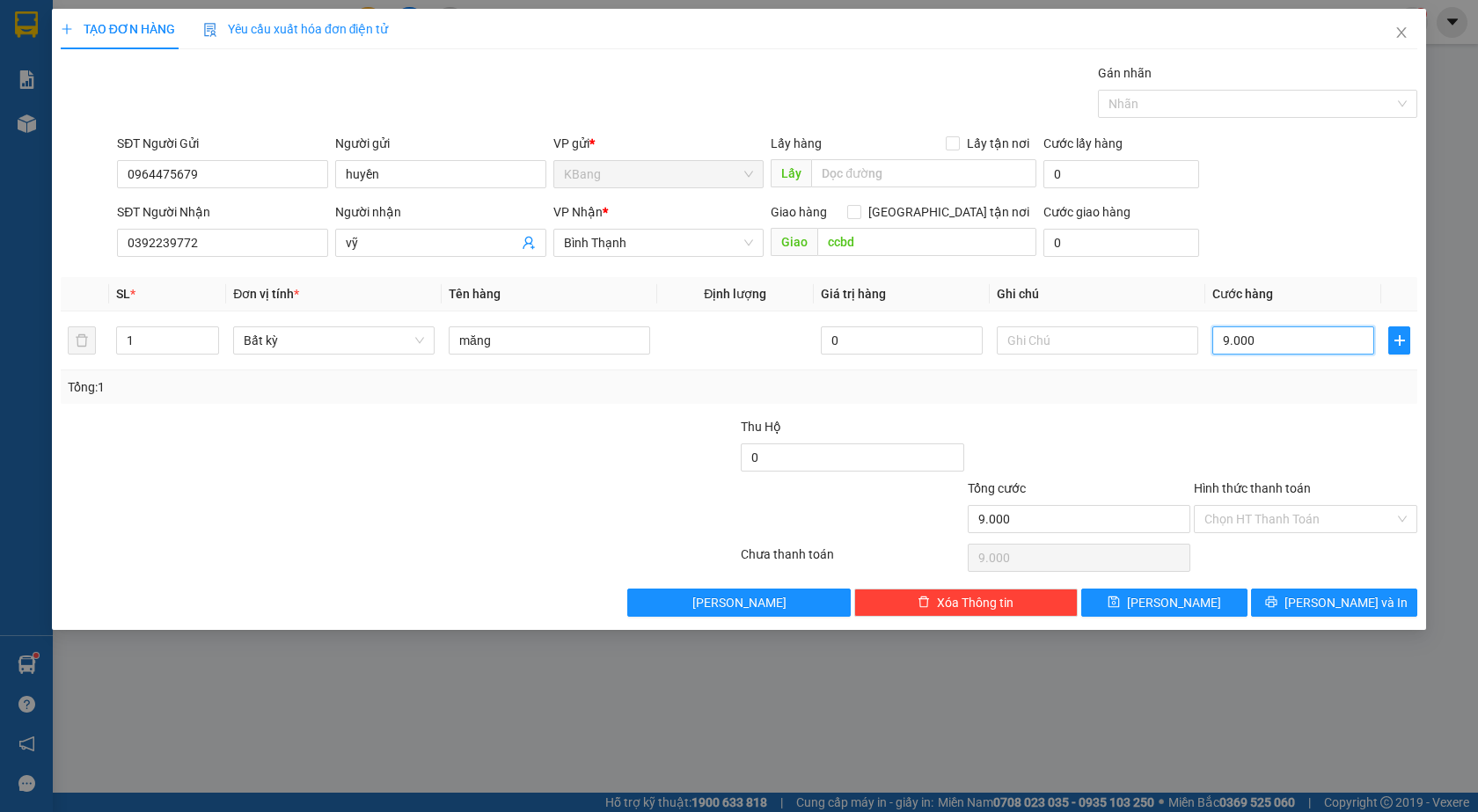
type input "90.000"
click at [1332, 604] on span "[PERSON_NAME] và In" at bounding box center [1347, 602] width 123 height 19
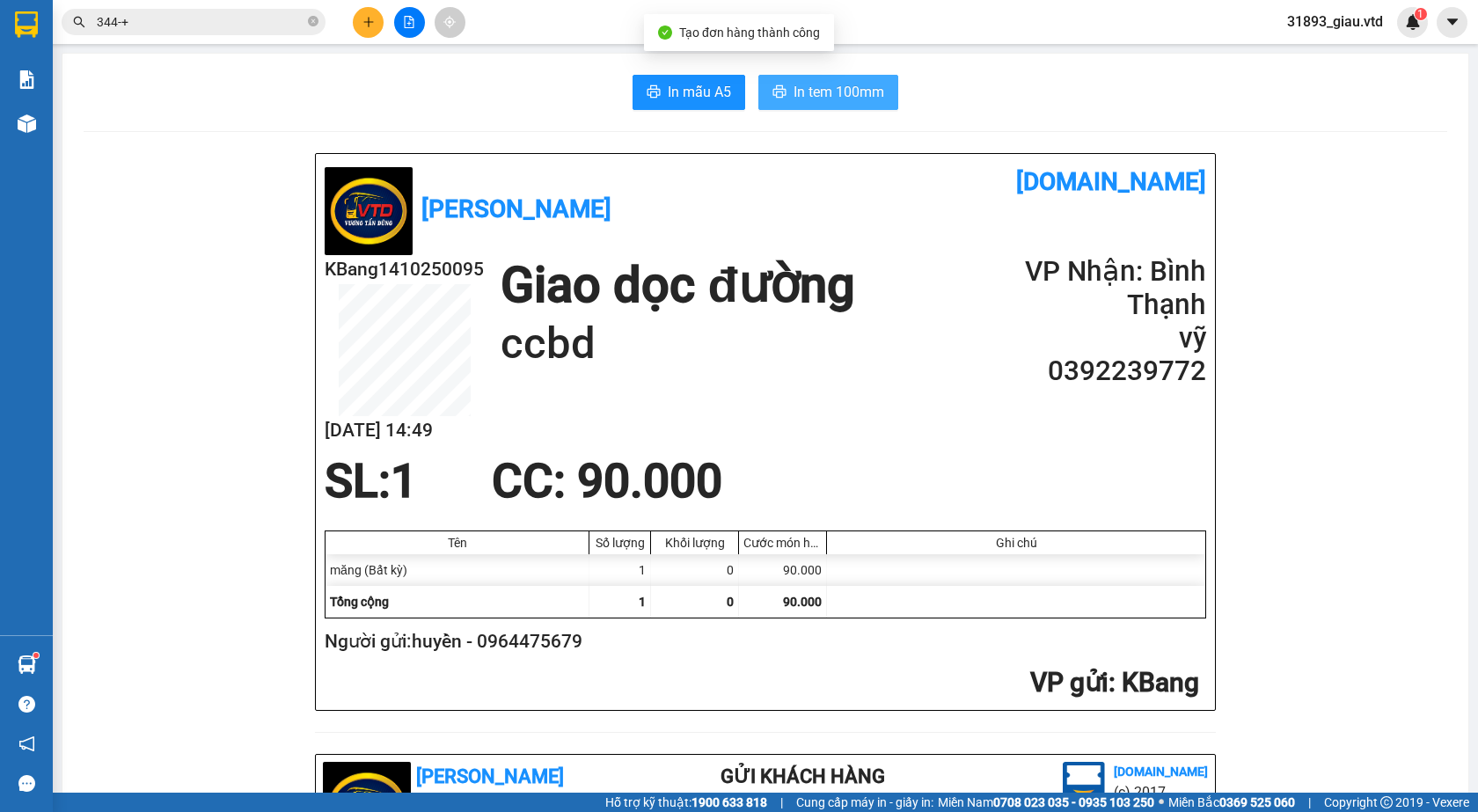
click at [809, 97] on span "In tem 100mm" at bounding box center [838, 92] width 91 height 22
click at [414, 27] on icon "file-add" at bounding box center [409, 22] width 12 height 12
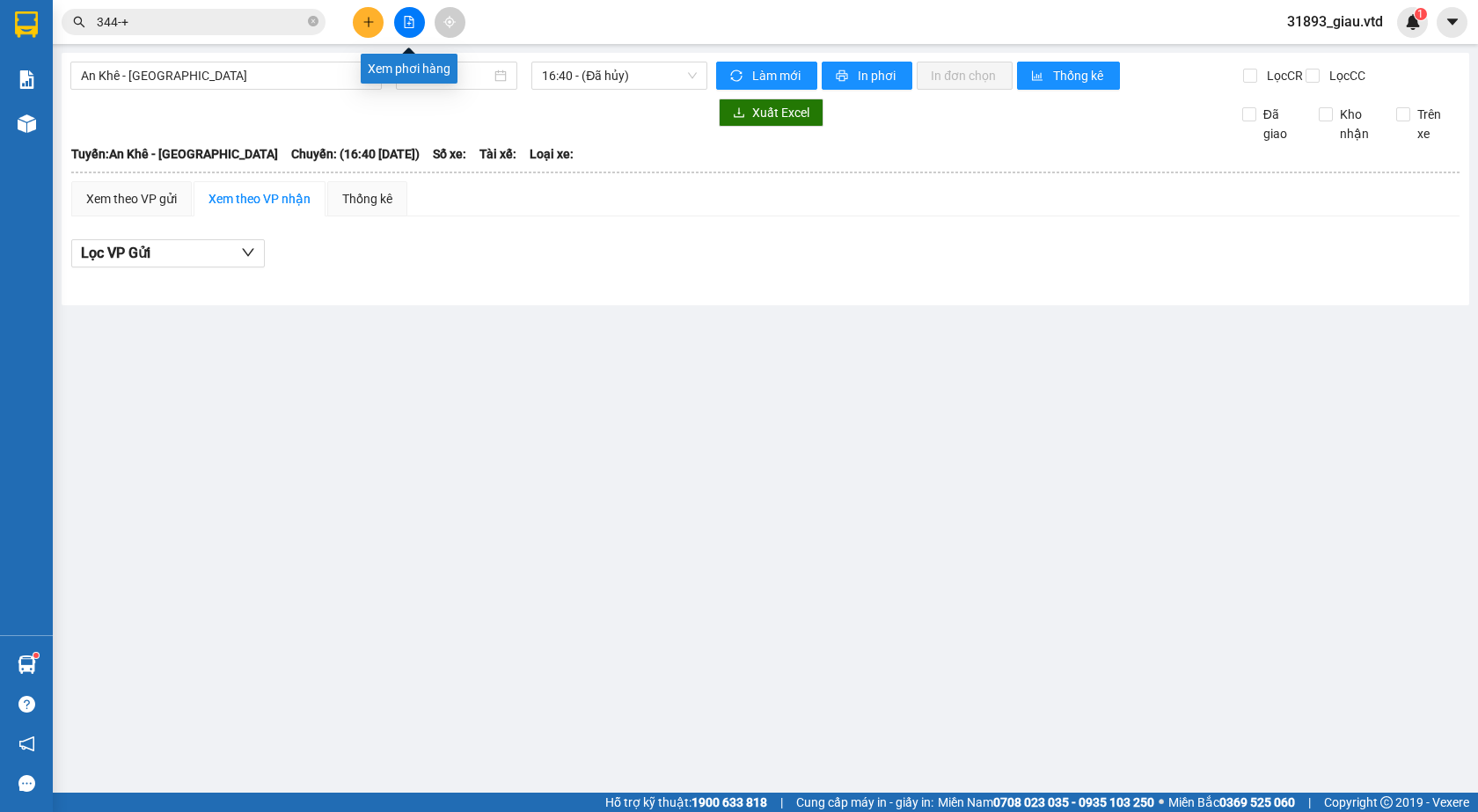
click at [408, 27] on icon "file-add" at bounding box center [409, 22] width 12 height 12
click at [202, 78] on span "An Khê - [GEOGRAPHIC_DATA]" at bounding box center [226, 76] width 291 height 27
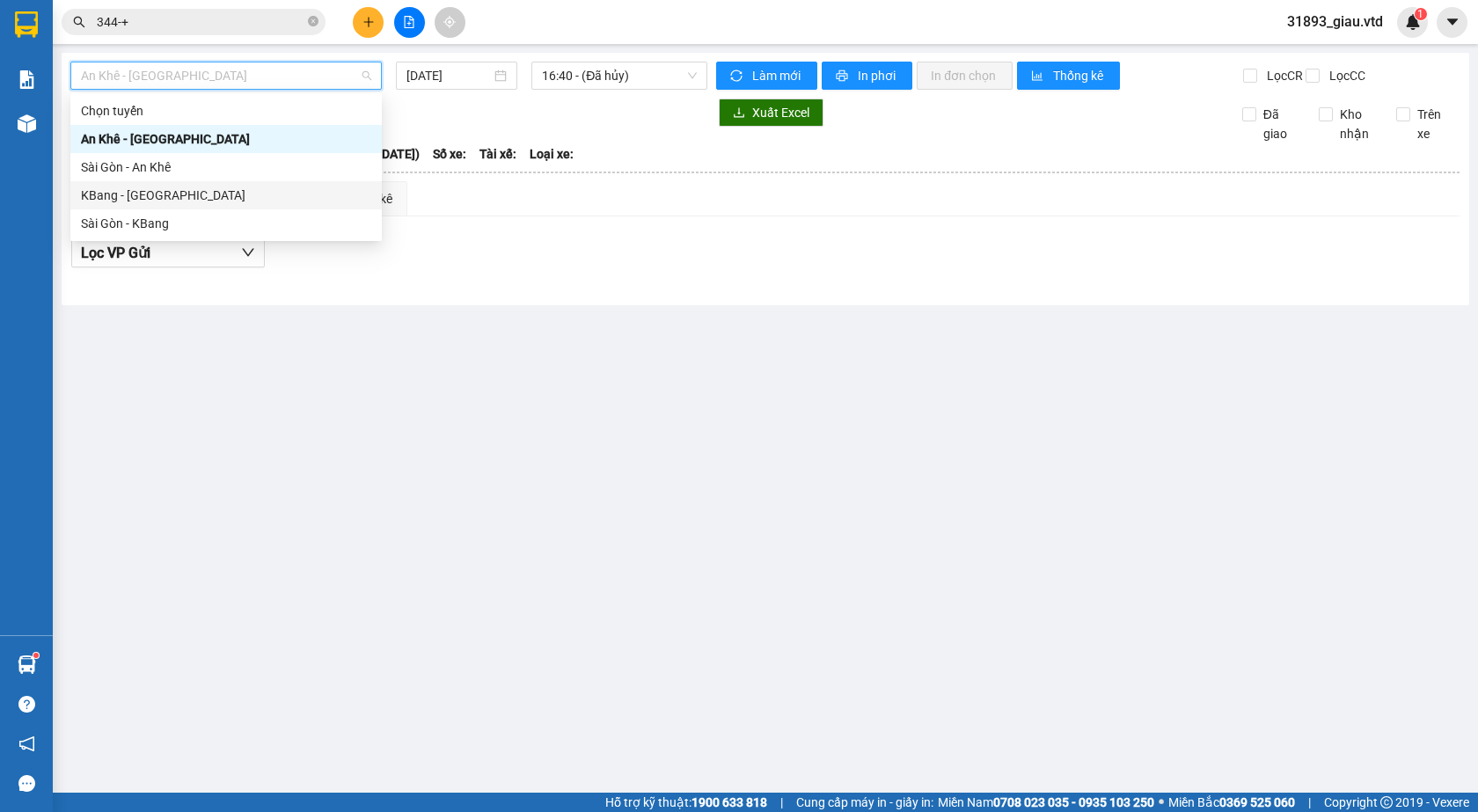
click at [163, 202] on div "KBang - [GEOGRAPHIC_DATA]" at bounding box center [226, 195] width 291 height 19
type input "[DATE]"
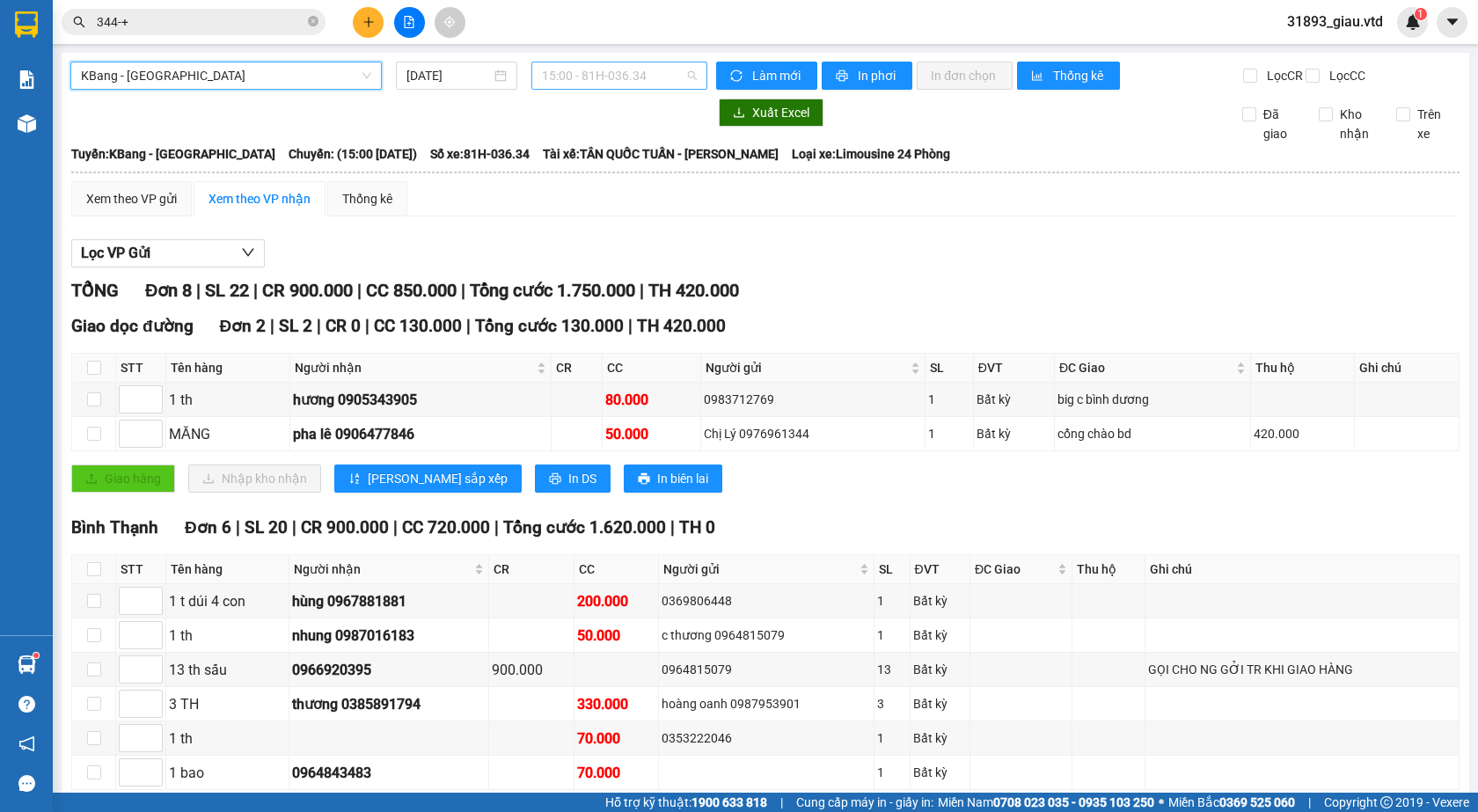
click at [625, 80] on span "15:00 - 81H-036.34" at bounding box center [620, 76] width 155 height 27
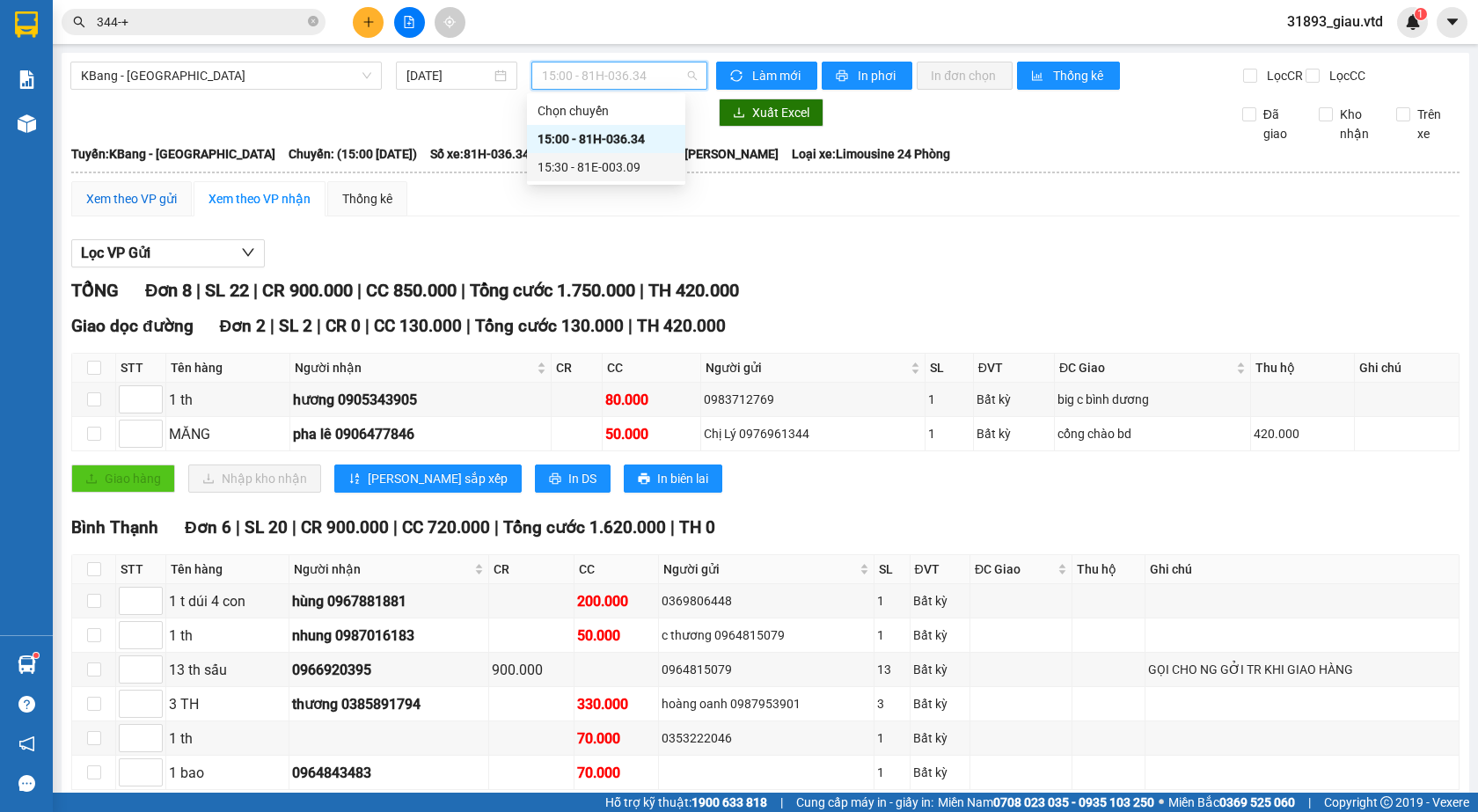
click at [117, 209] on div "Xem theo VP gửi" at bounding box center [131, 198] width 91 height 19
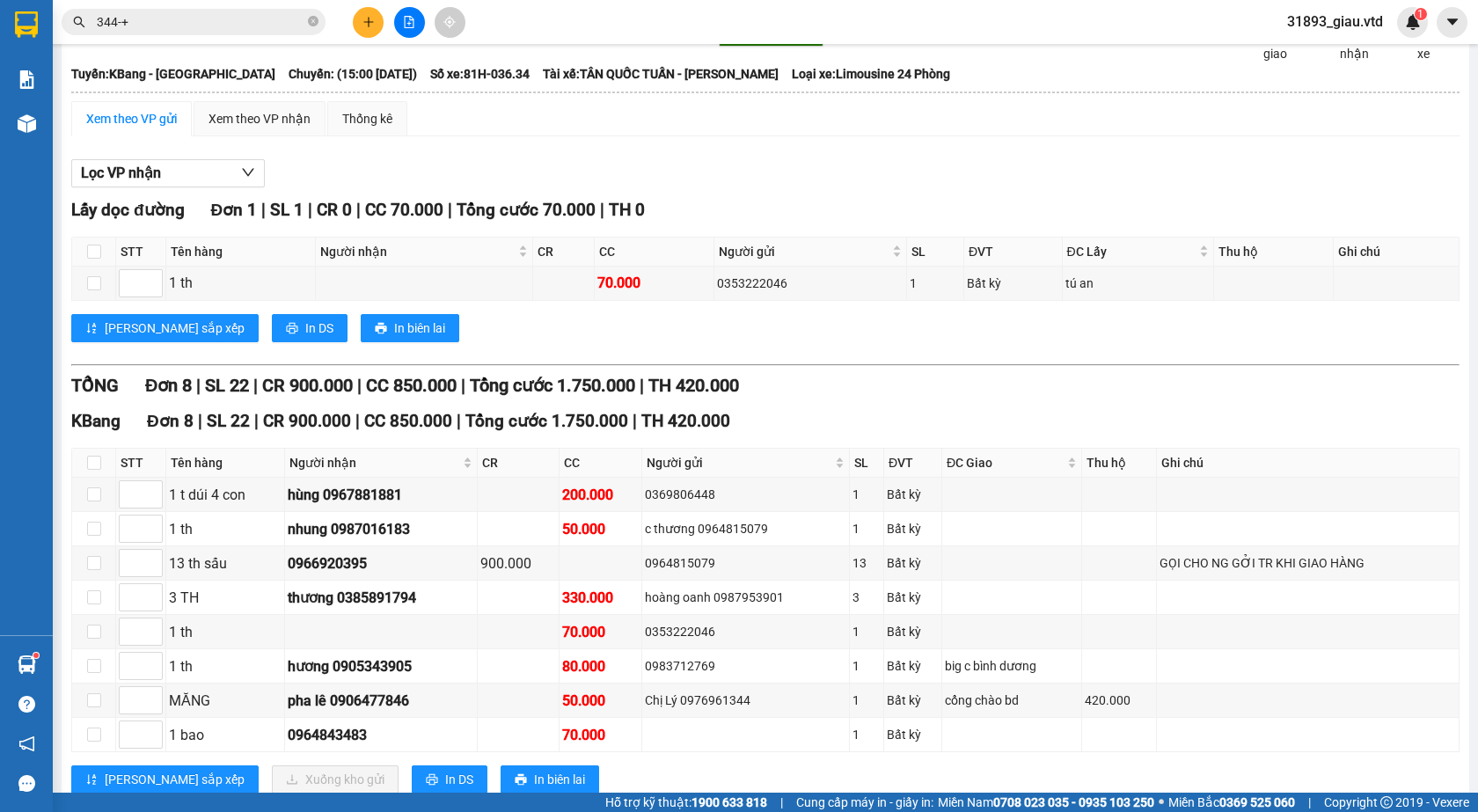
scroll to position [145, 0]
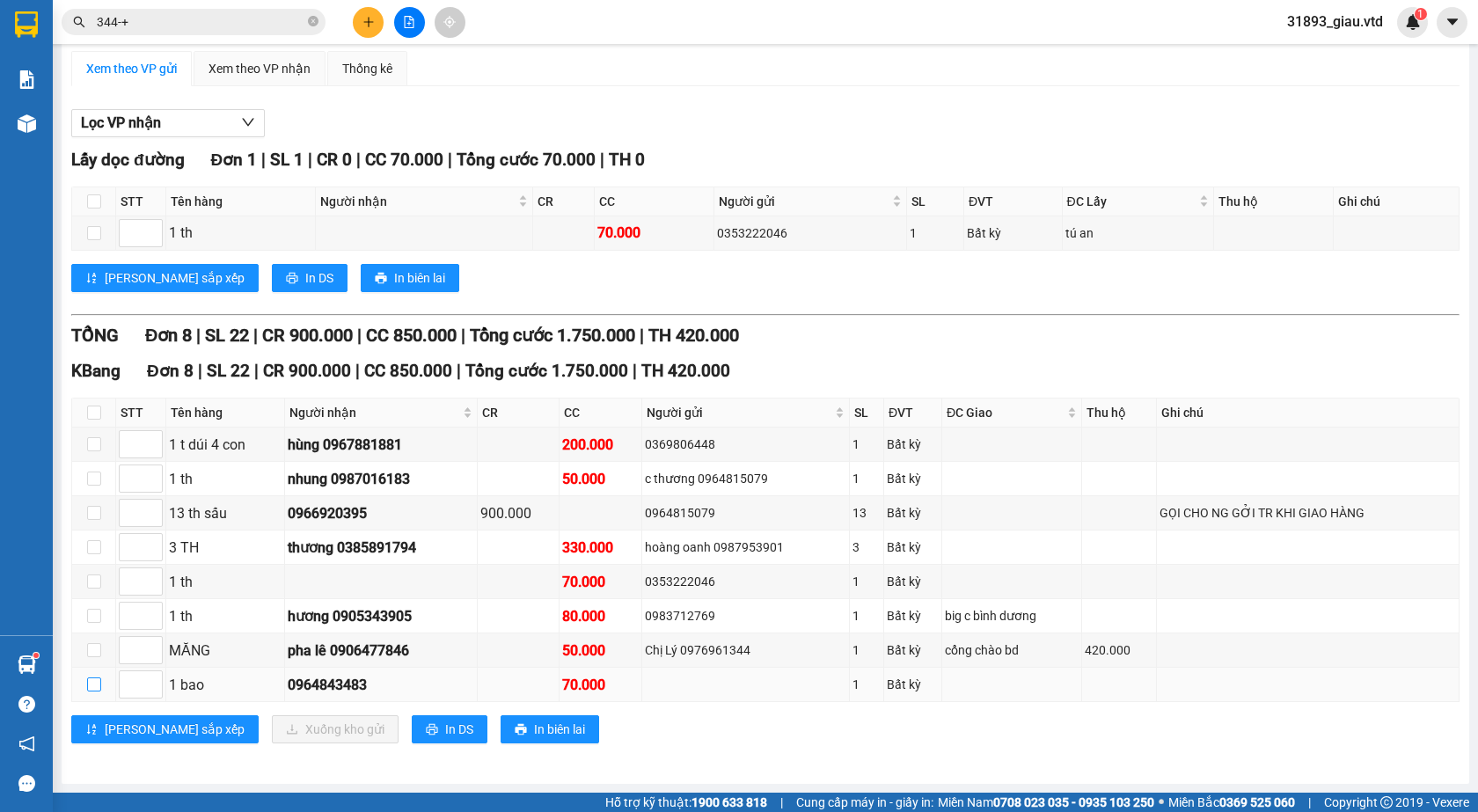
click at [95, 685] on input "checkbox" at bounding box center [95, 685] width 14 height 14
checkbox input "true"
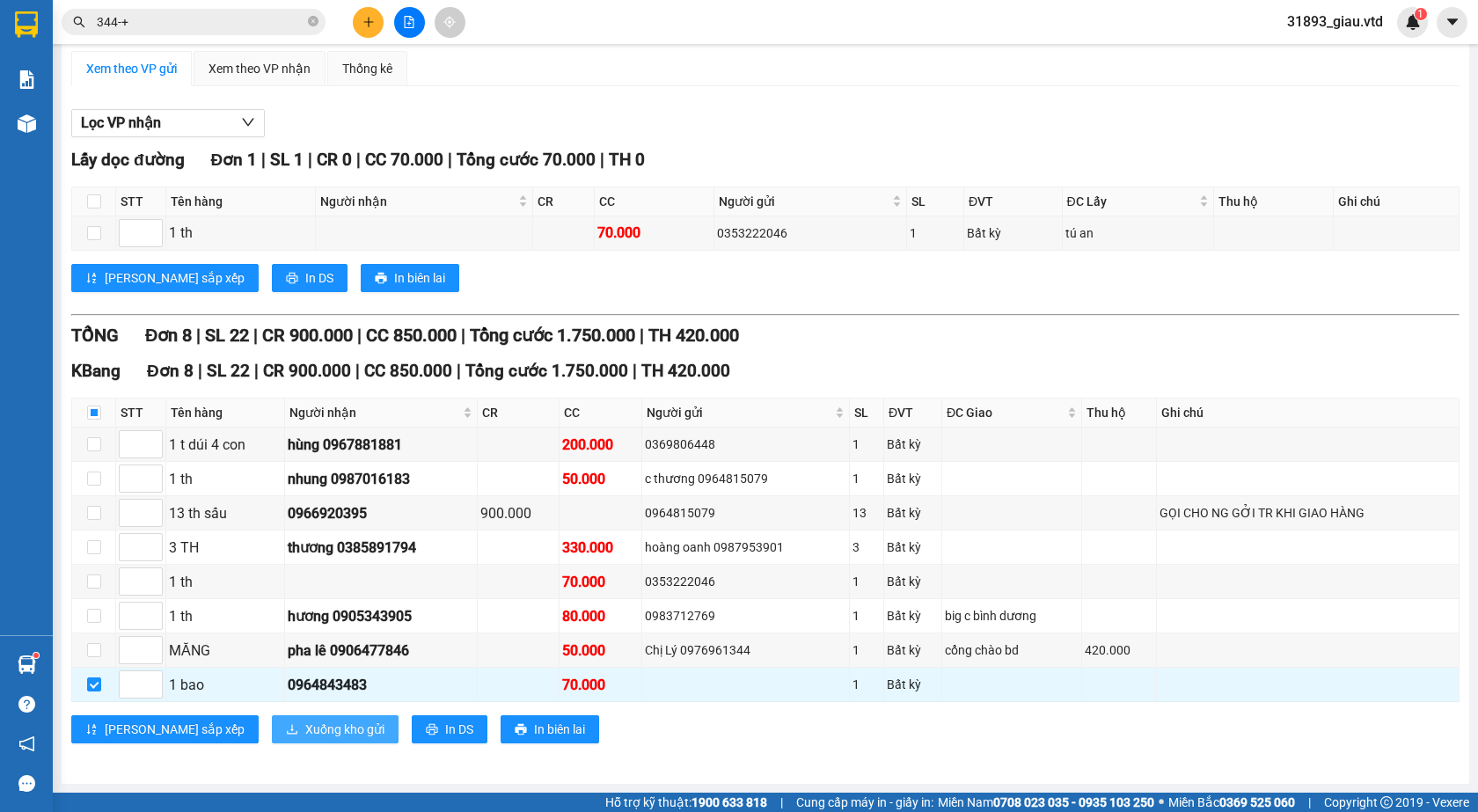
click at [306, 725] on span "Xuống kho gửi" at bounding box center [345, 728] width 80 height 19
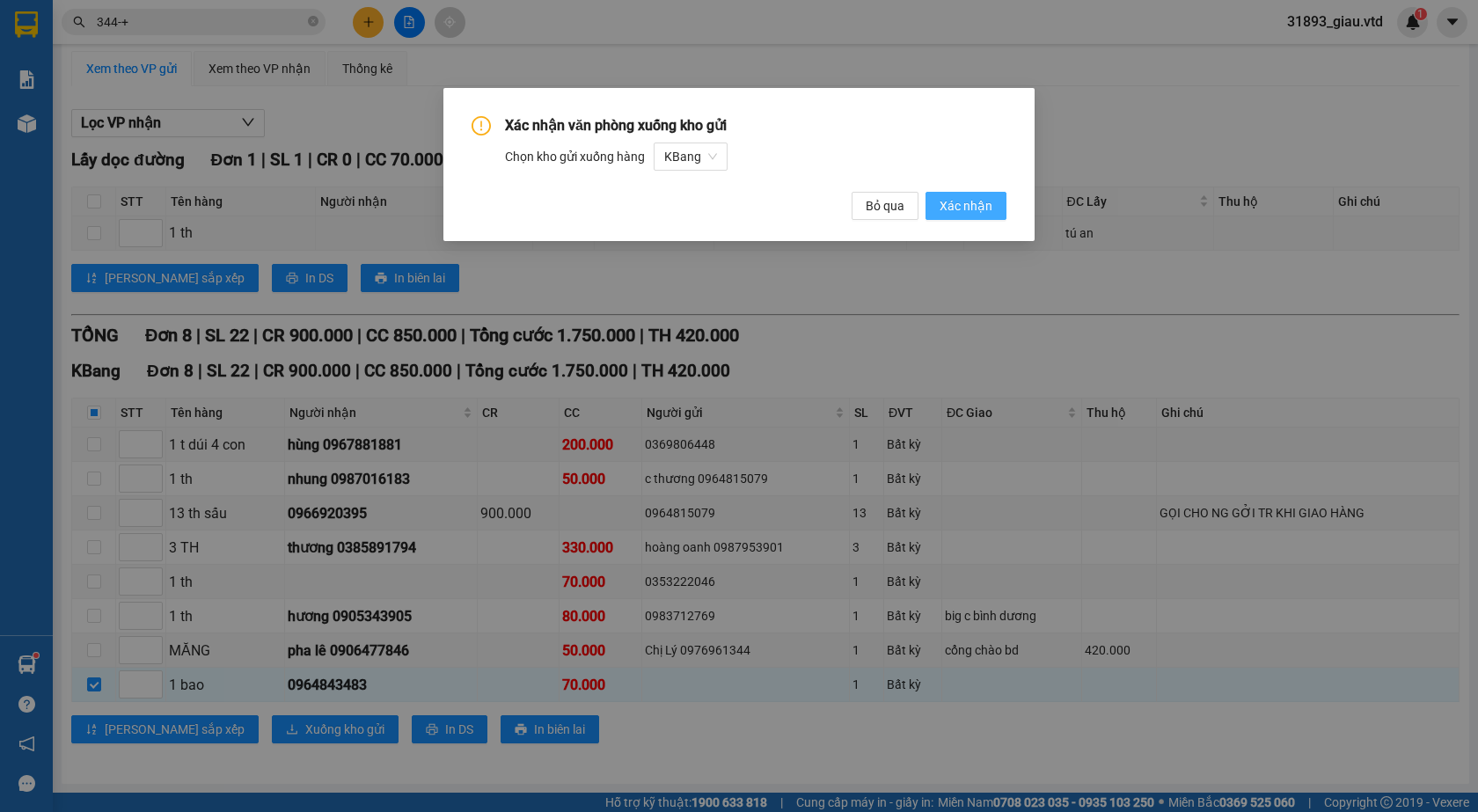
click at [963, 204] on span "Xác nhận" at bounding box center [965, 205] width 53 height 19
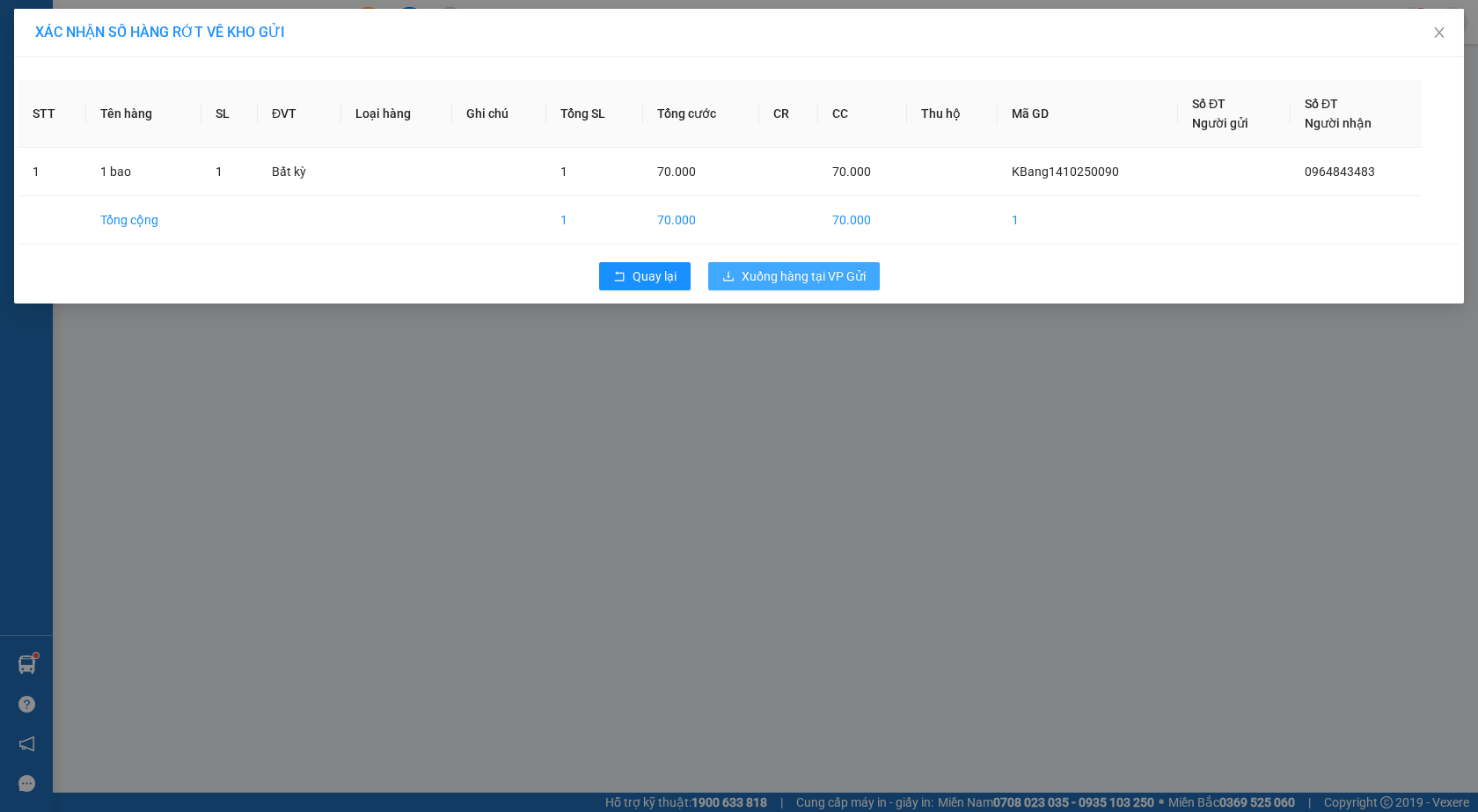
click at [799, 280] on span "Xuống hàng tại VP Gửi" at bounding box center [803, 276] width 124 height 19
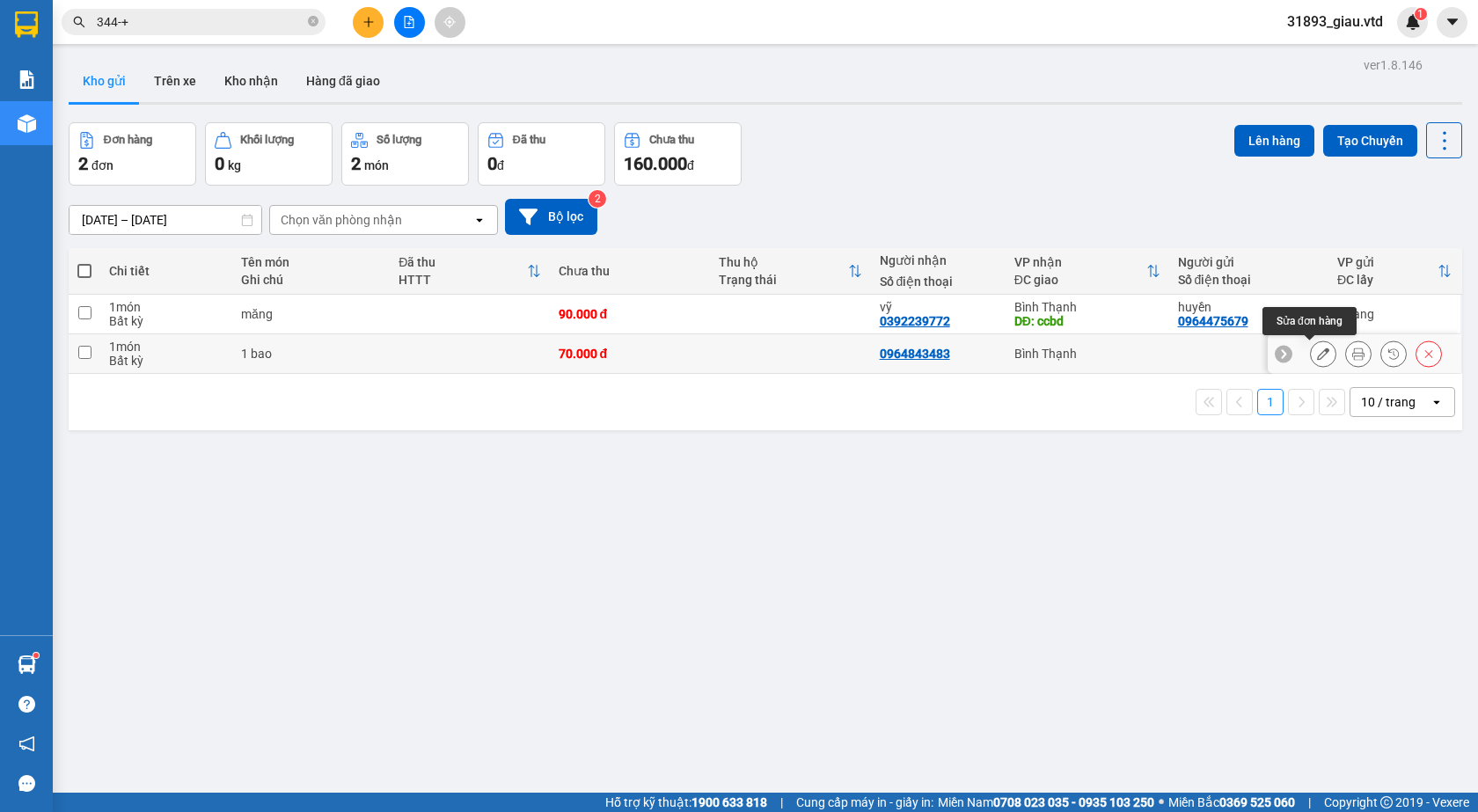
click at [1318, 353] on icon at bounding box center [1324, 353] width 12 height 12
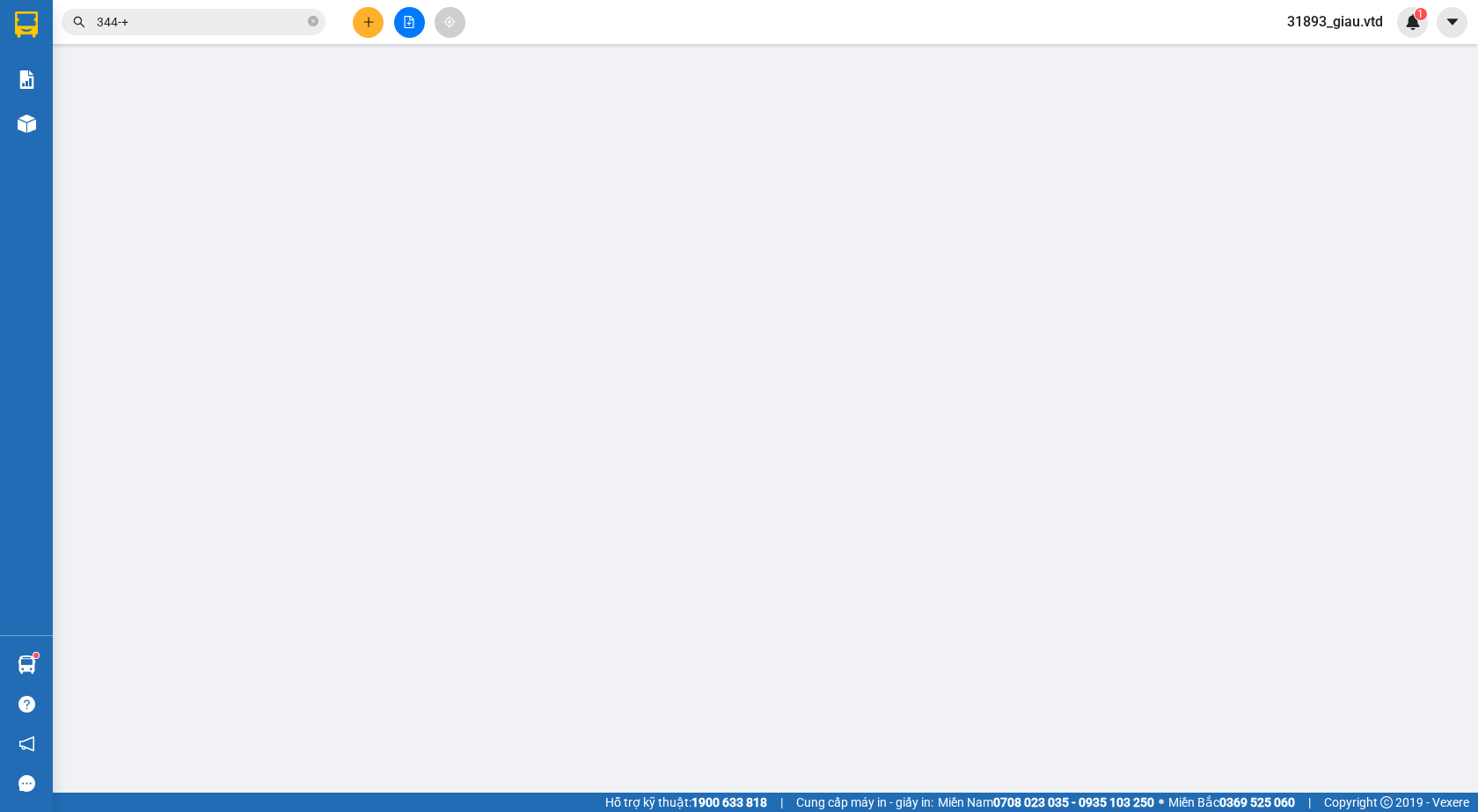
type input "0964843483"
type input "70.000"
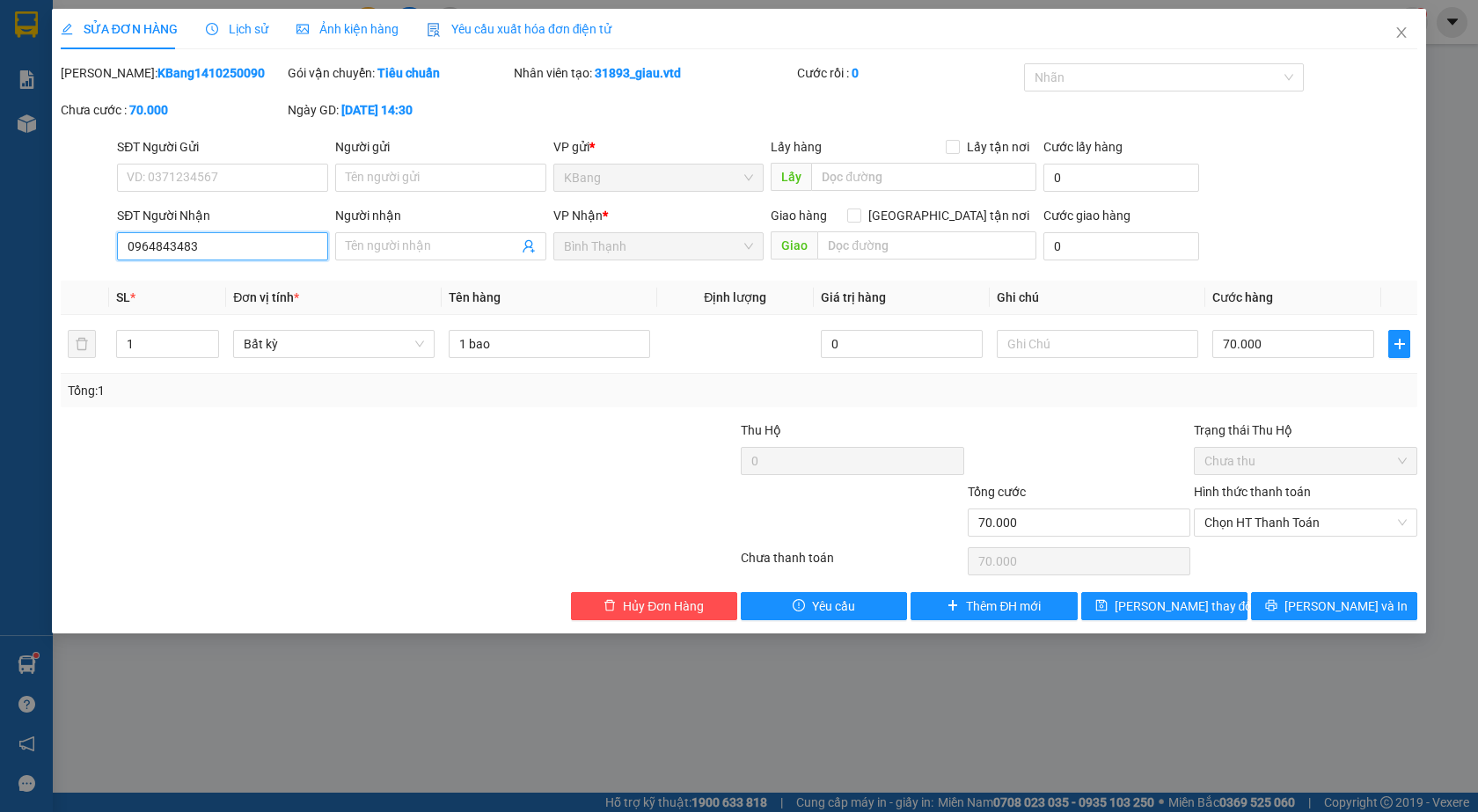
click at [209, 246] on input "0964843483" at bounding box center [223, 246] width 211 height 28
type input "0"
type input "0964834483"
click at [1161, 604] on span "[PERSON_NAME] thay đổi" at bounding box center [1184, 605] width 140 height 19
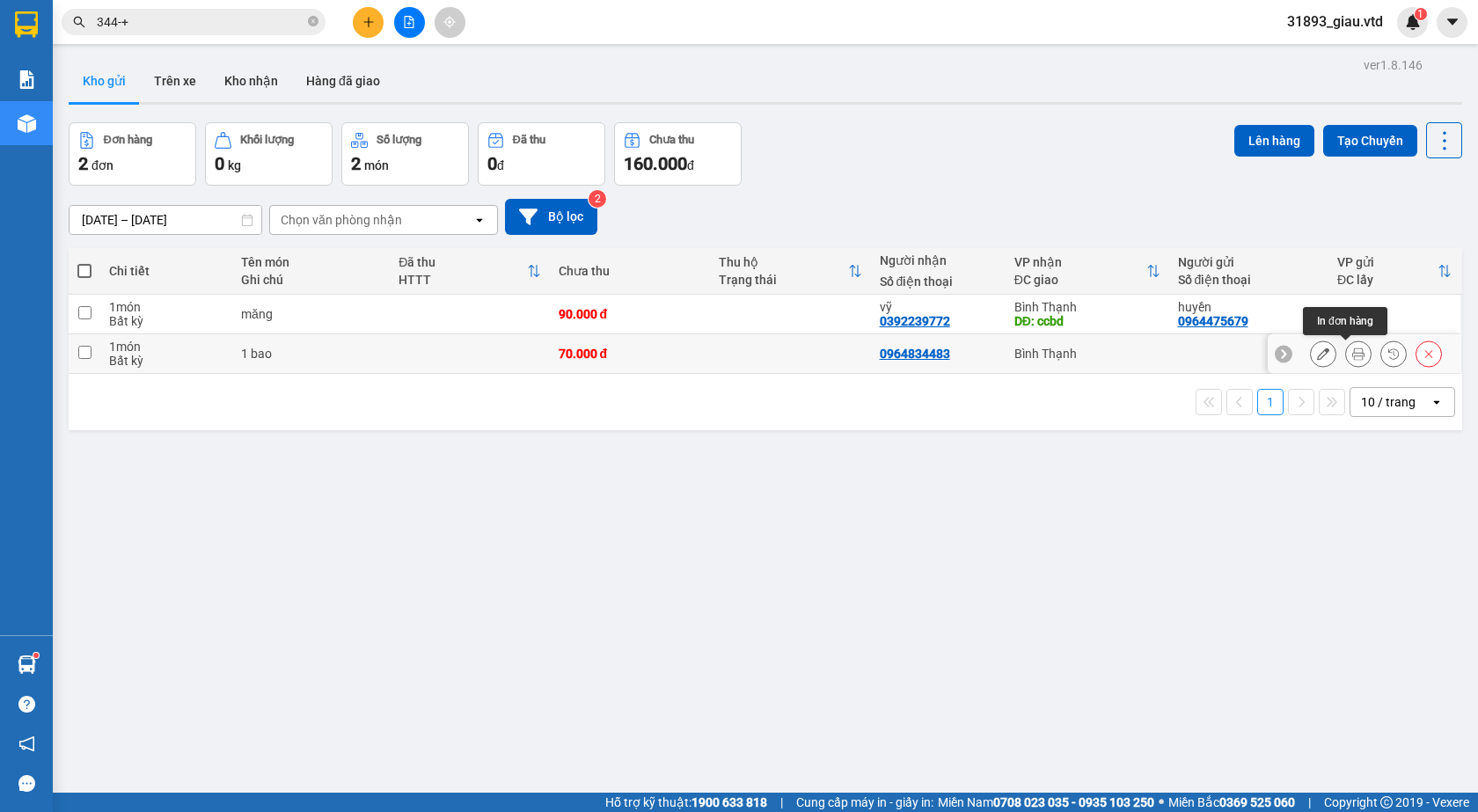
click at [1353, 353] on icon at bounding box center [1359, 353] width 12 height 12
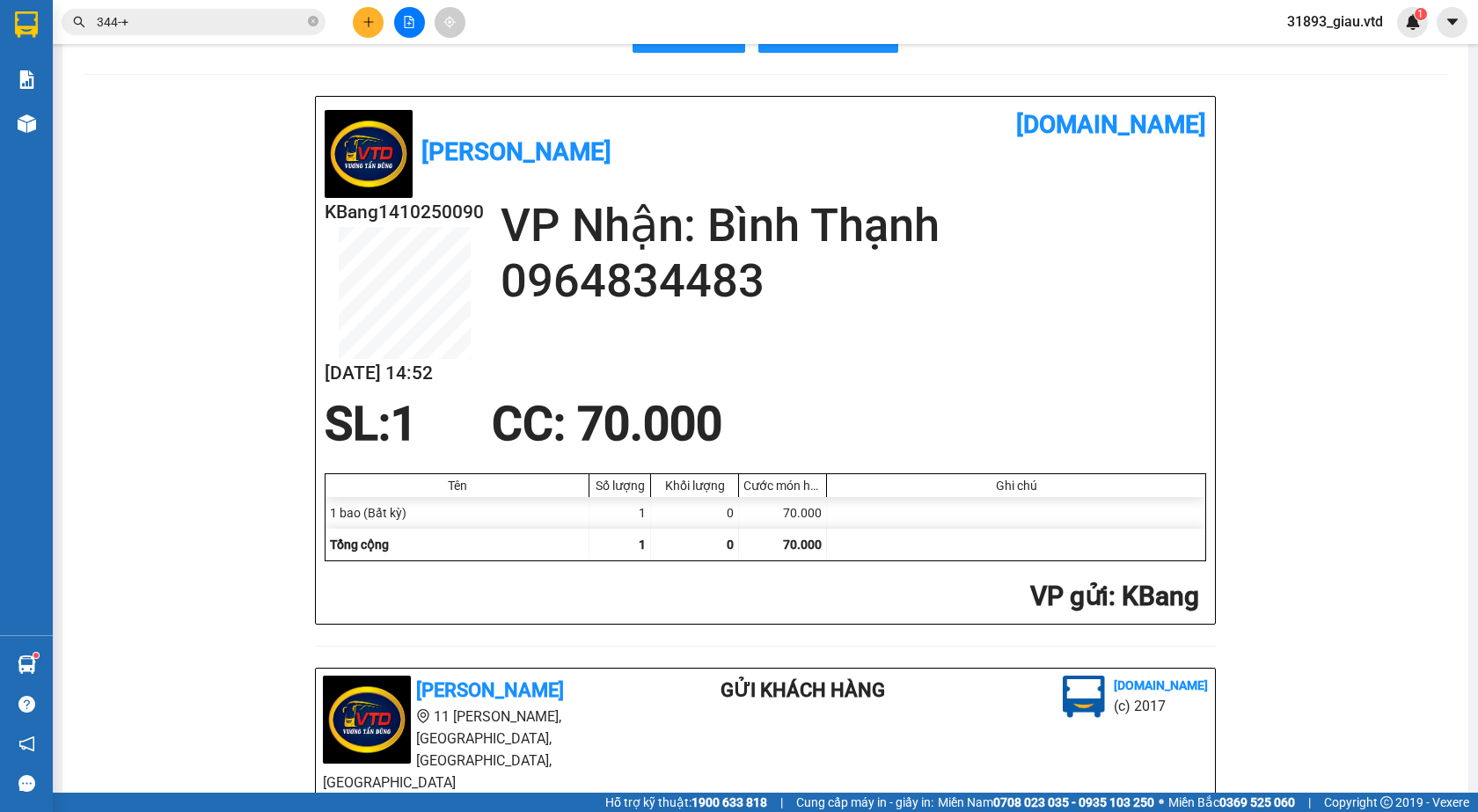
scroll to position [88, 0]
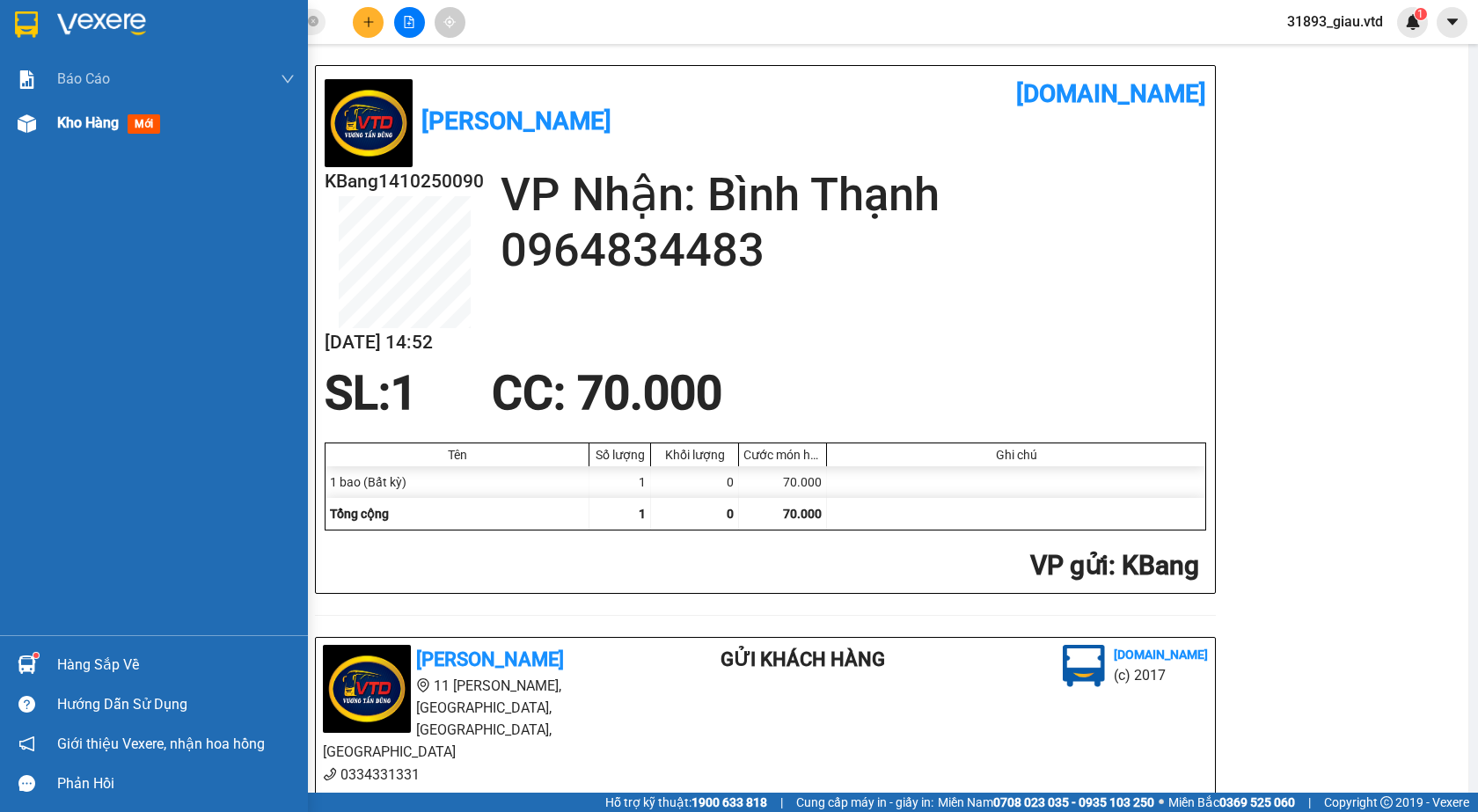
click at [149, 127] on span "mới" at bounding box center [143, 123] width 33 height 19
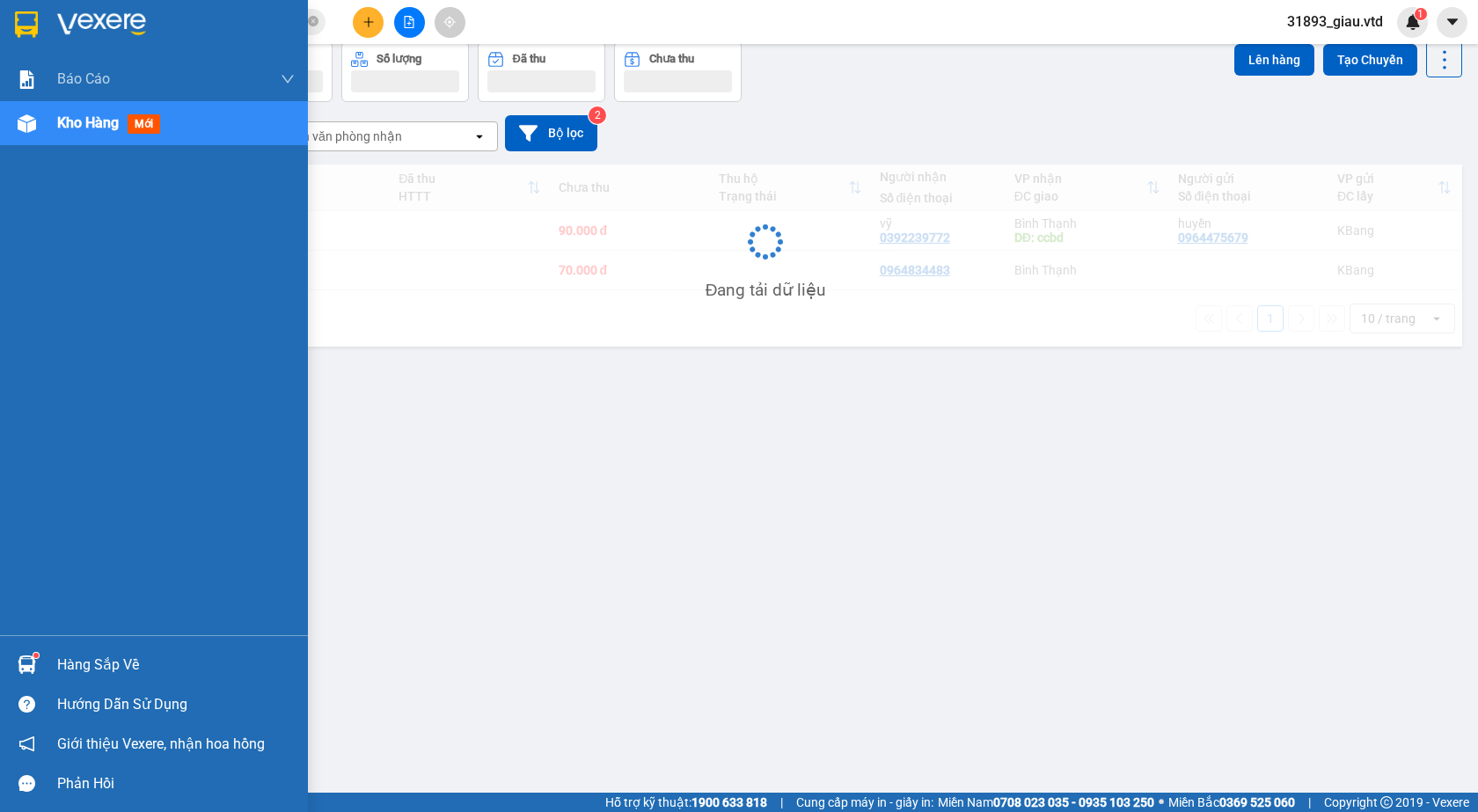
scroll to position [81, 0]
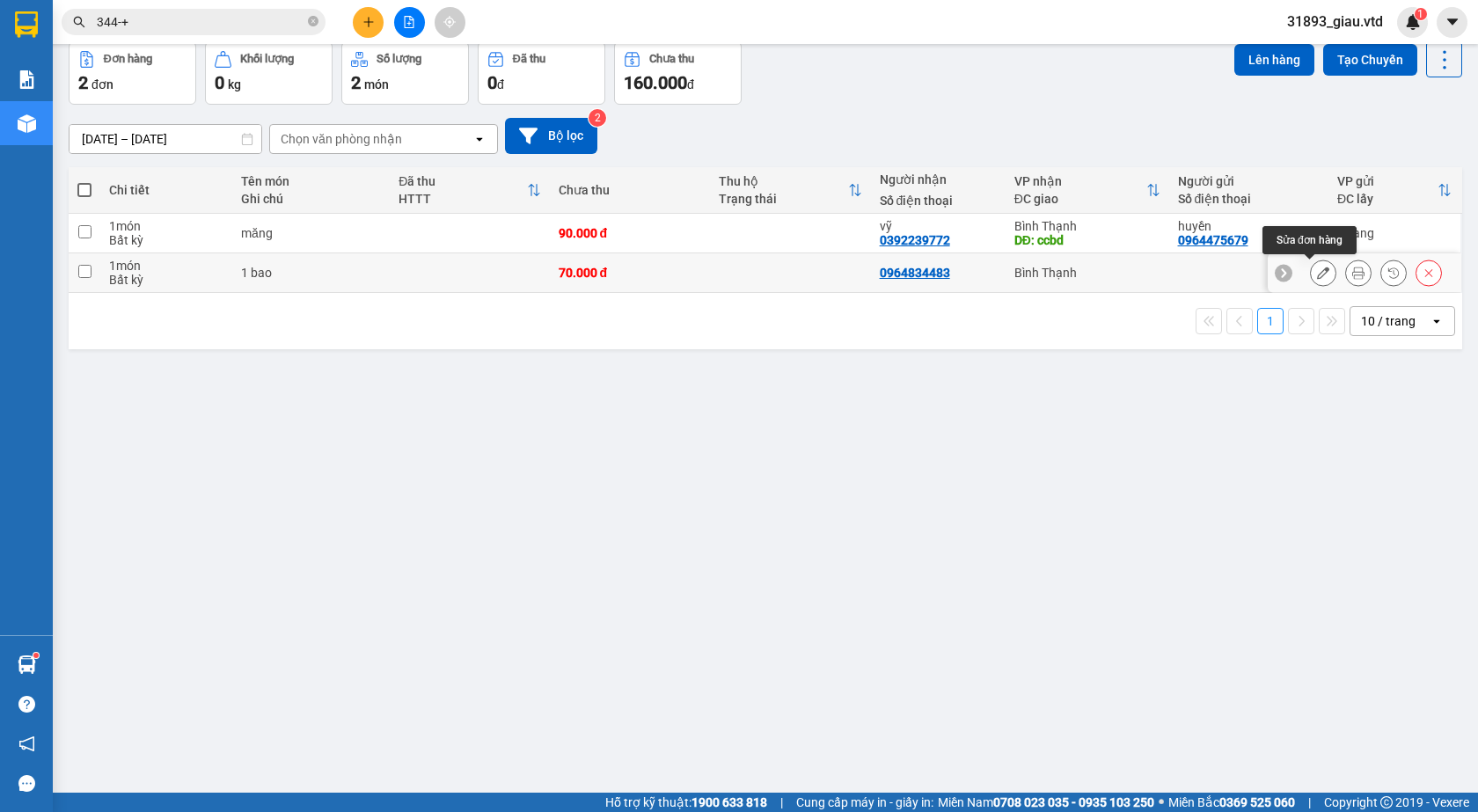
click at [1318, 276] on icon at bounding box center [1324, 273] width 12 height 12
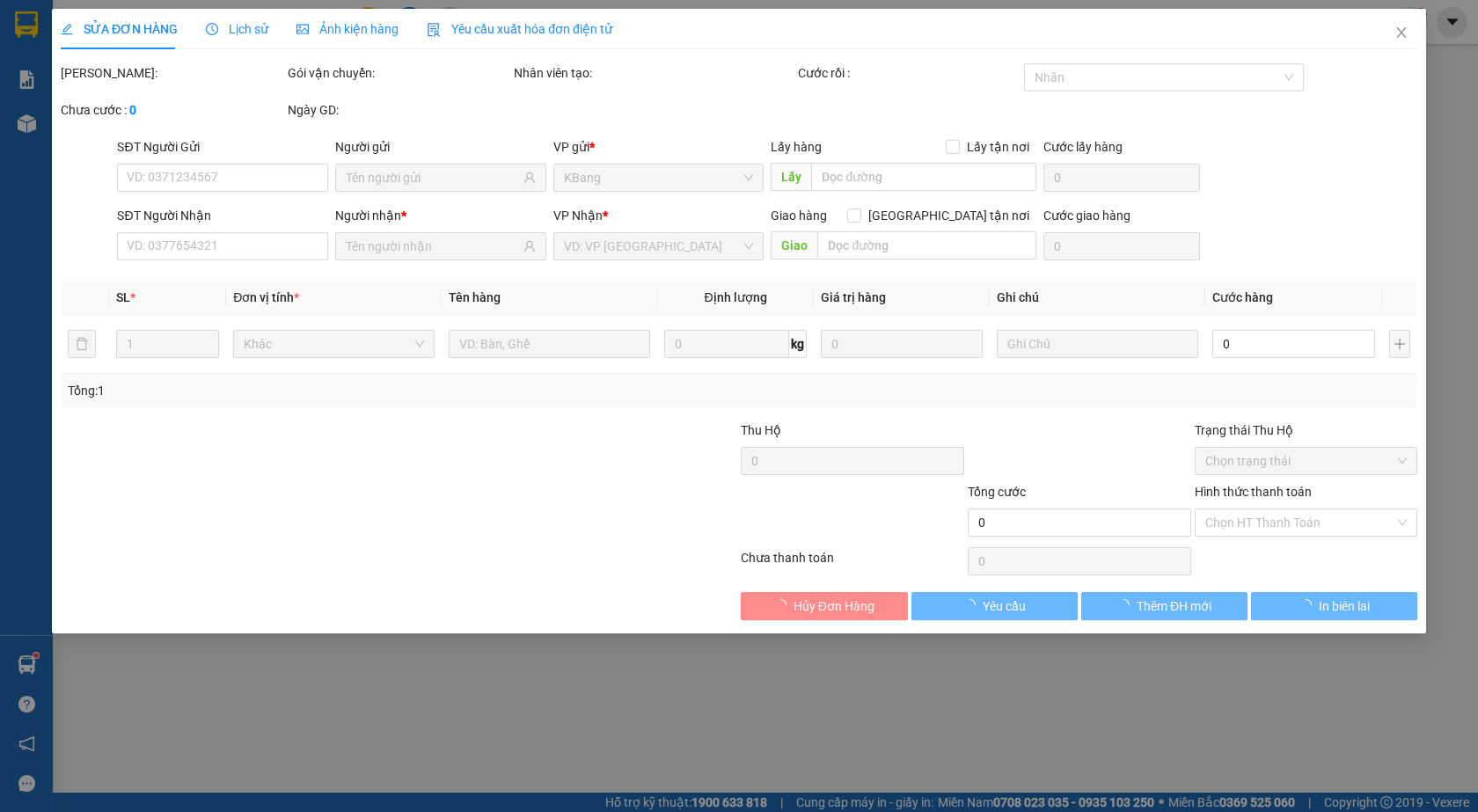
type input "0964834483"
type input "70.000"
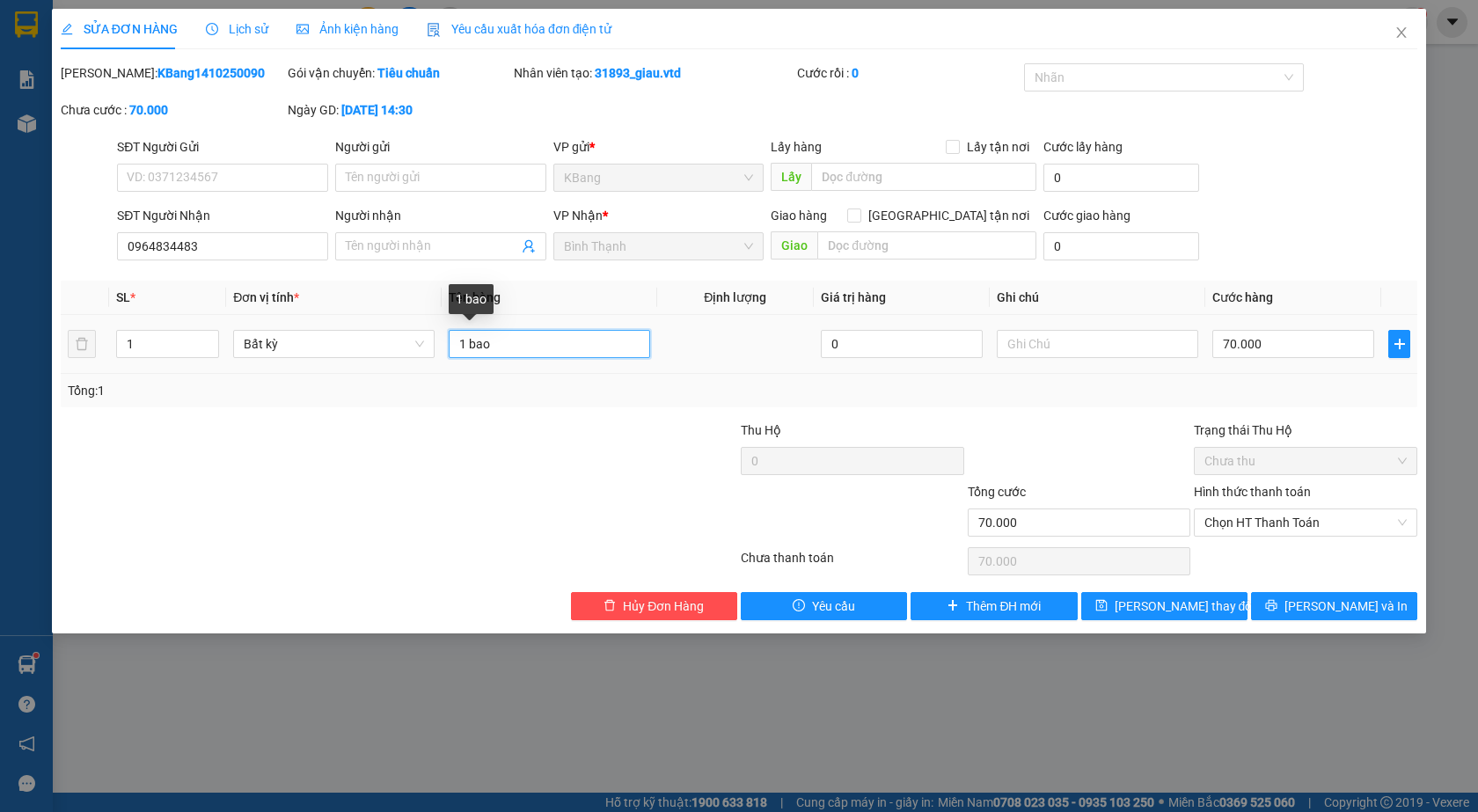
click at [506, 347] on input "1 bao" at bounding box center [549, 344] width 201 height 28
type input "1 bao sầu"
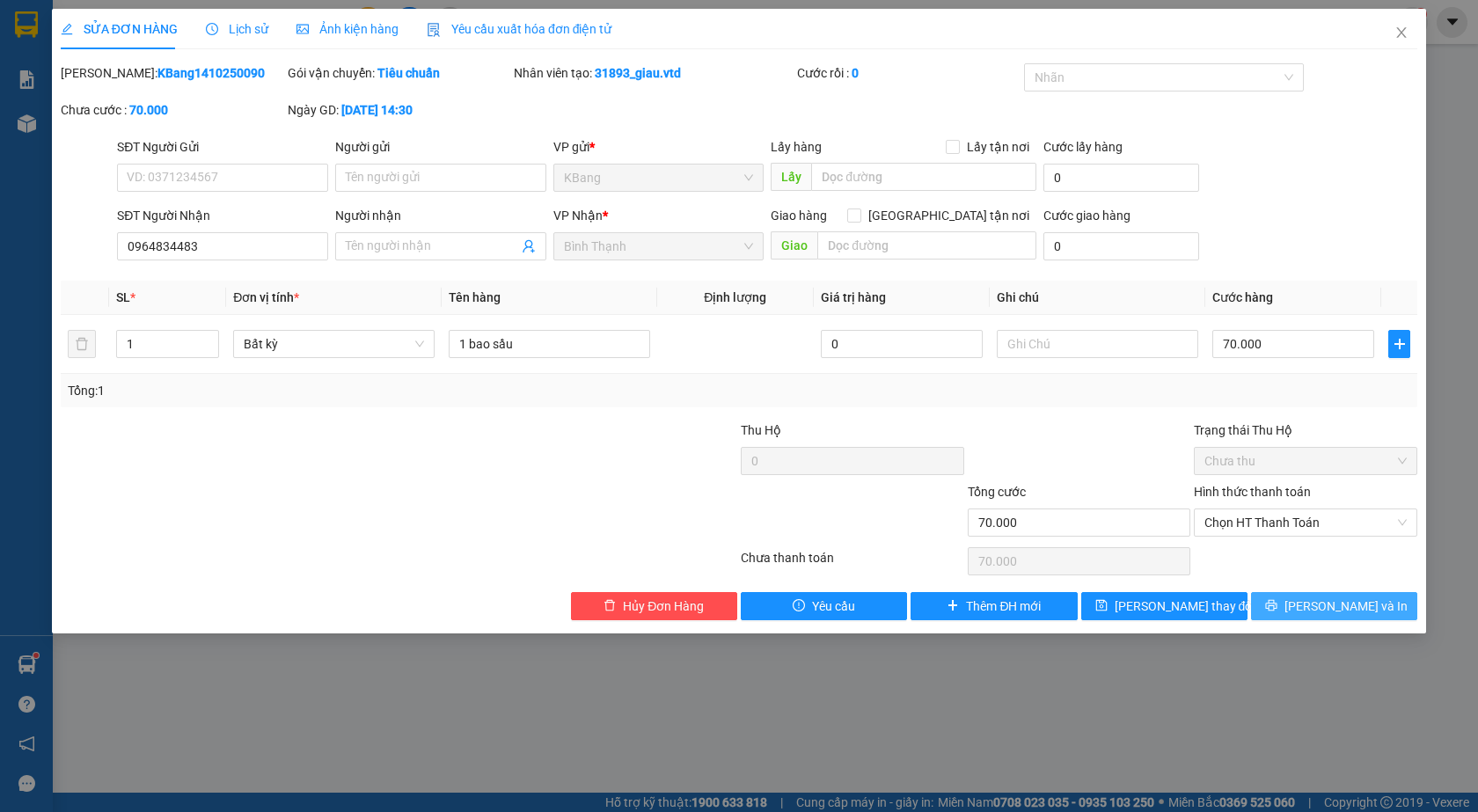
click at [1340, 607] on span "[PERSON_NAME] và In" at bounding box center [1347, 605] width 123 height 19
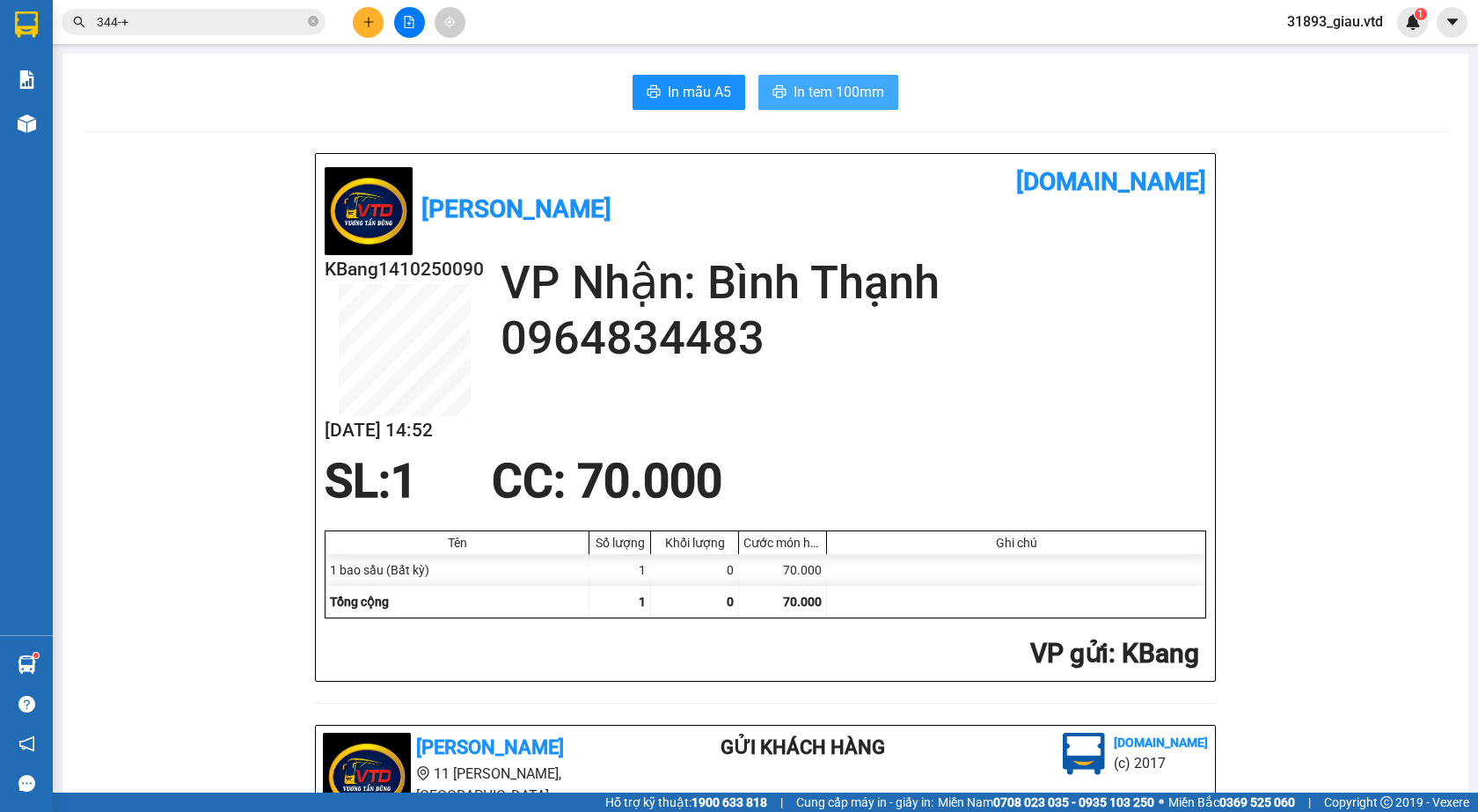
click at [809, 94] on span "In tem 100mm" at bounding box center [838, 92] width 91 height 22
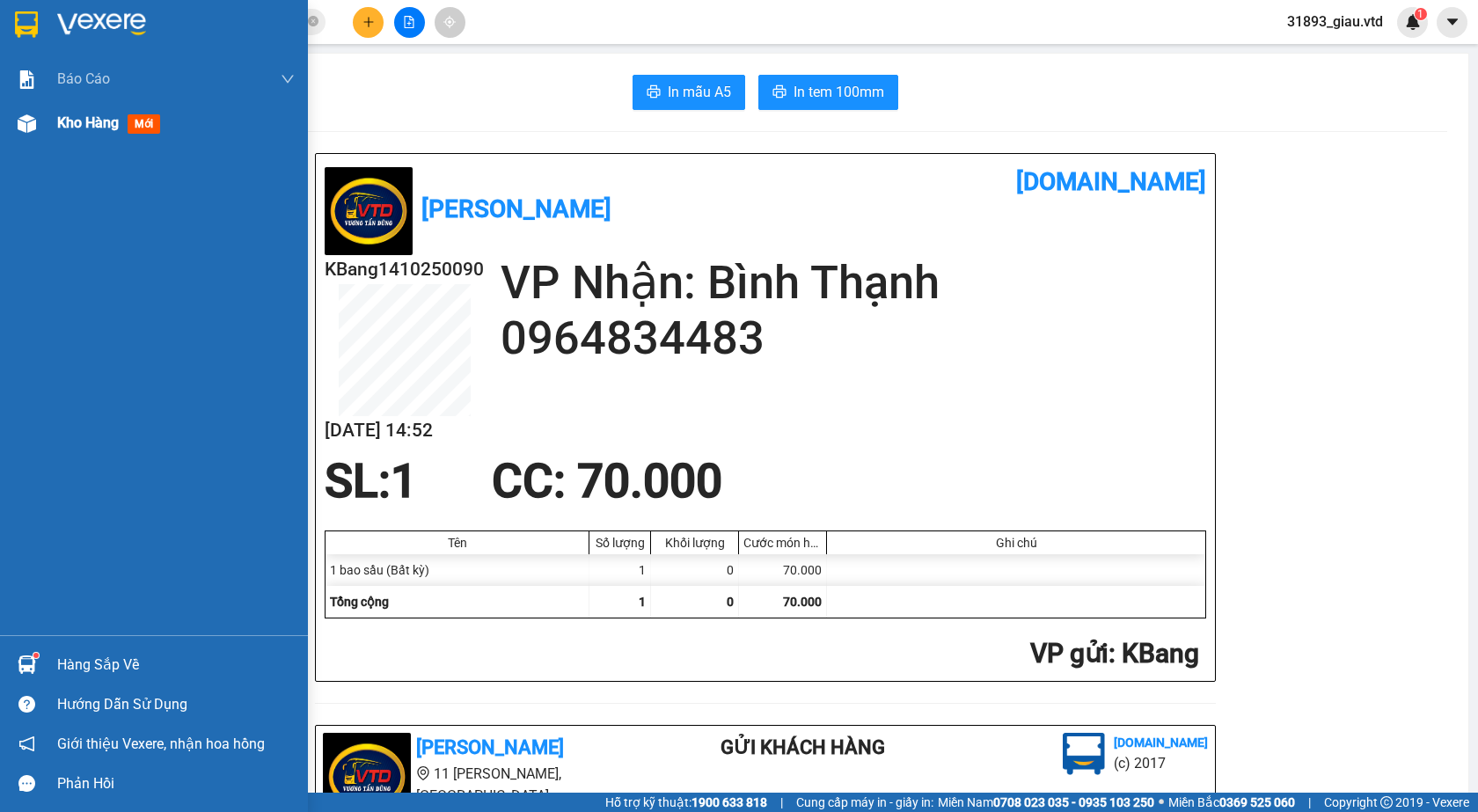
click at [148, 122] on span "mới" at bounding box center [143, 123] width 33 height 19
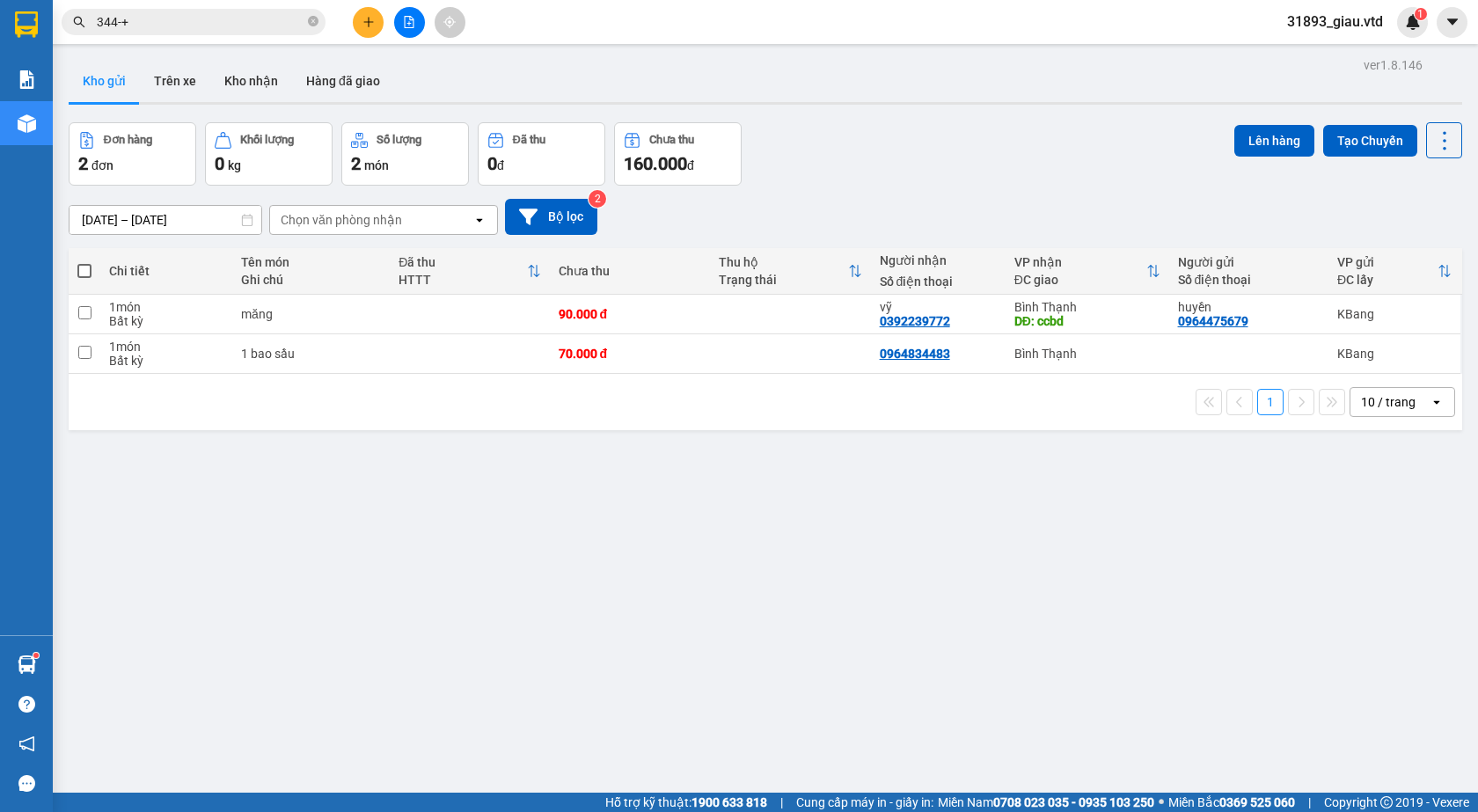
click at [86, 270] on span at bounding box center [85, 271] width 14 height 14
click at [85, 262] on input "checkbox" at bounding box center [85, 262] width 0 height 0
checkbox input "true"
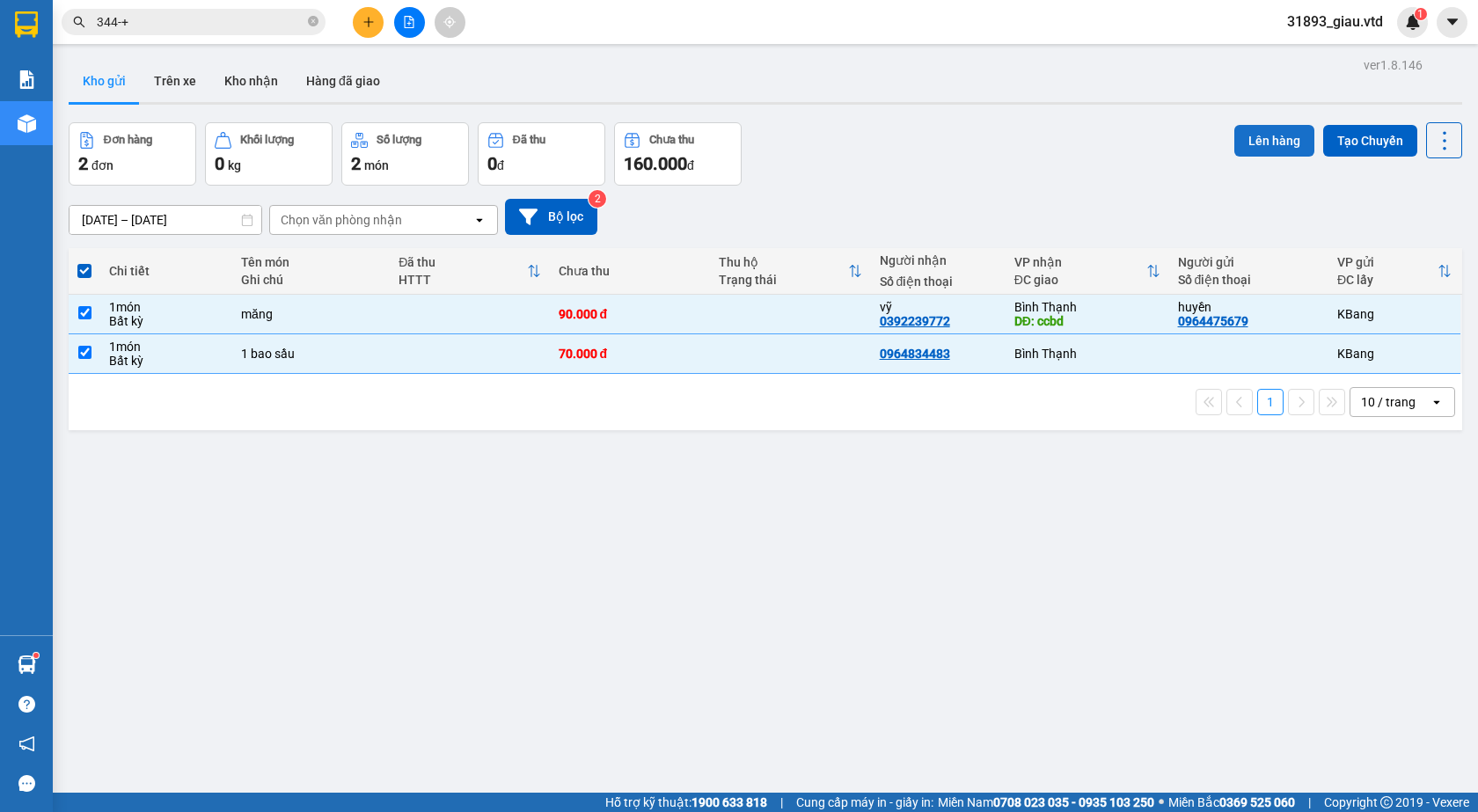
click at [1249, 146] on button "Lên hàng" at bounding box center [1274, 141] width 80 height 32
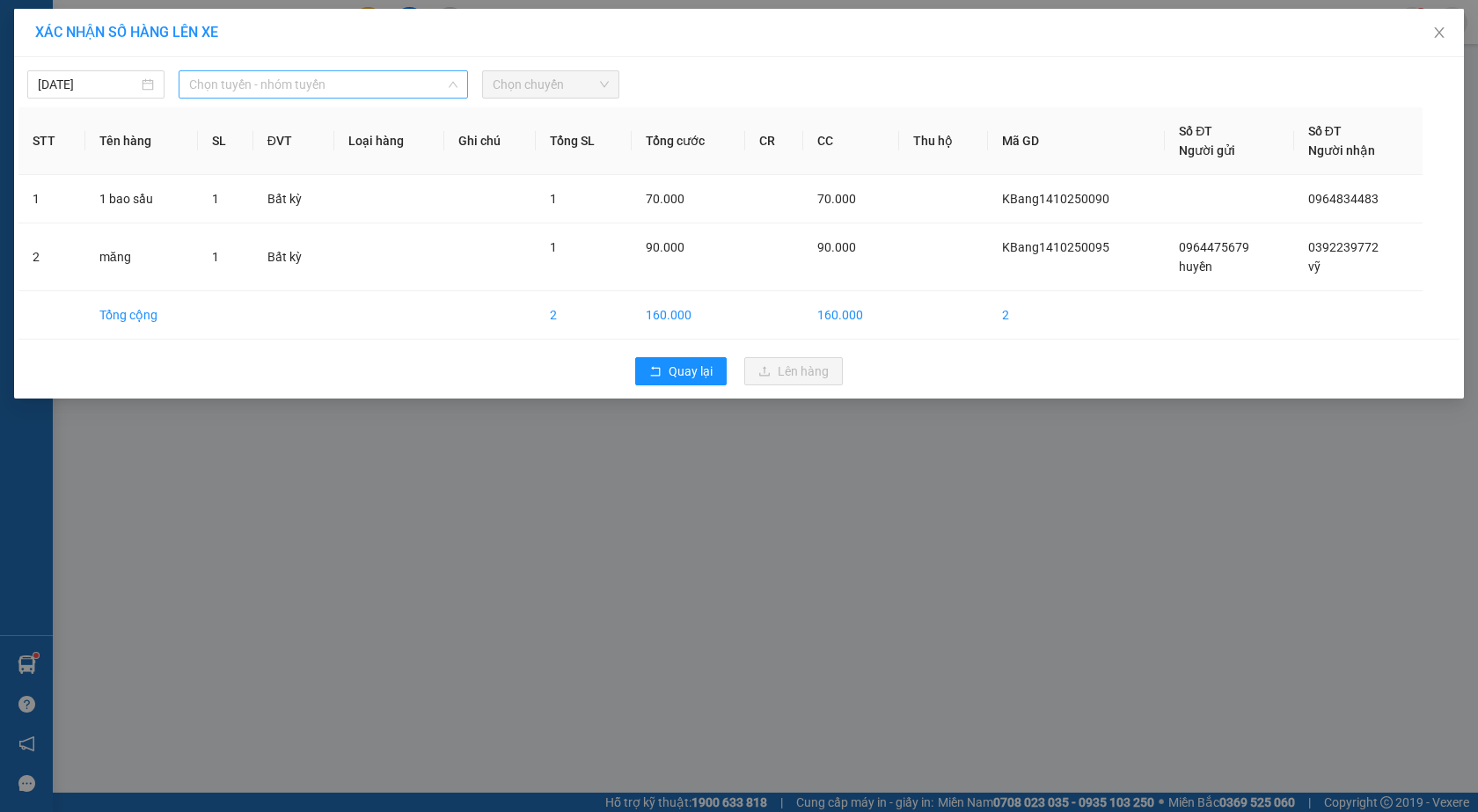
click at [239, 90] on span "Chọn tuyến - nhóm tuyến" at bounding box center [323, 85] width 269 height 27
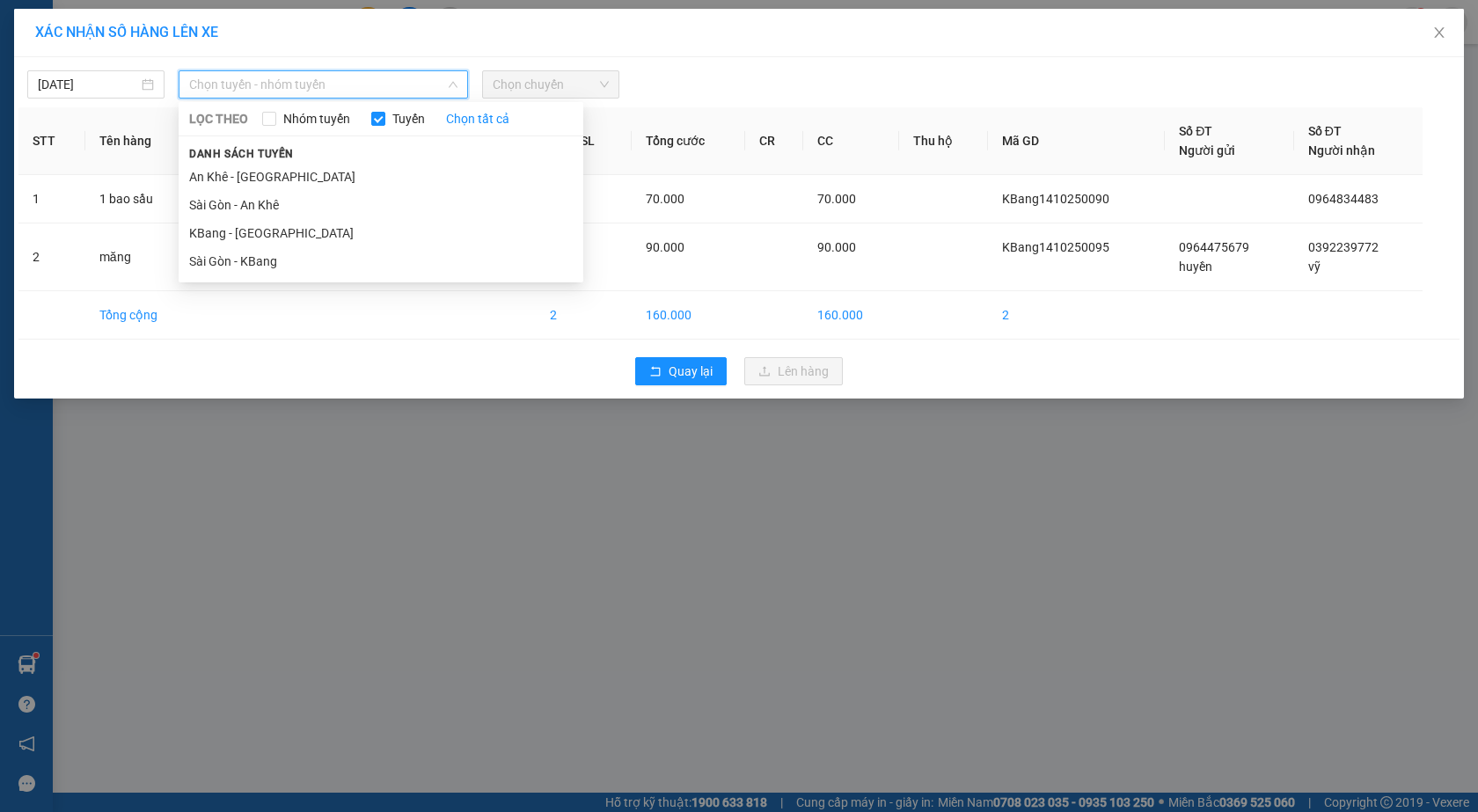
drag, startPoint x: 243, startPoint y: 227, endPoint x: 462, endPoint y: 122, distance: 242.9
click at [247, 225] on li "KBang - [GEOGRAPHIC_DATA]" at bounding box center [380, 233] width 405 height 28
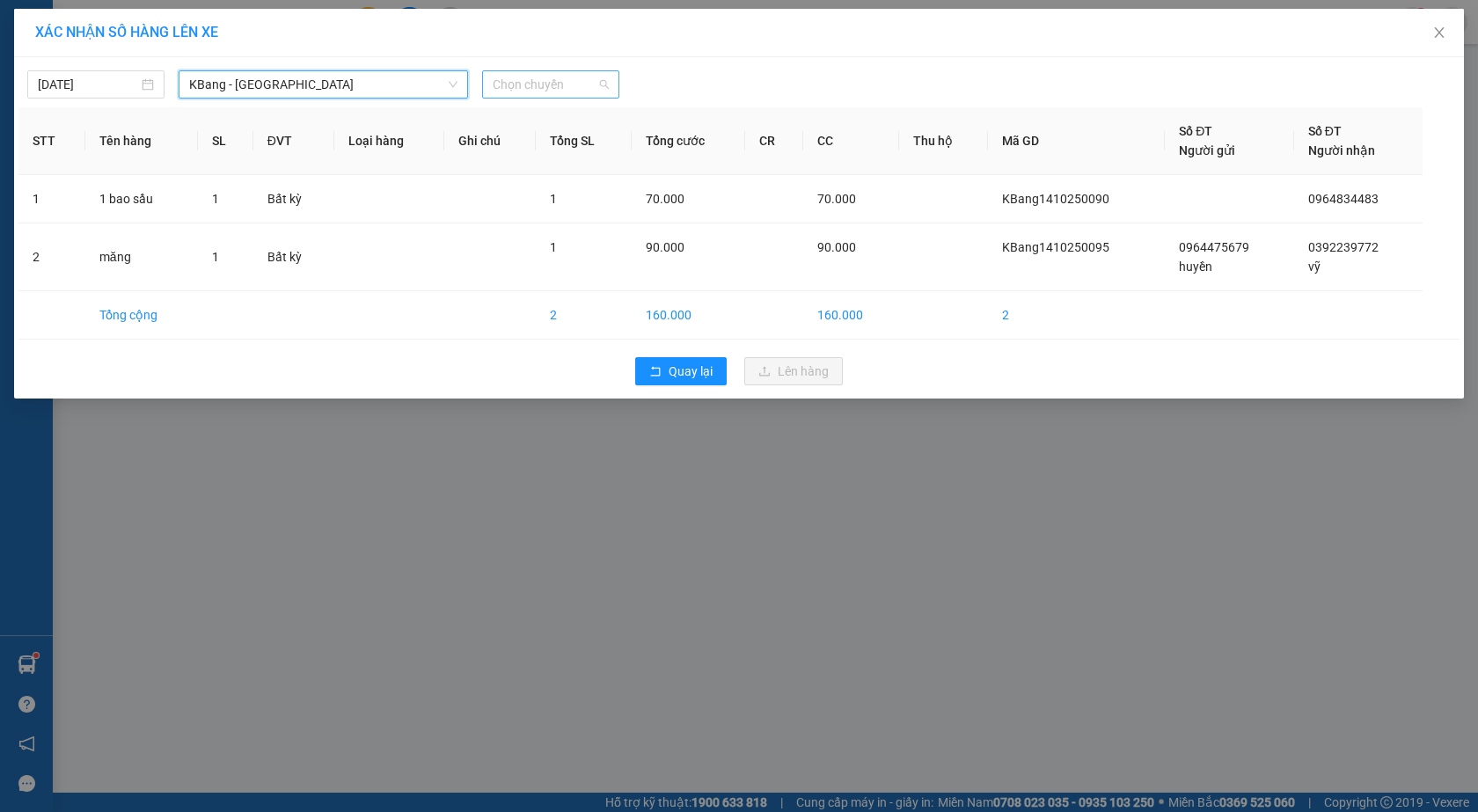
click at [530, 89] on span "Chọn chuyến" at bounding box center [550, 85] width 116 height 27
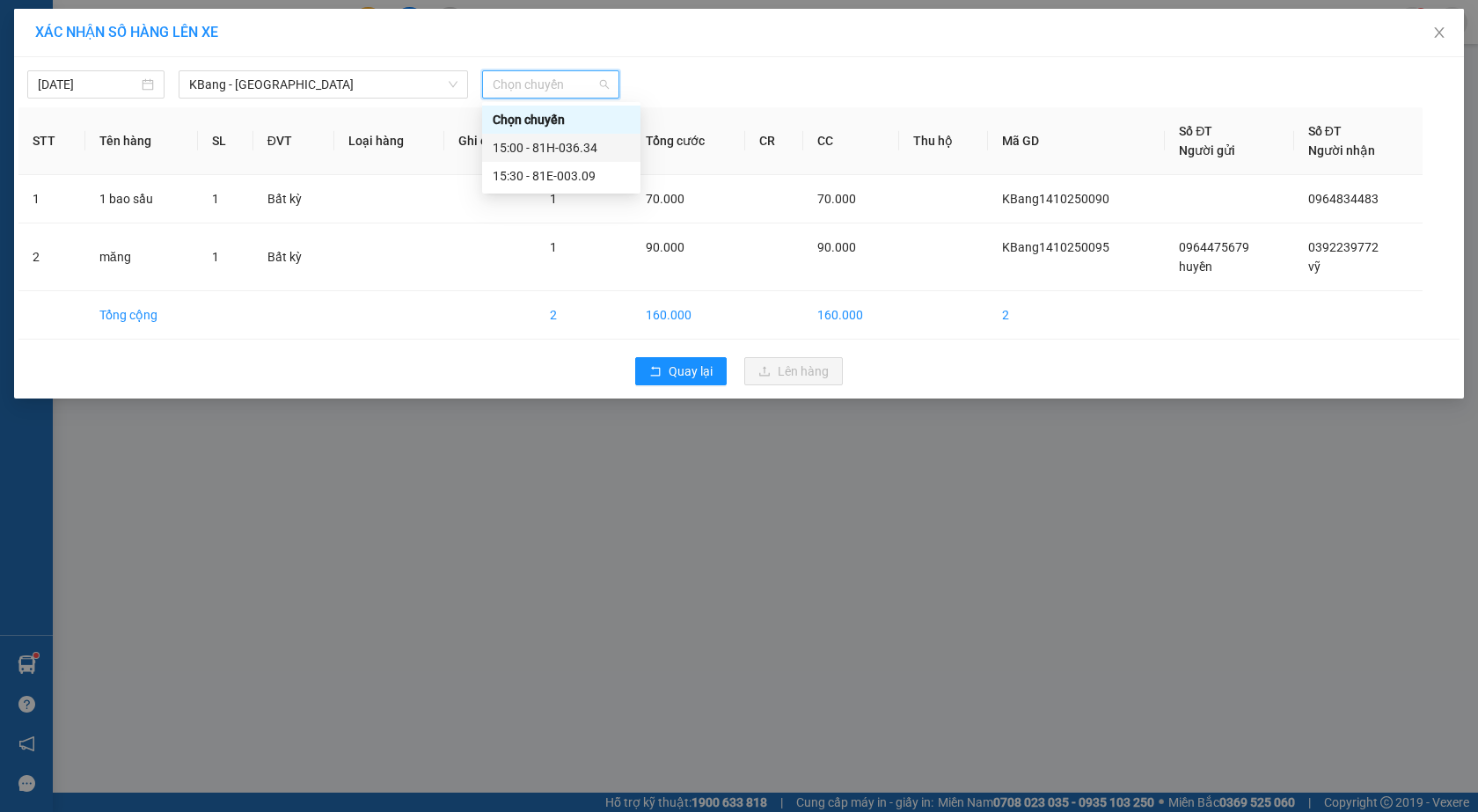
click at [549, 150] on div "15:00 - 81H-036.34" at bounding box center [561, 147] width 137 height 19
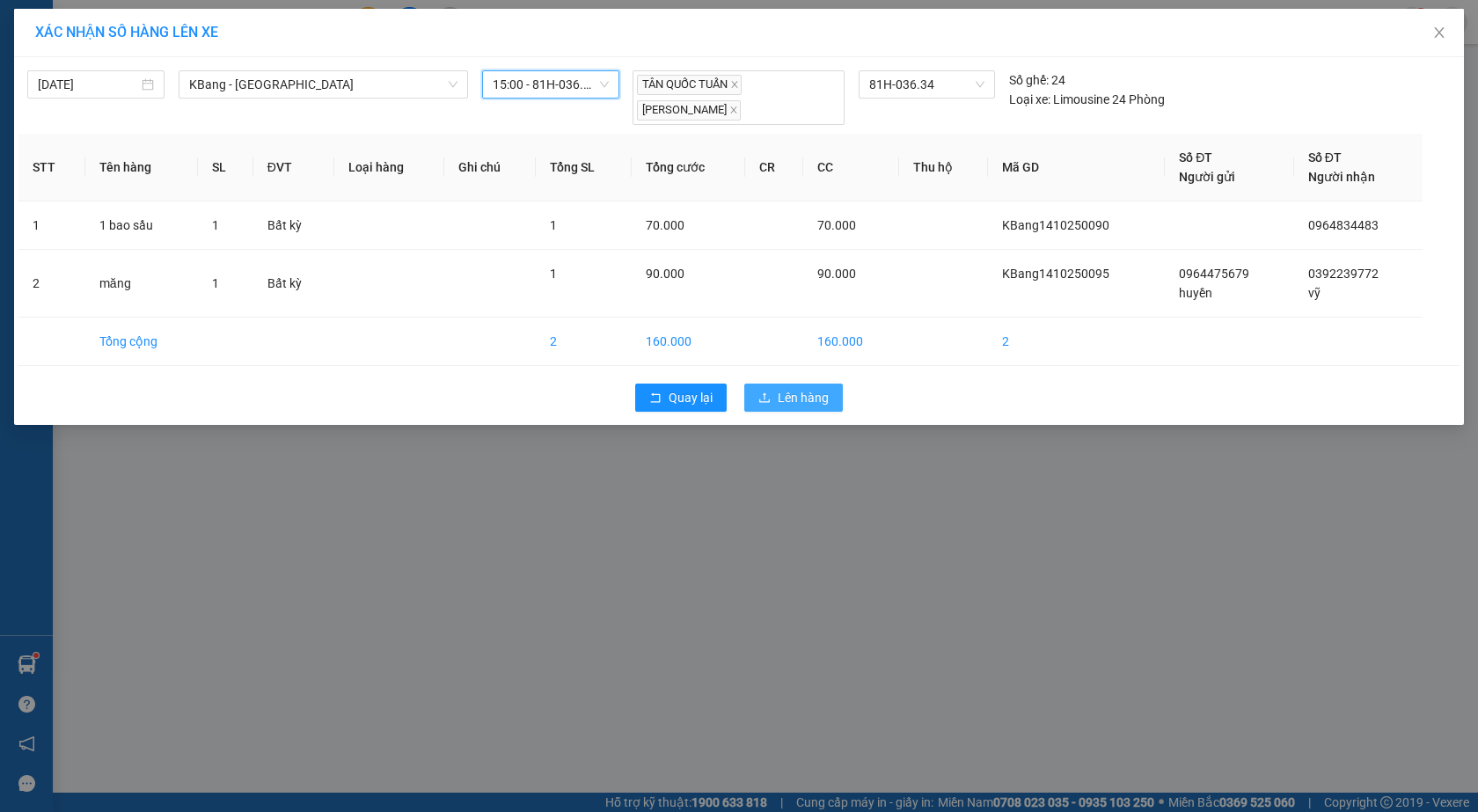
click at [787, 396] on span "Lên hàng" at bounding box center [803, 397] width 51 height 19
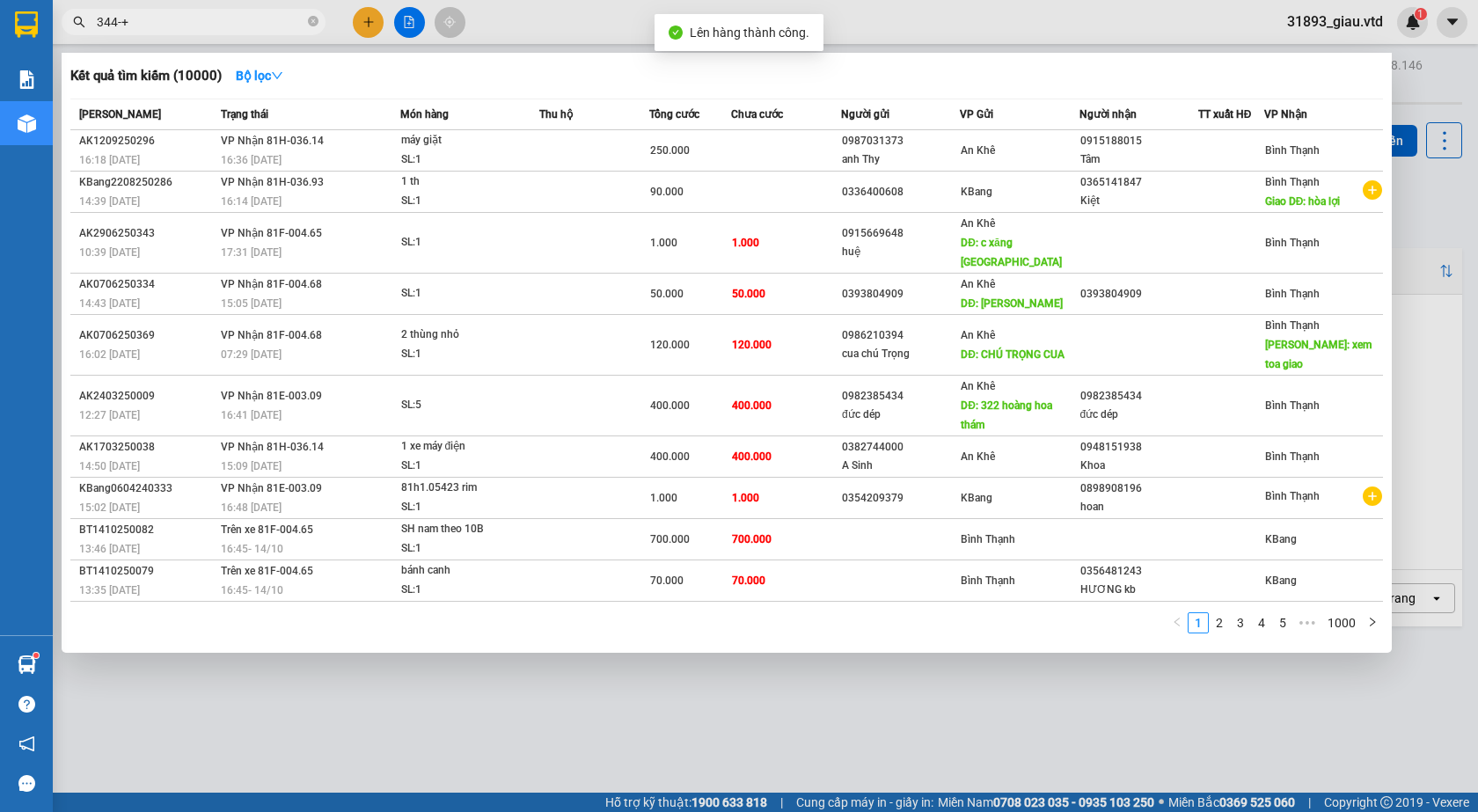
click at [154, 11] on span "344-+" at bounding box center [193, 22] width 264 height 27
click at [148, 21] on input "344-+" at bounding box center [200, 21] width 208 height 19
type input "3"
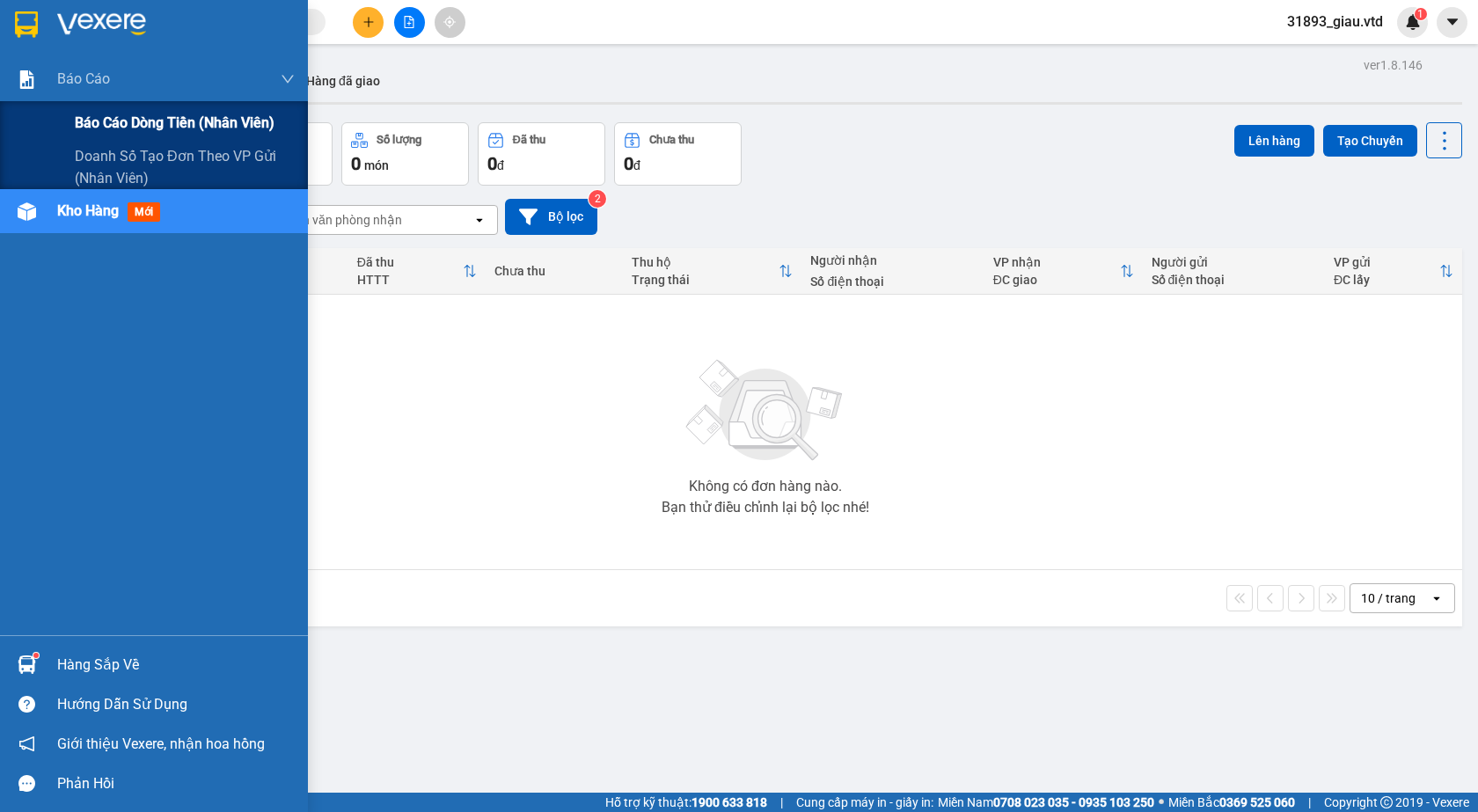
click at [118, 120] on span "Báo cáo dòng tiền (nhân viên)" at bounding box center [174, 122] width 200 height 22
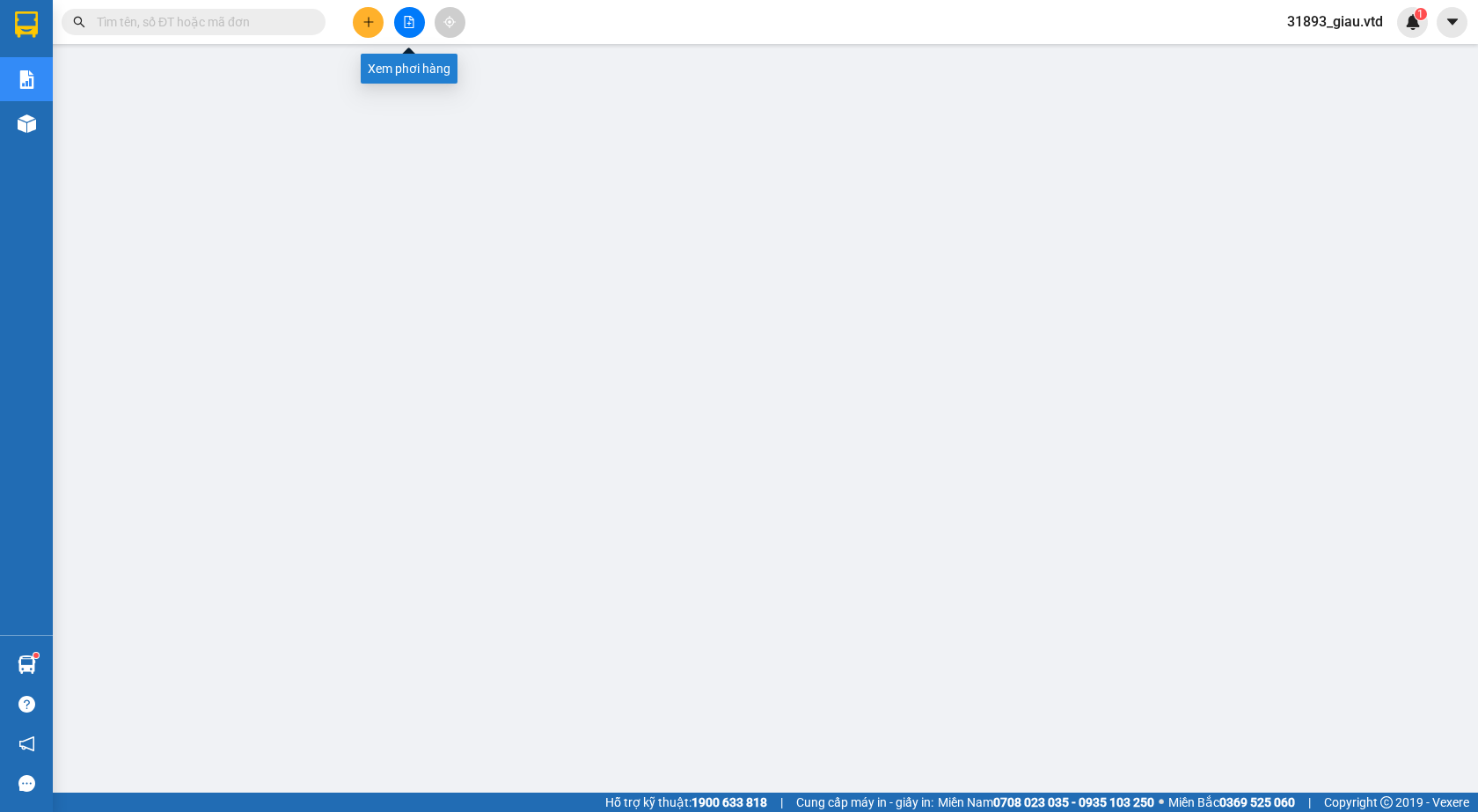
click at [407, 19] on icon "file-add" at bounding box center [409, 22] width 12 height 12
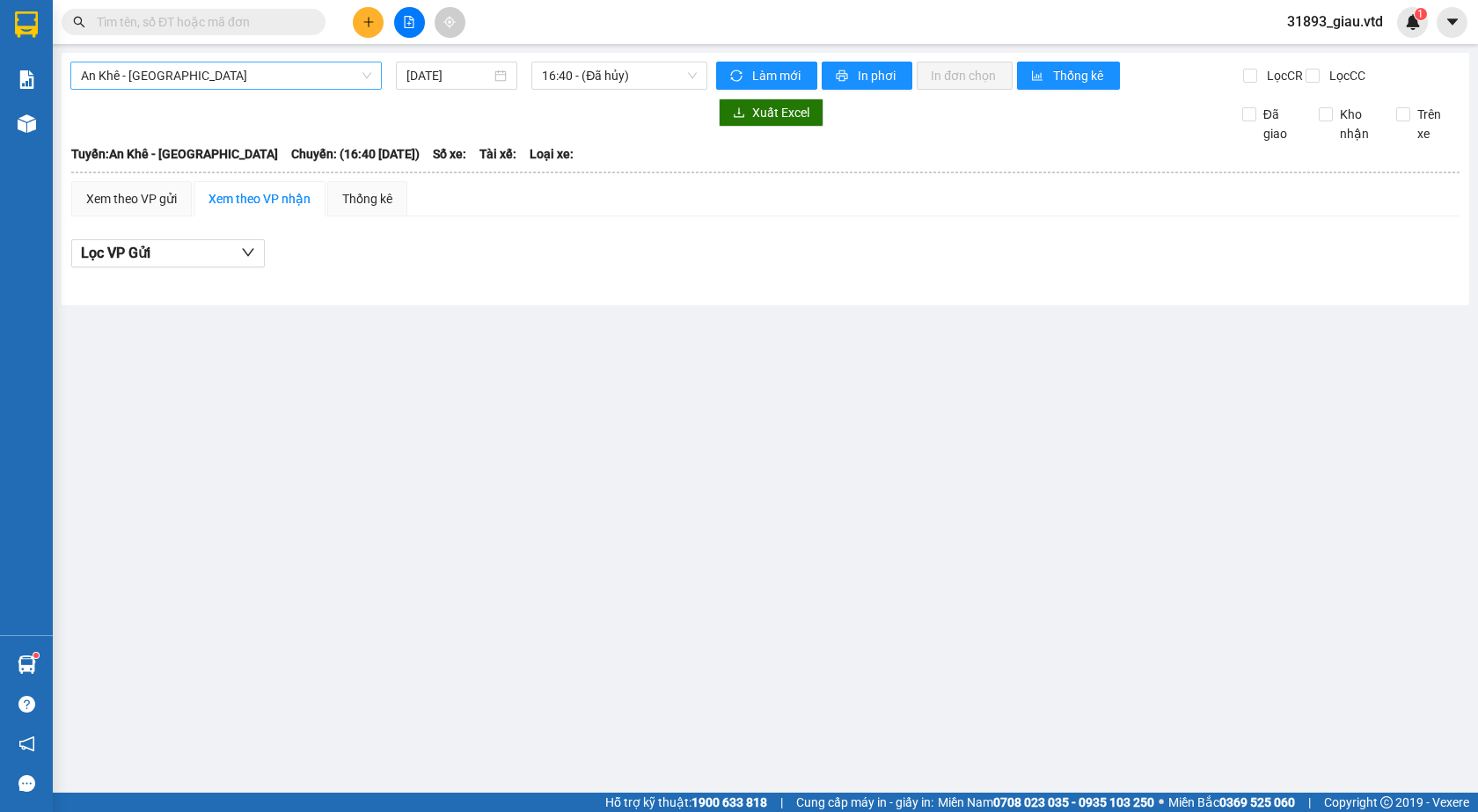
click at [145, 81] on span "An Khê - [GEOGRAPHIC_DATA]" at bounding box center [226, 76] width 291 height 27
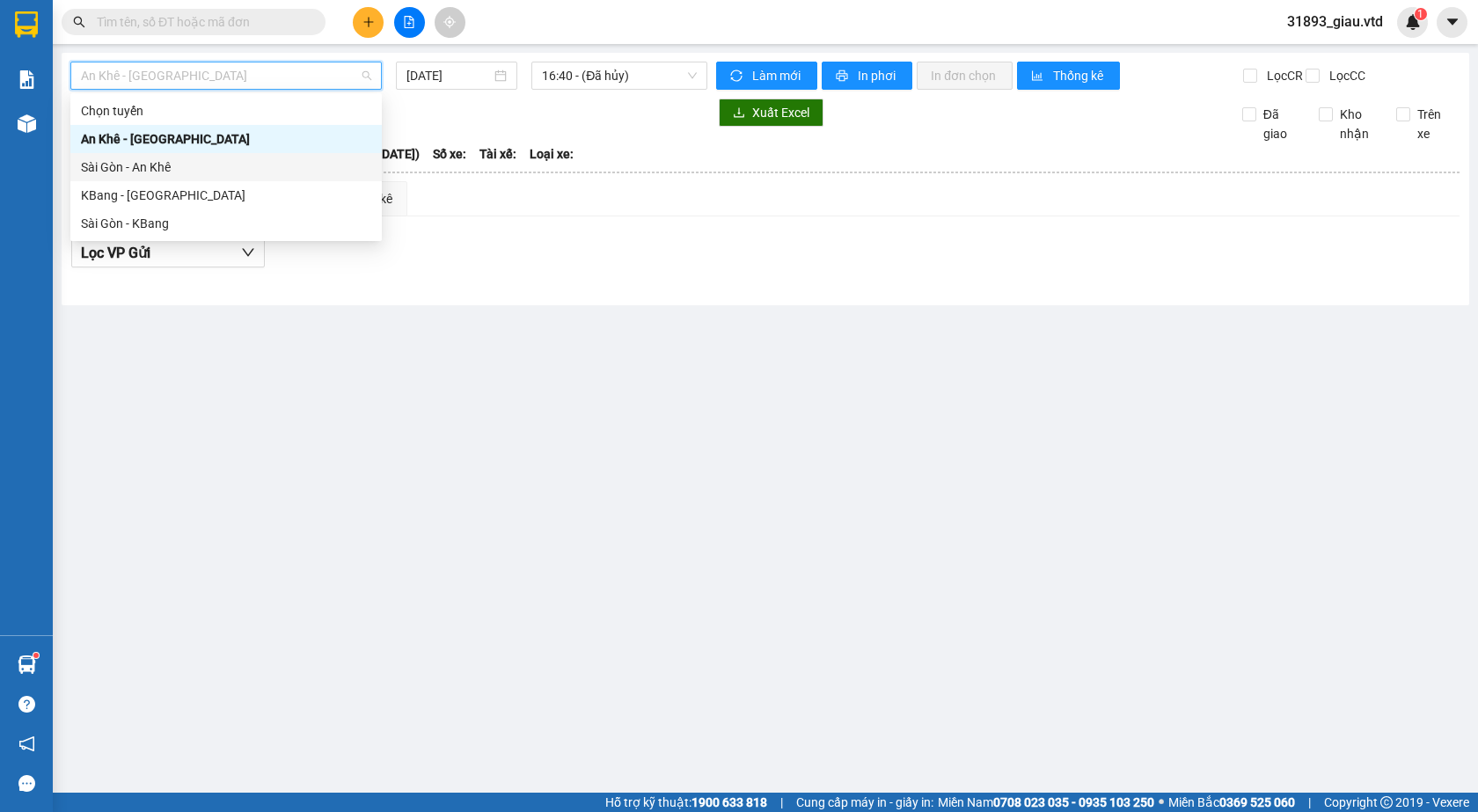
click at [149, 171] on div "Sài Gòn - An Khê" at bounding box center [226, 166] width 291 height 19
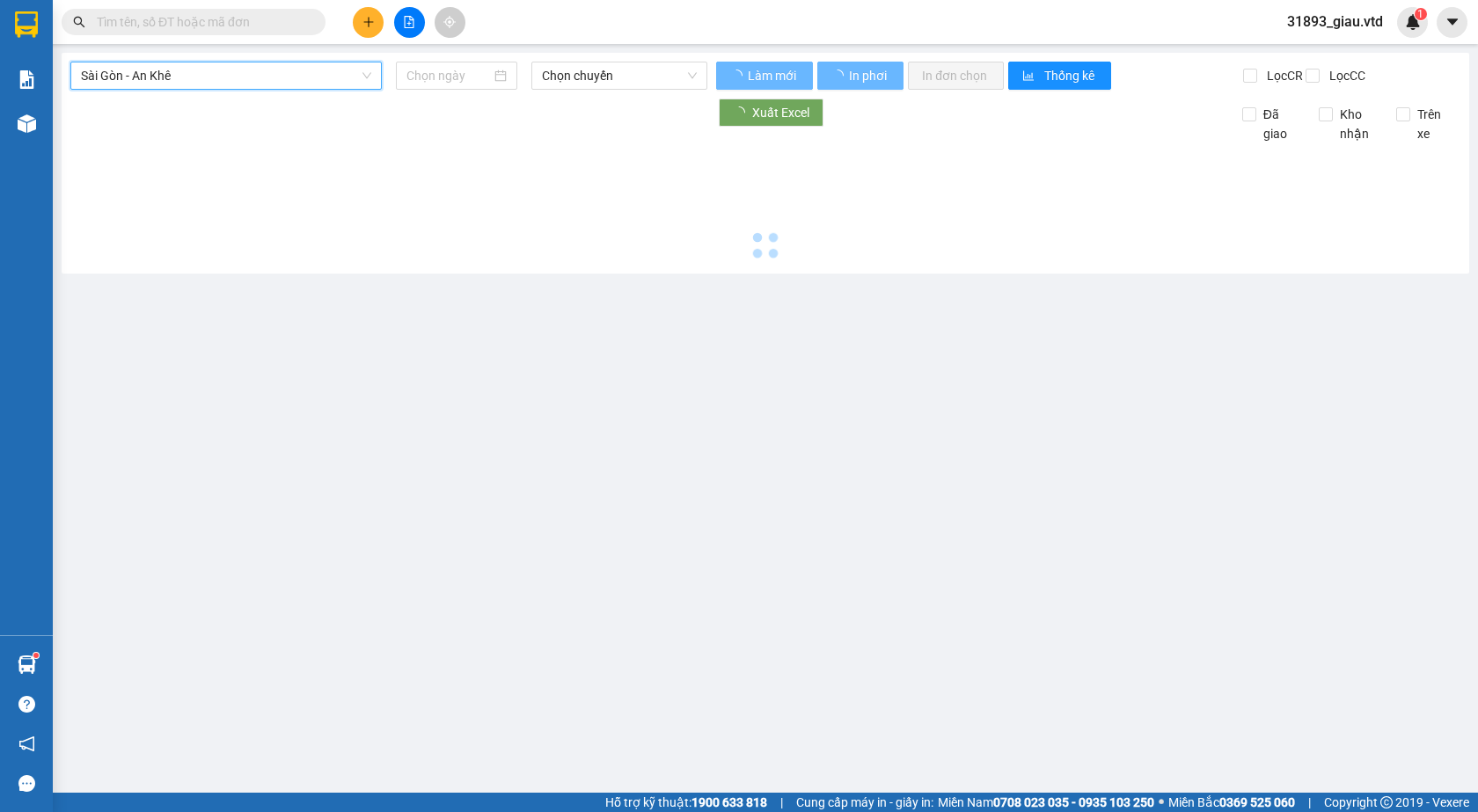
type input "[DATE]"
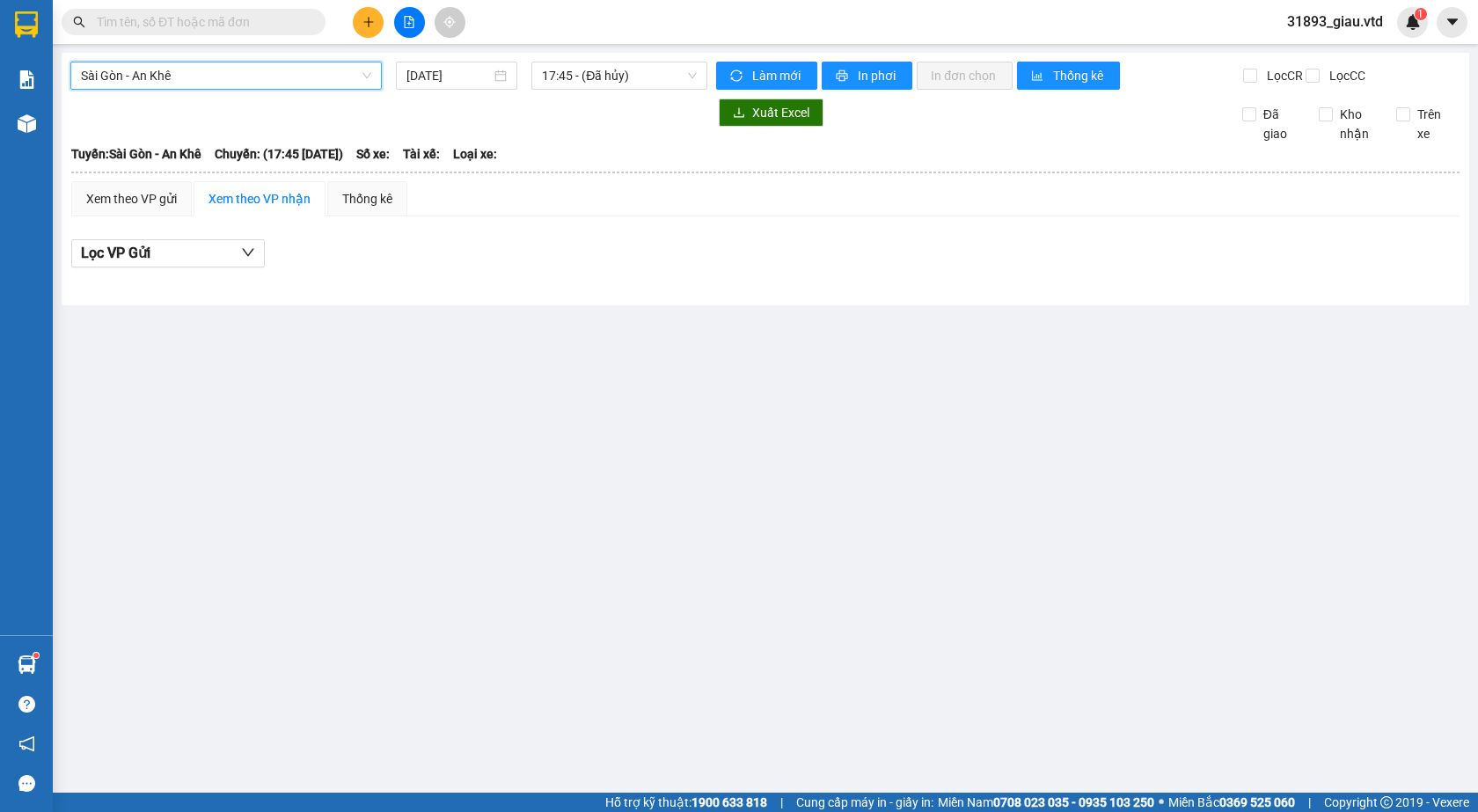
click at [154, 81] on span "Sài Gòn - An Khê" at bounding box center [226, 76] width 291 height 27
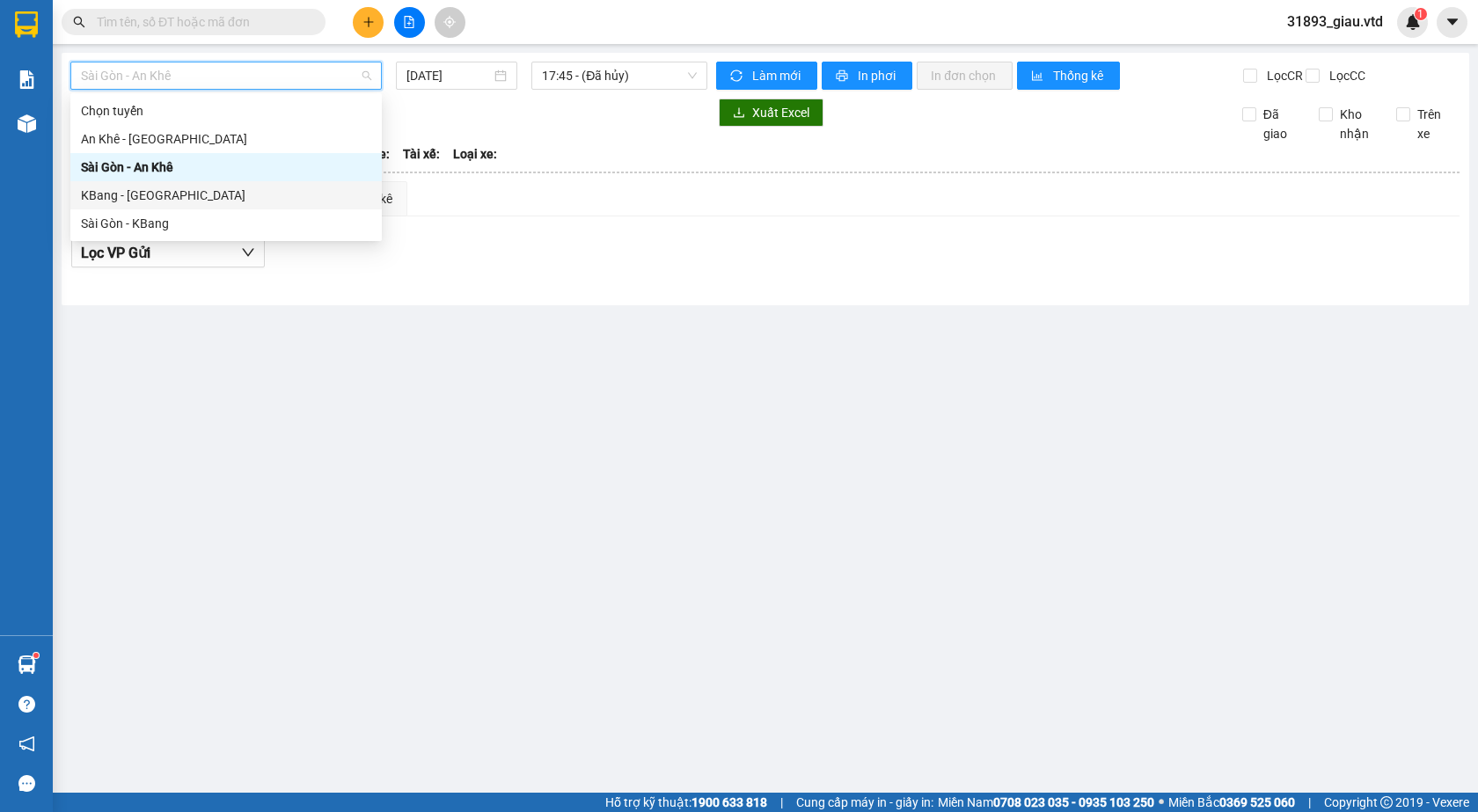
click at [113, 194] on div "KBang - [GEOGRAPHIC_DATA]" at bounding box center [226, 195] width 291 height 19
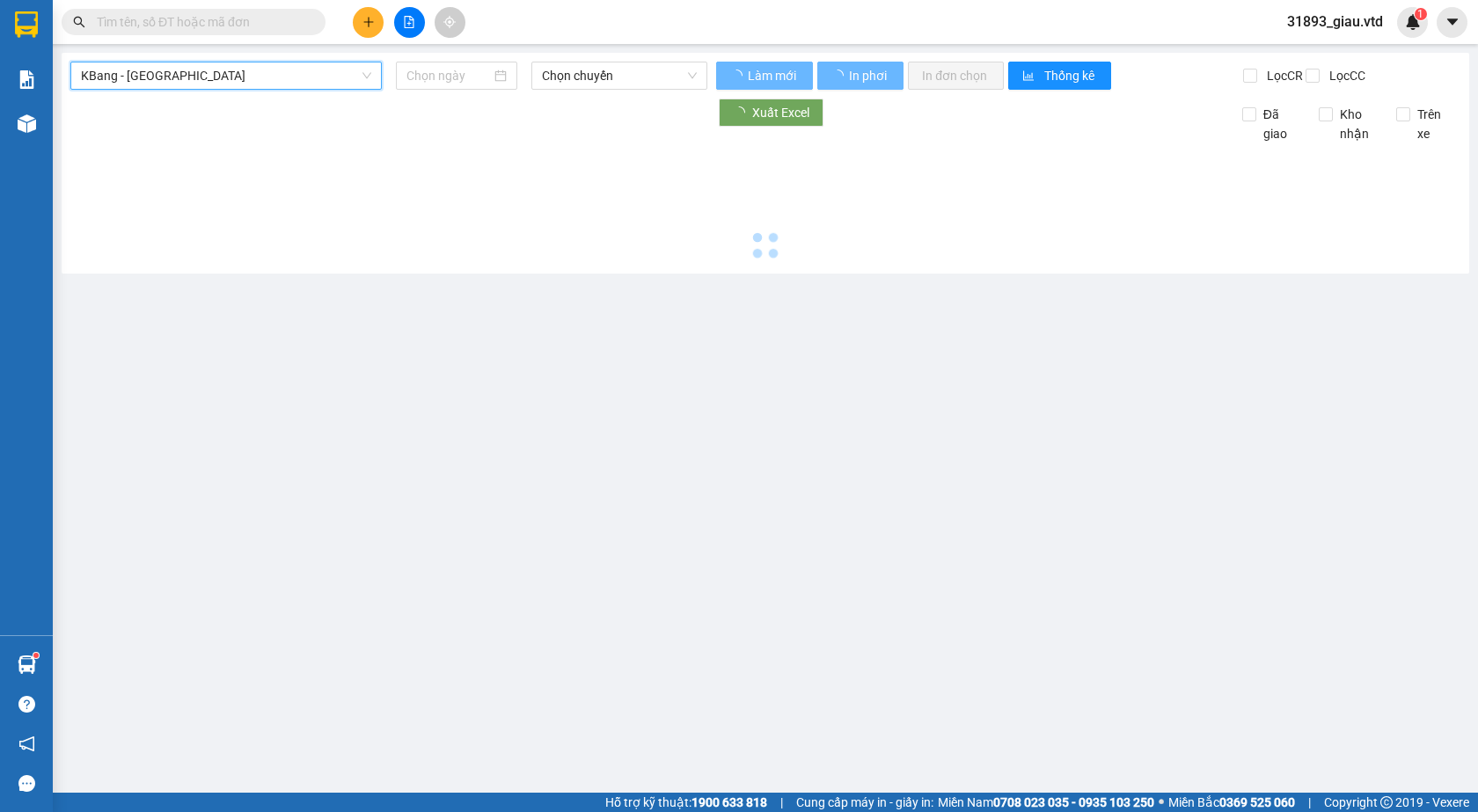
type input "[DATE]"
